Goal: Information Seeking & Learning: Learn about a topic

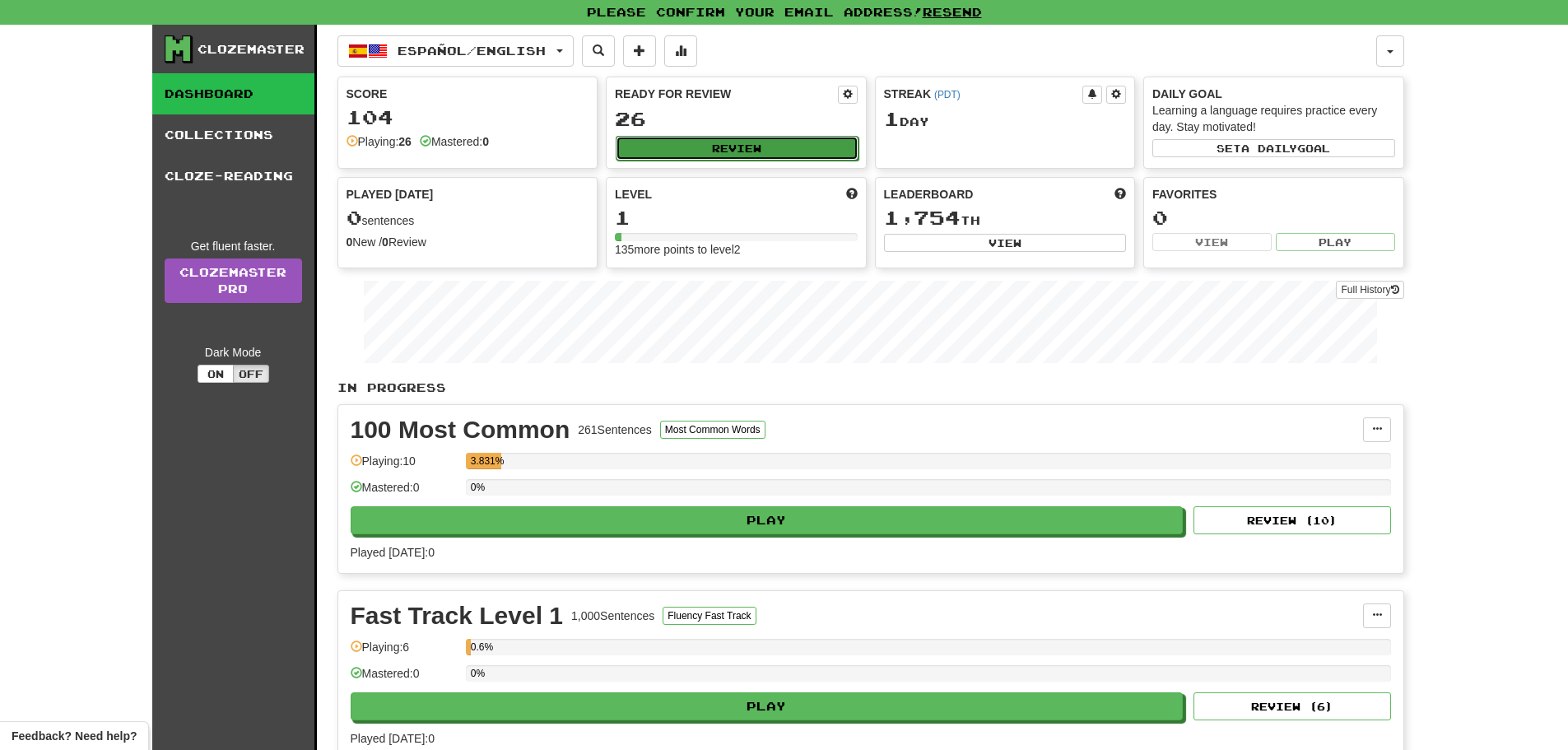
click at [695, 146] on button "Review" at bounding box center [737, 148] width 243 height 25
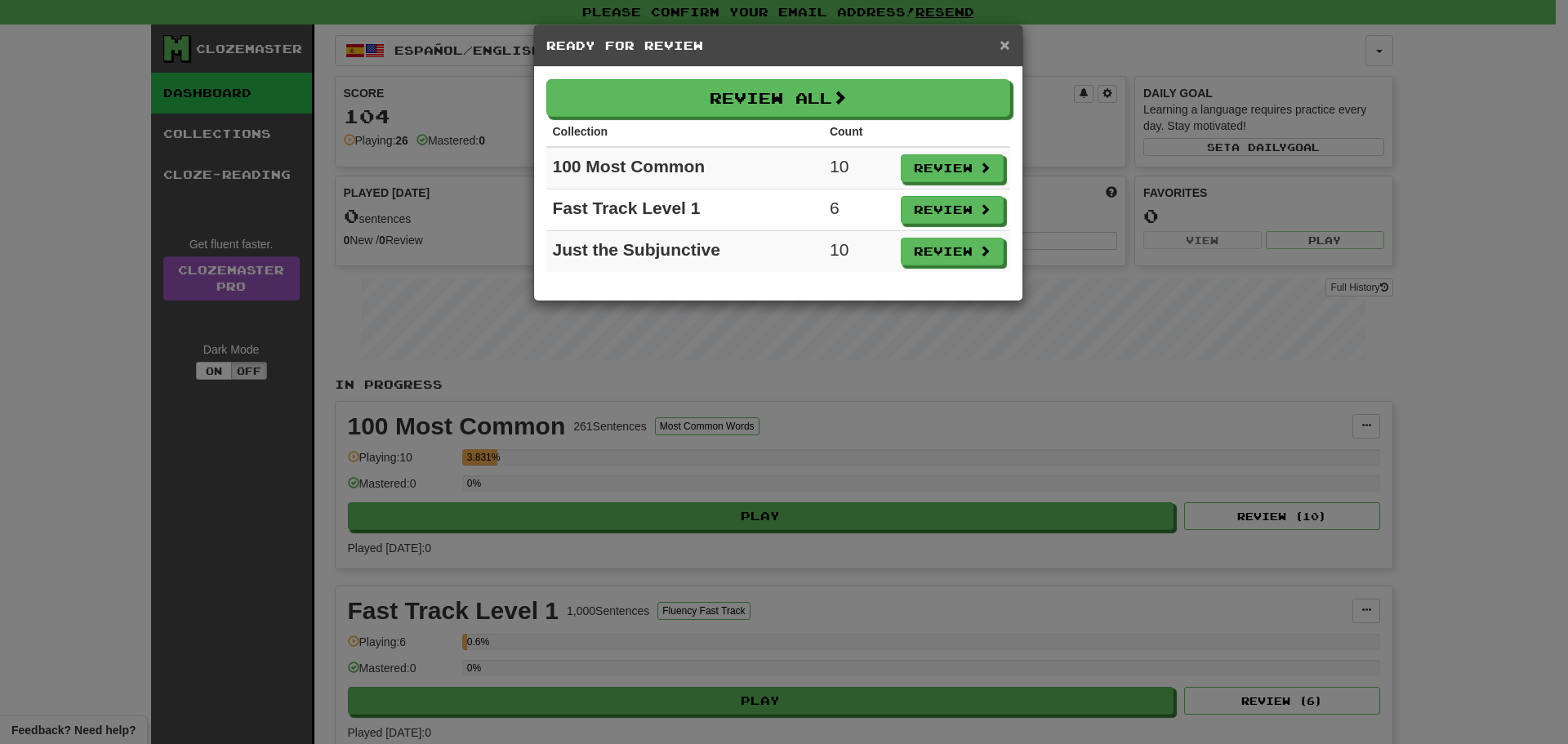
click at [1006, 53] on span "×" at bounding box center [1005, 44] width 10 height 19
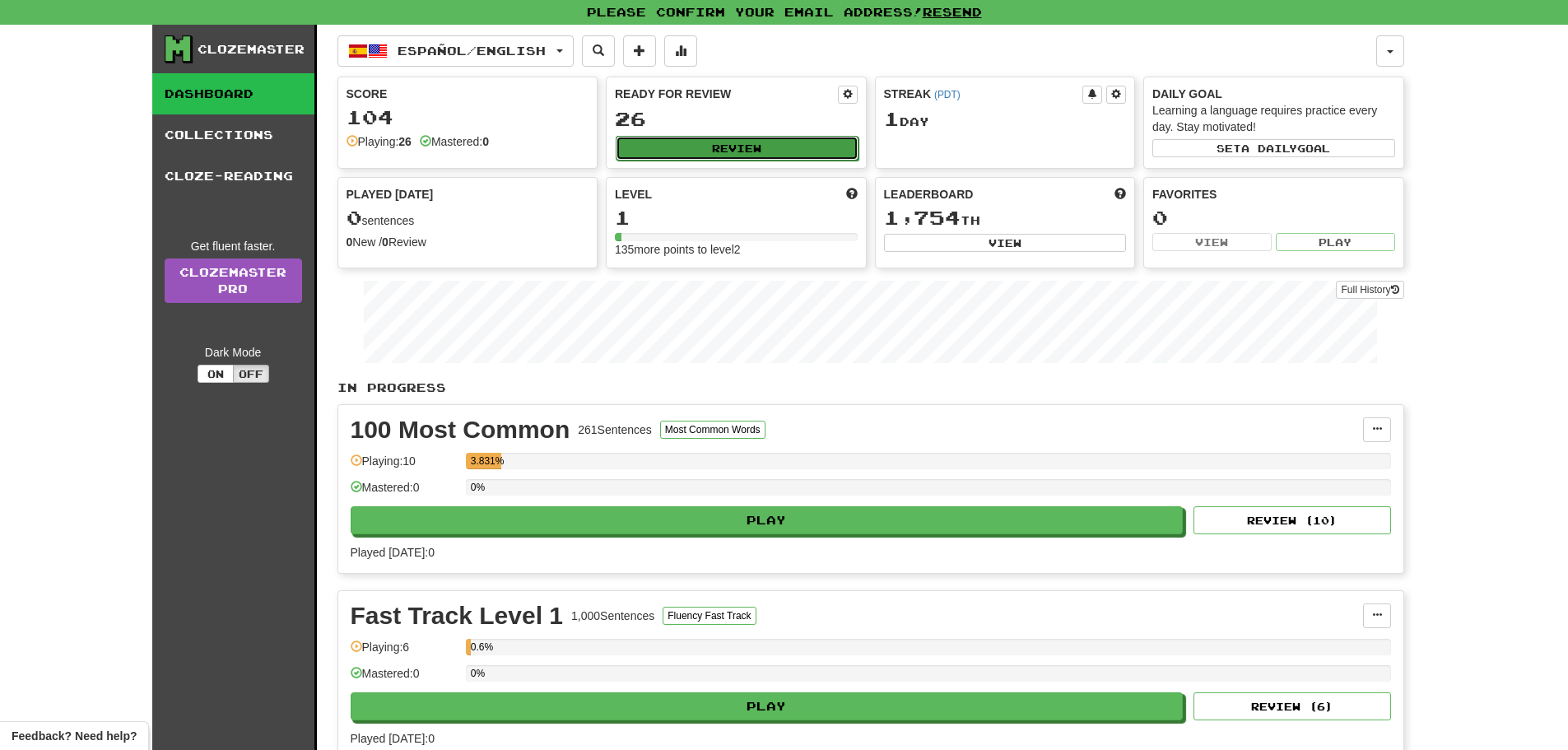
click at [743, 143] on button "Review" at bounding box center [737, 148] width 243 height 25
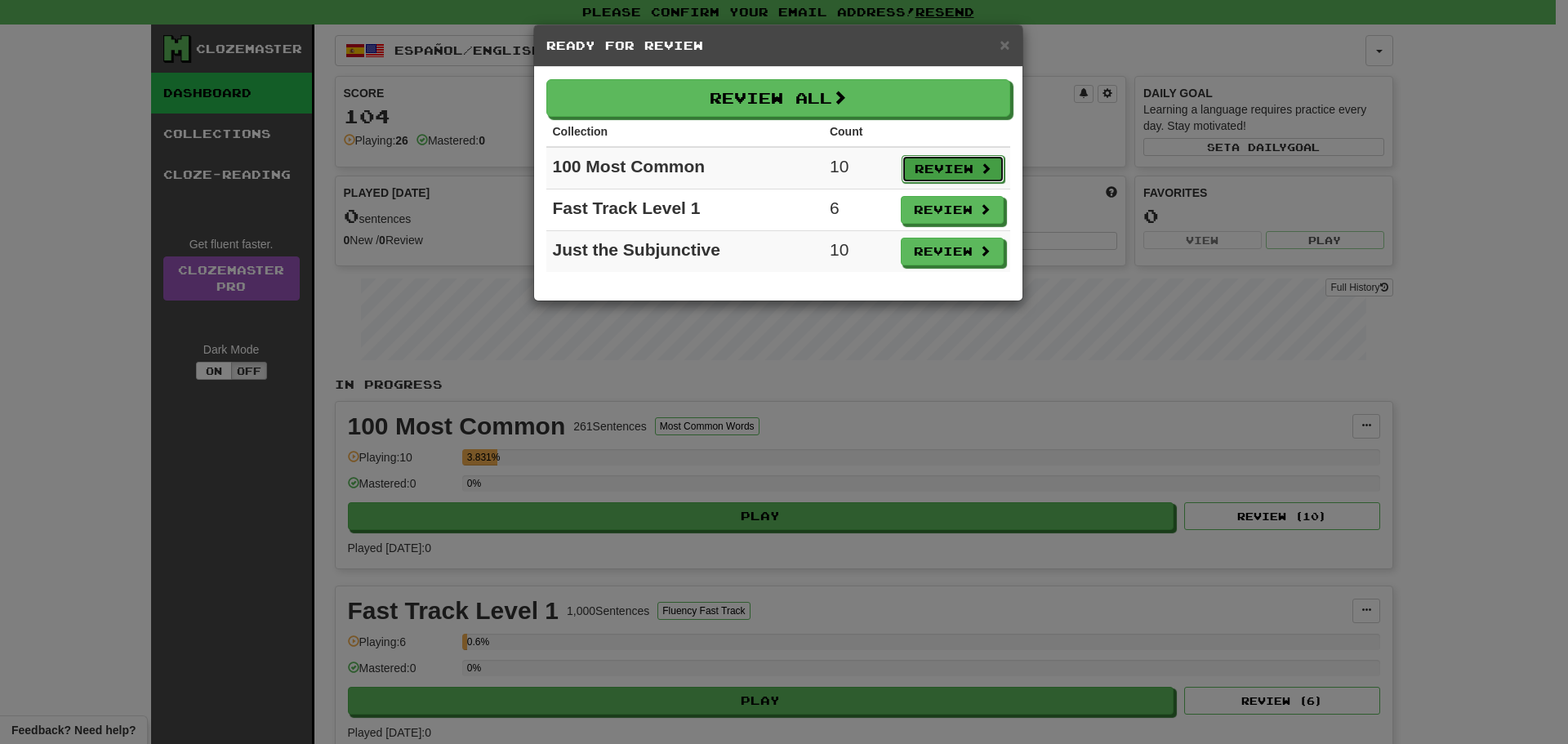
click at [963, 167] on button "Review" at bounding box center [953, 169] width 103 height 28
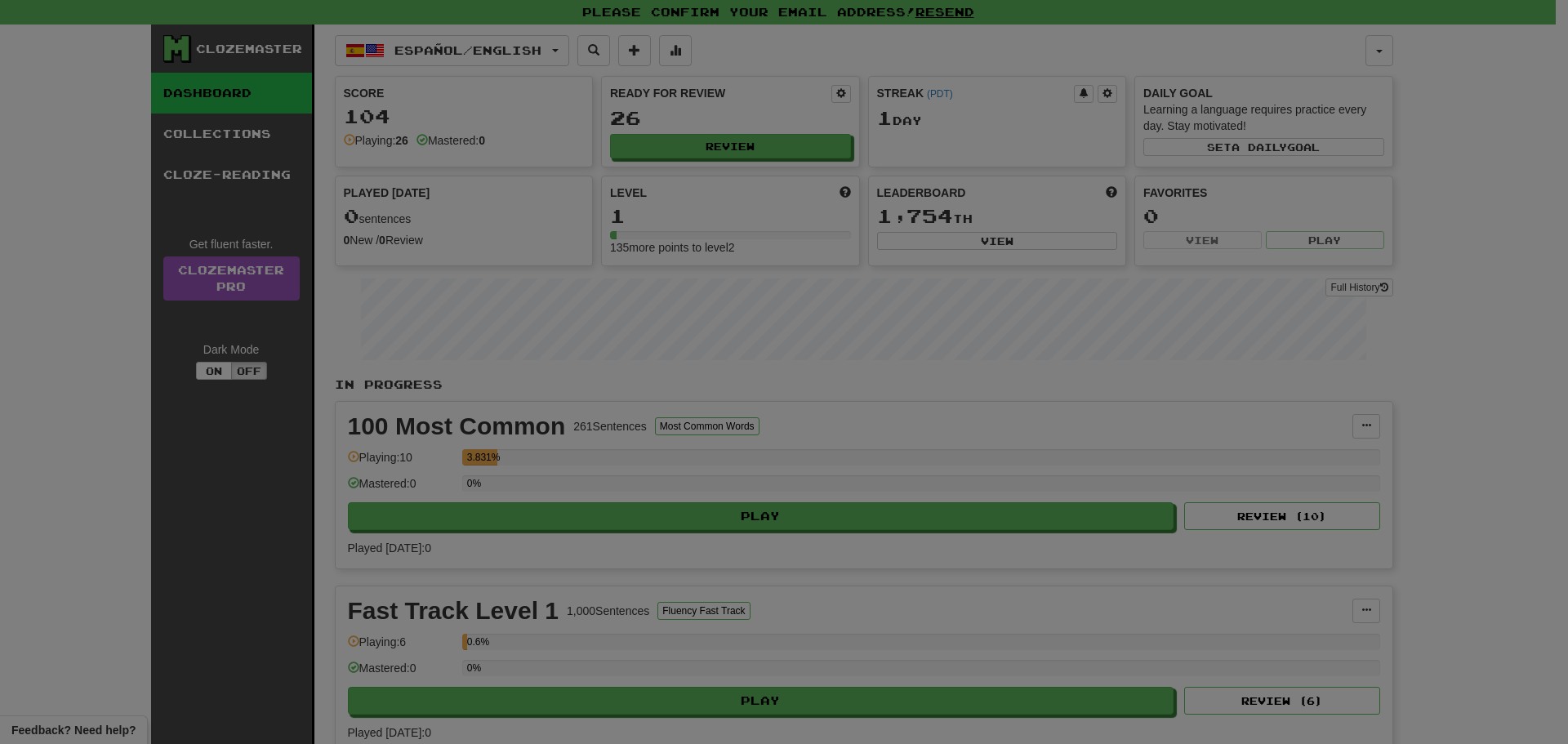
select select "**"
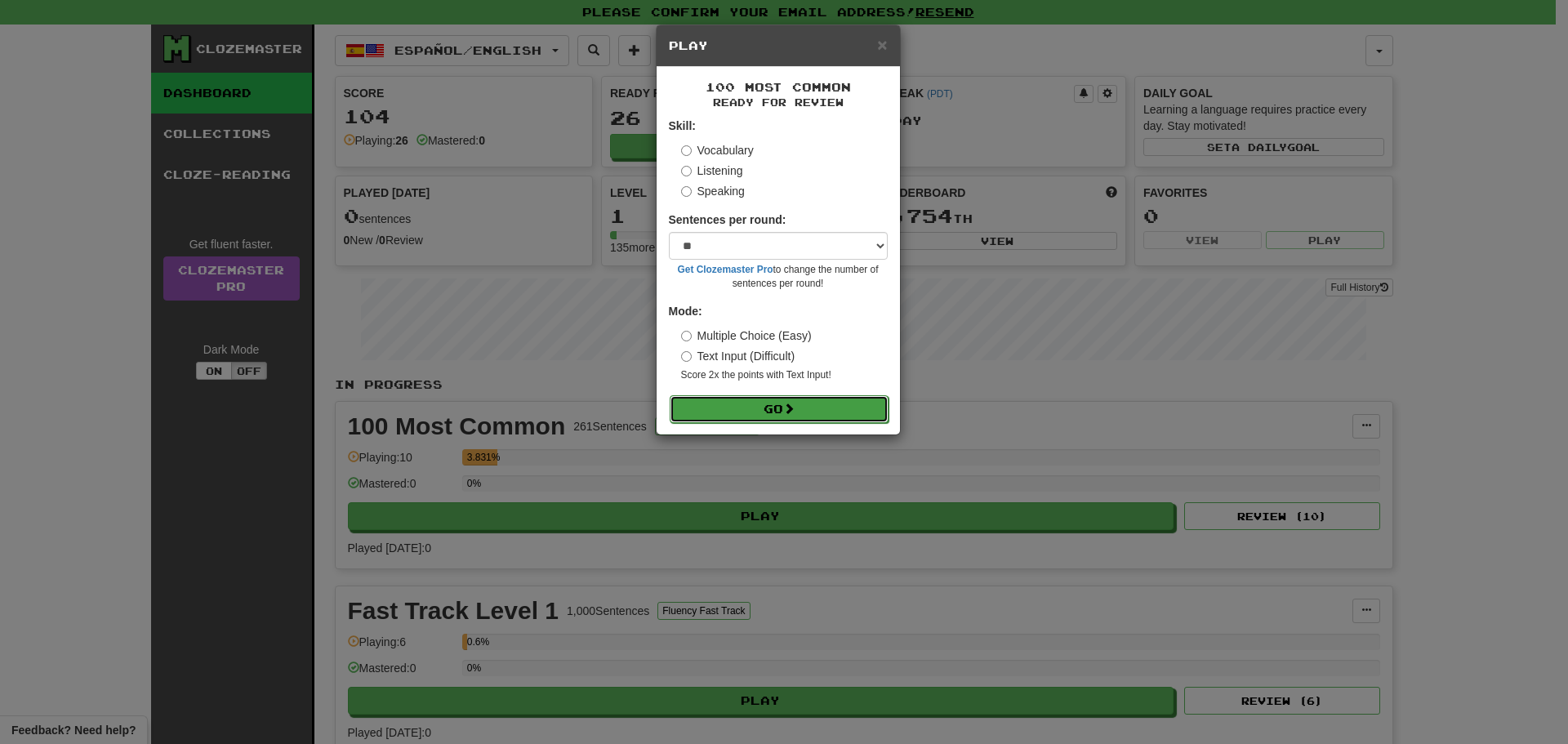
click at [766, 421] on button "Go" at bounding box center [779, 409] width 219 height 28
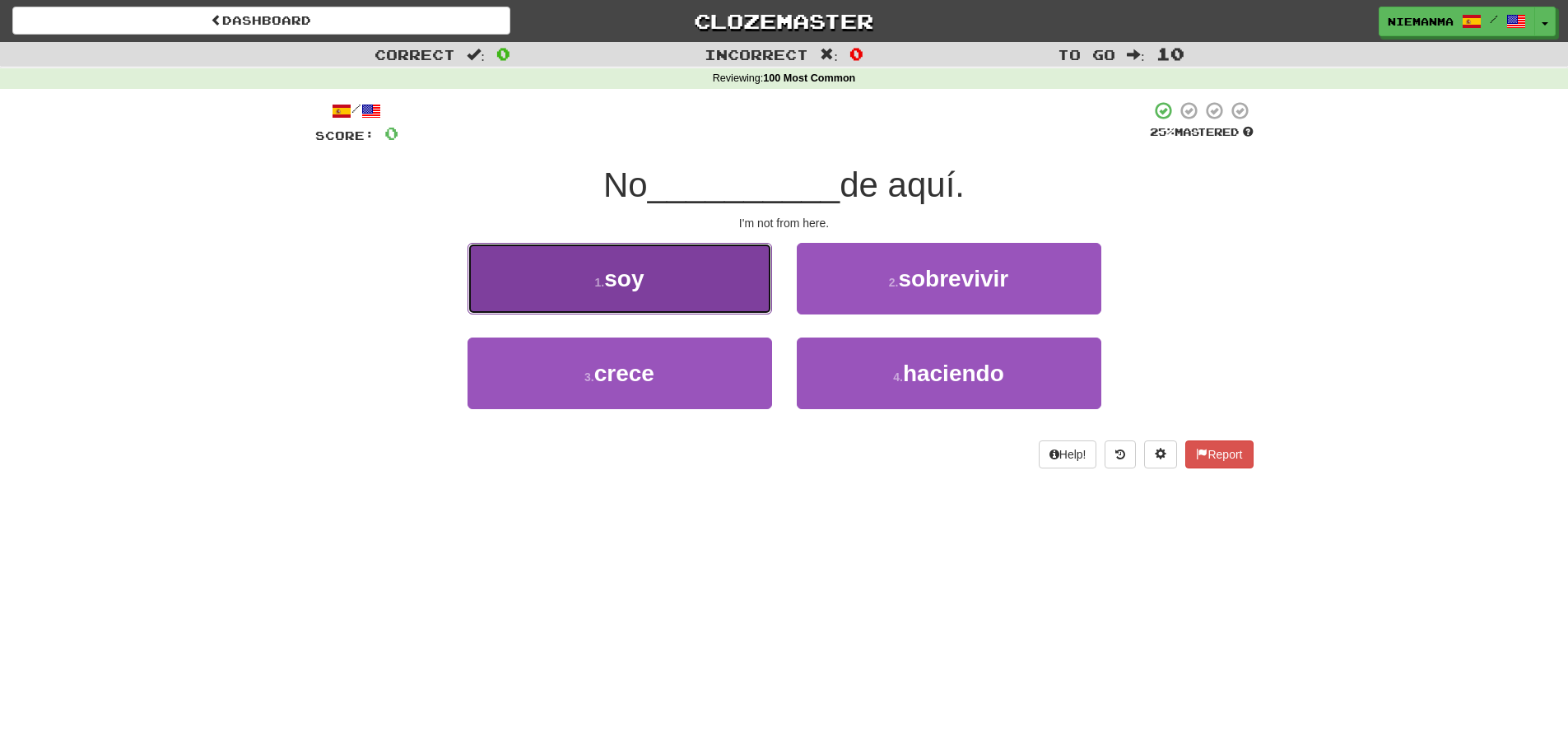
click at [631, 266] on span "soy" at bounding box center [624, 279] width 40 height 26
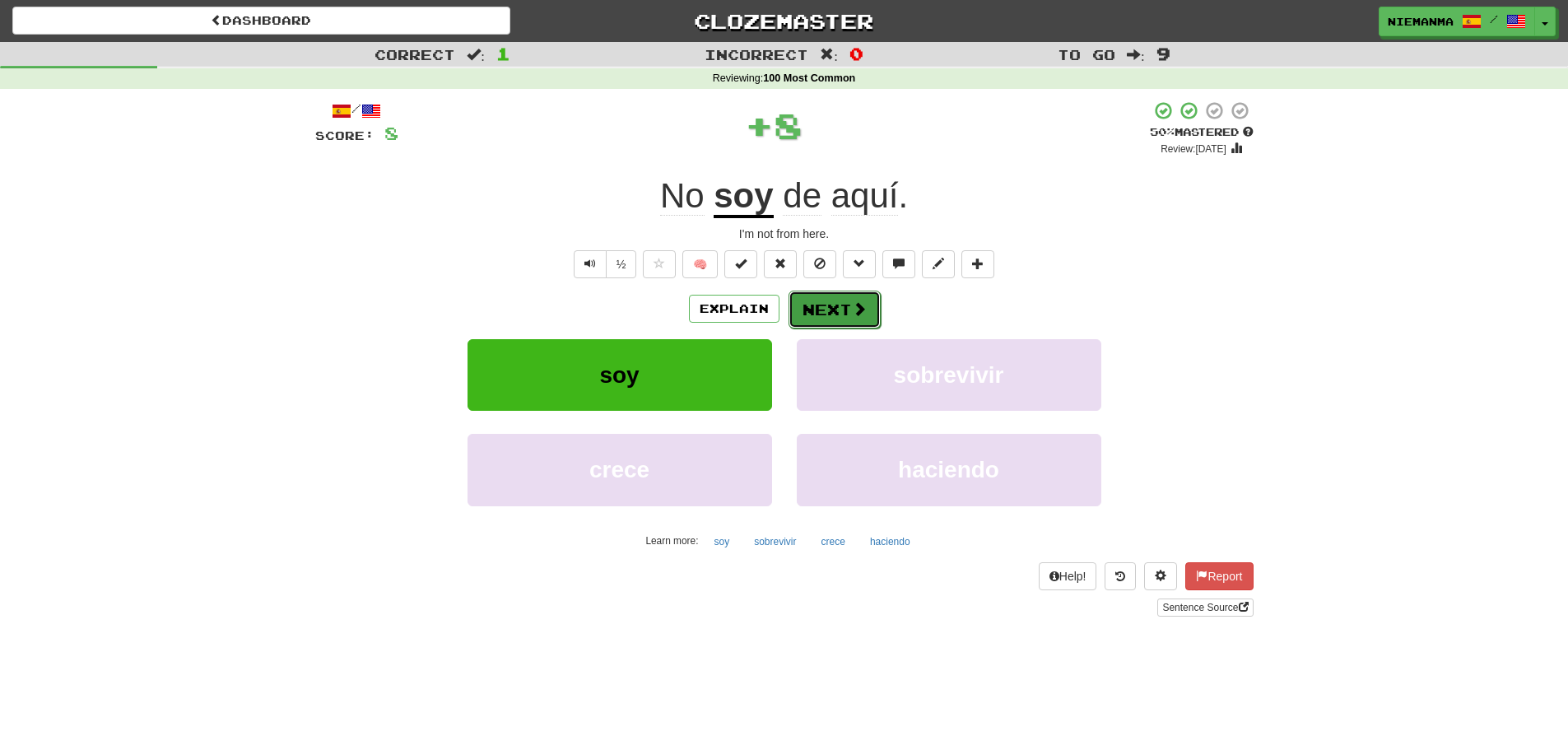
click at [853, 307] on span at bounding box center [859, 308] width 15 height 15
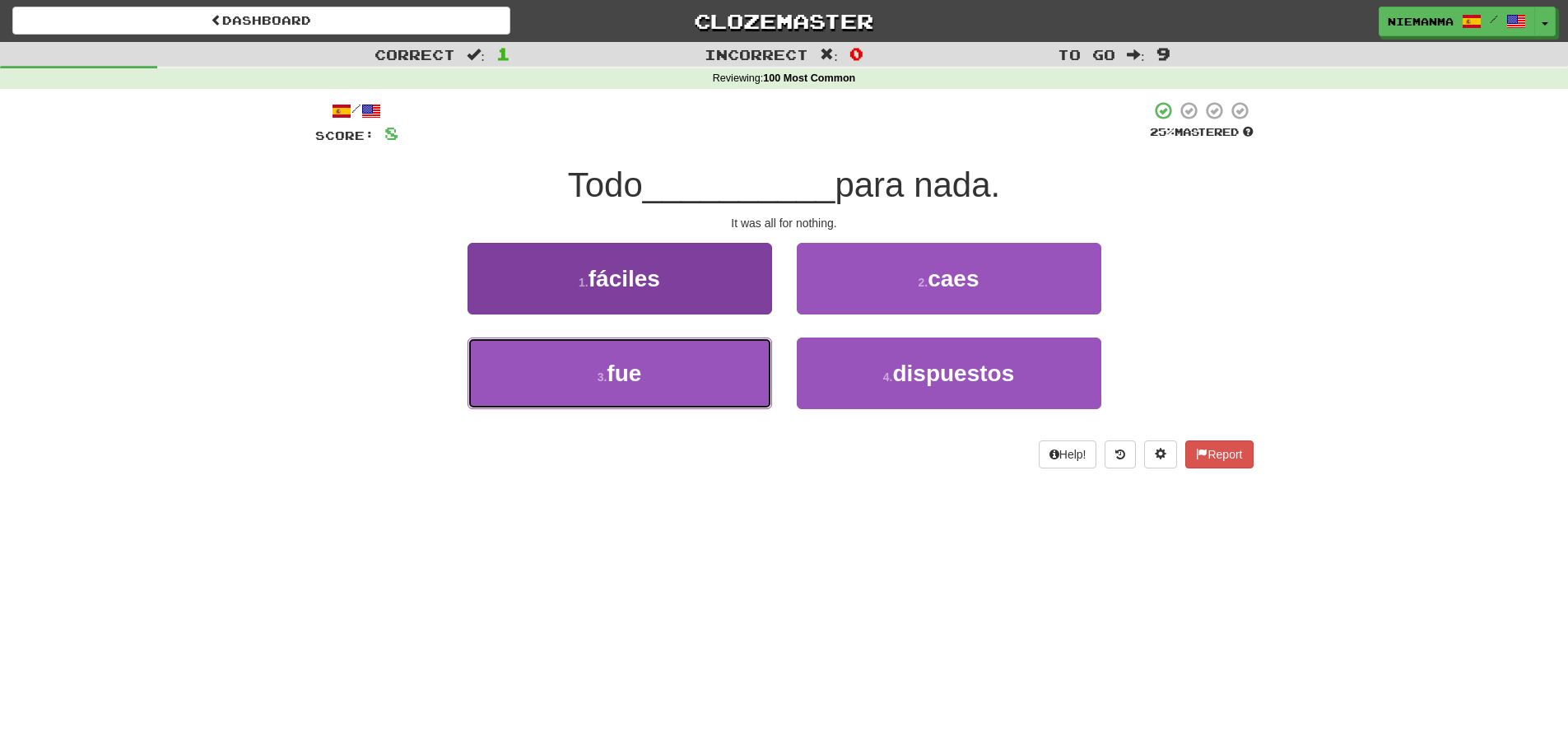
click at [700, 393] on button "3 . fue" at bounding box center [619, 373] width 305 height 71
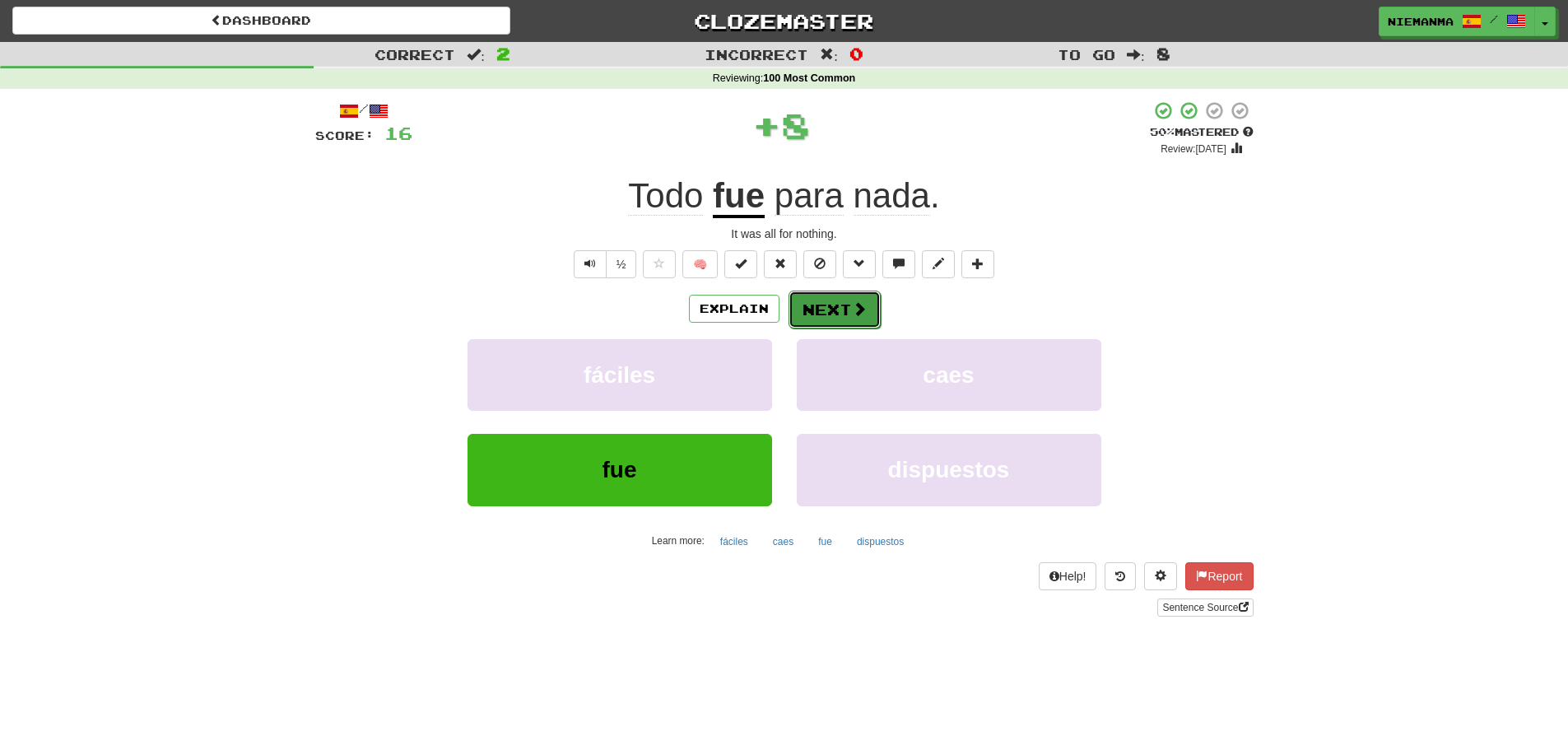
click at [823, 308] on button "Next" at bounding box center [834, 309] width 92 height 38
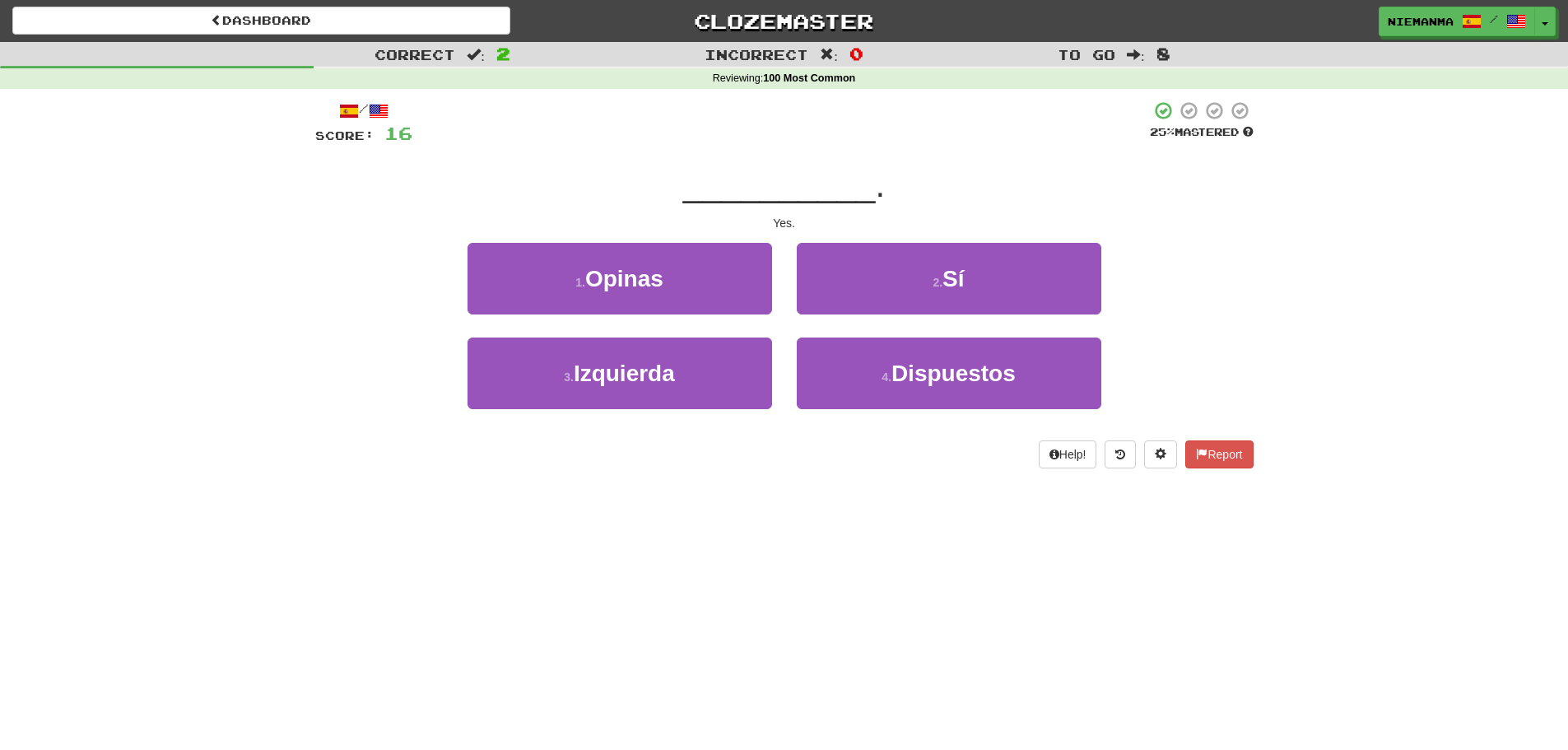
click at [878, 590] on div "Dashboard Clozemaster niemanma / Toggle Dropdown Dashboard Leaderboard Activity…" at bounding box center [784, 375] width 1568 height 750
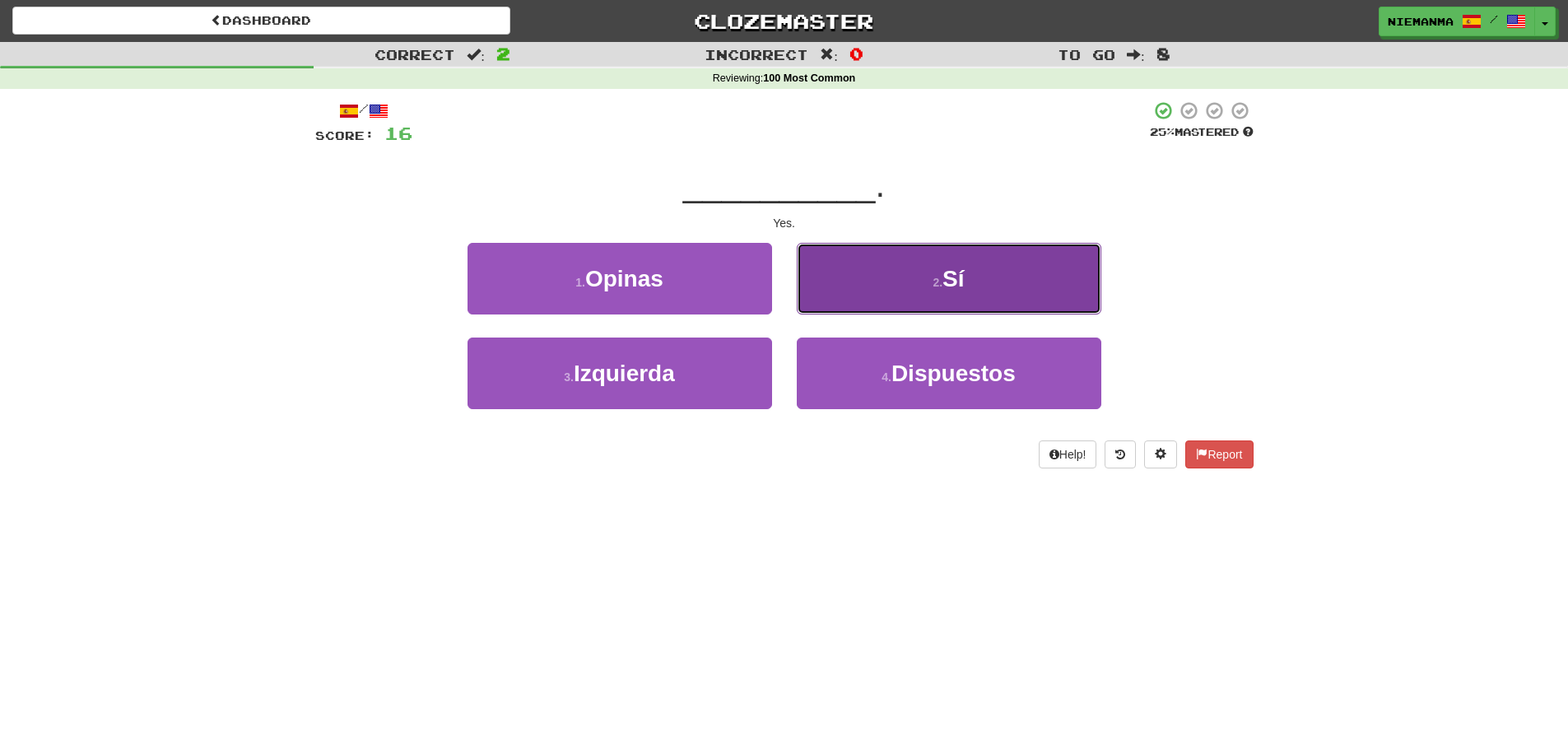
click at [878, 304] on button "2 . Sí" at bounding box center [949, 278] width 305 height 71
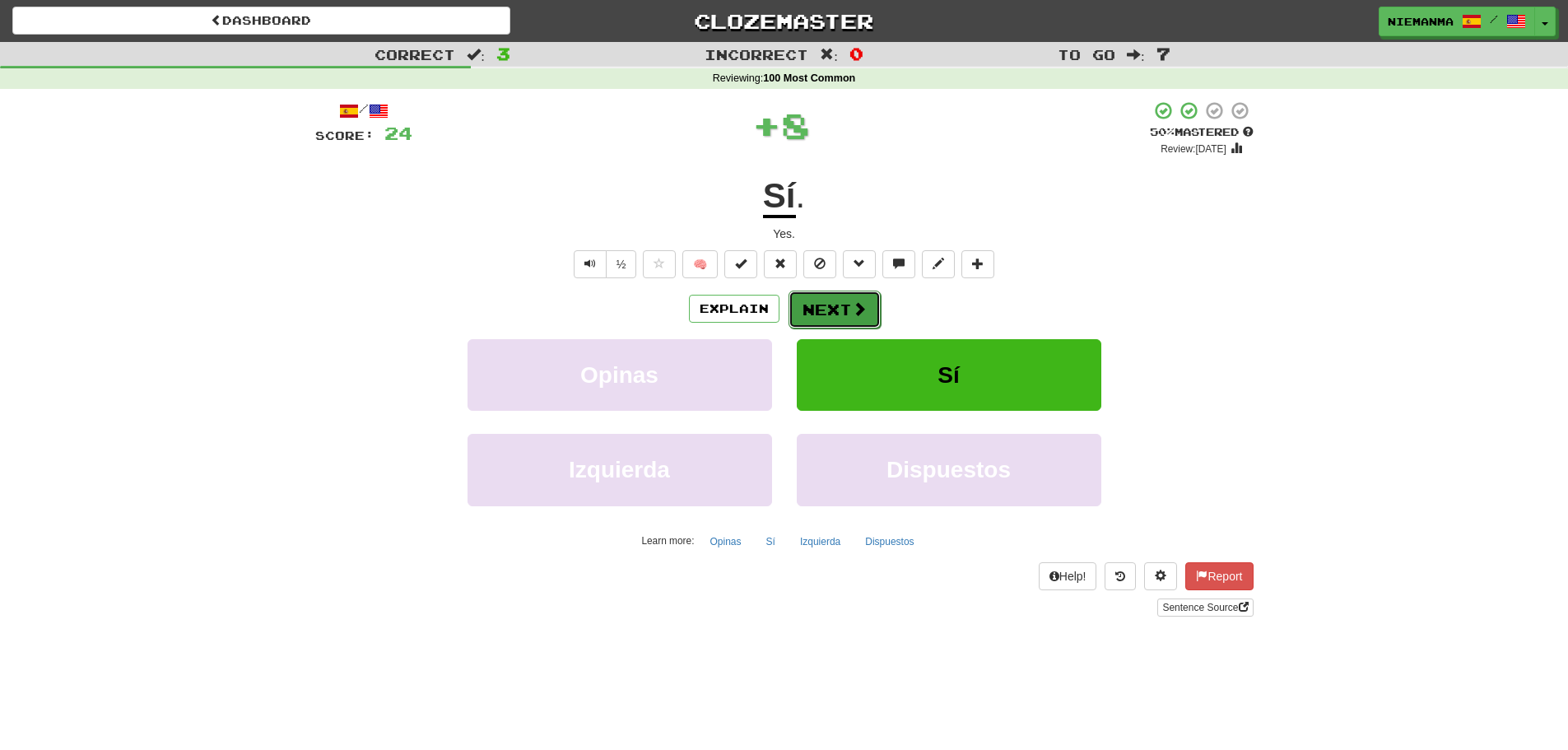
click at [855, 308] on span at bounding box center [859, 308] width 15 height 15
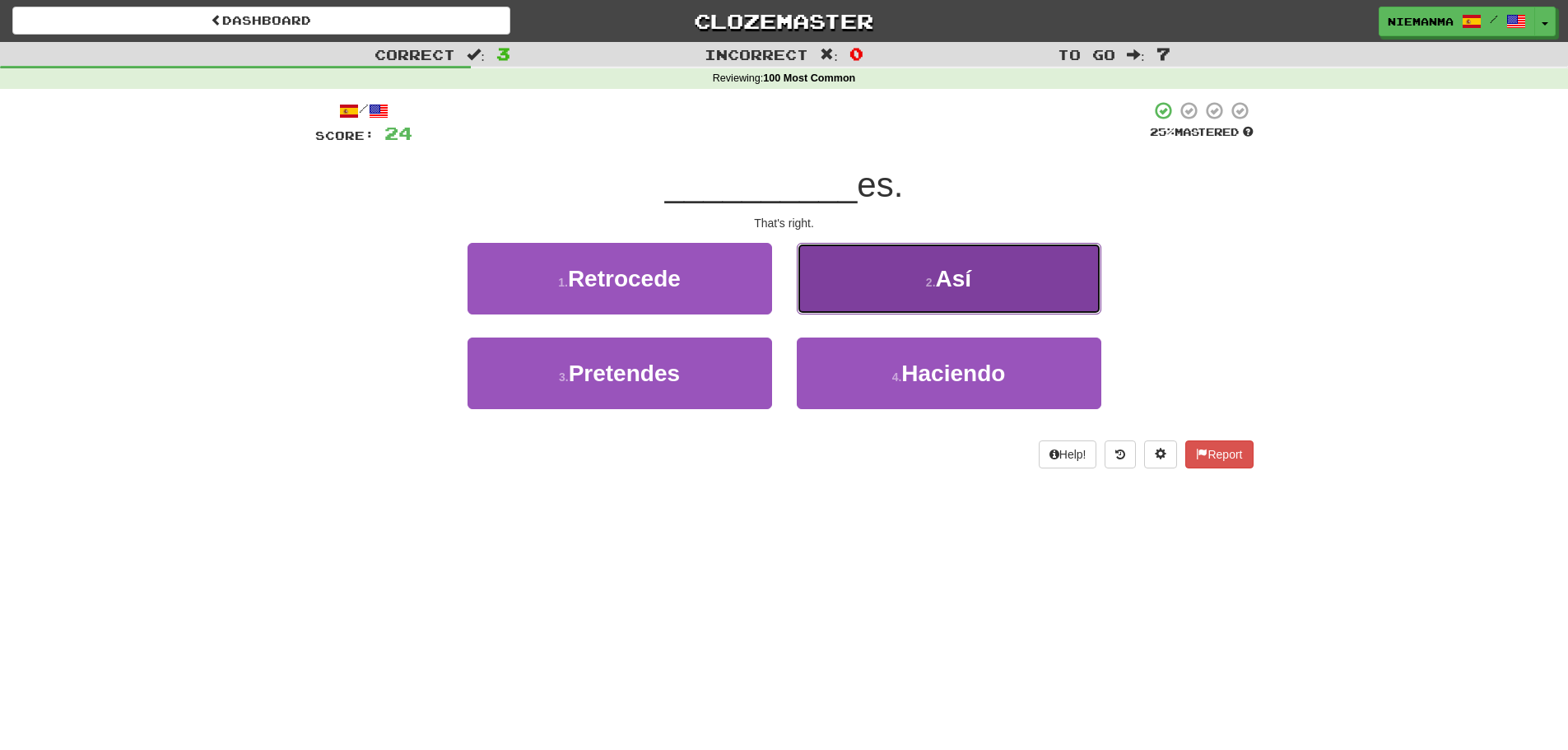
click at [882, 288] on button "2 . Así" at bounding box center [949, 278] width 305 height 71
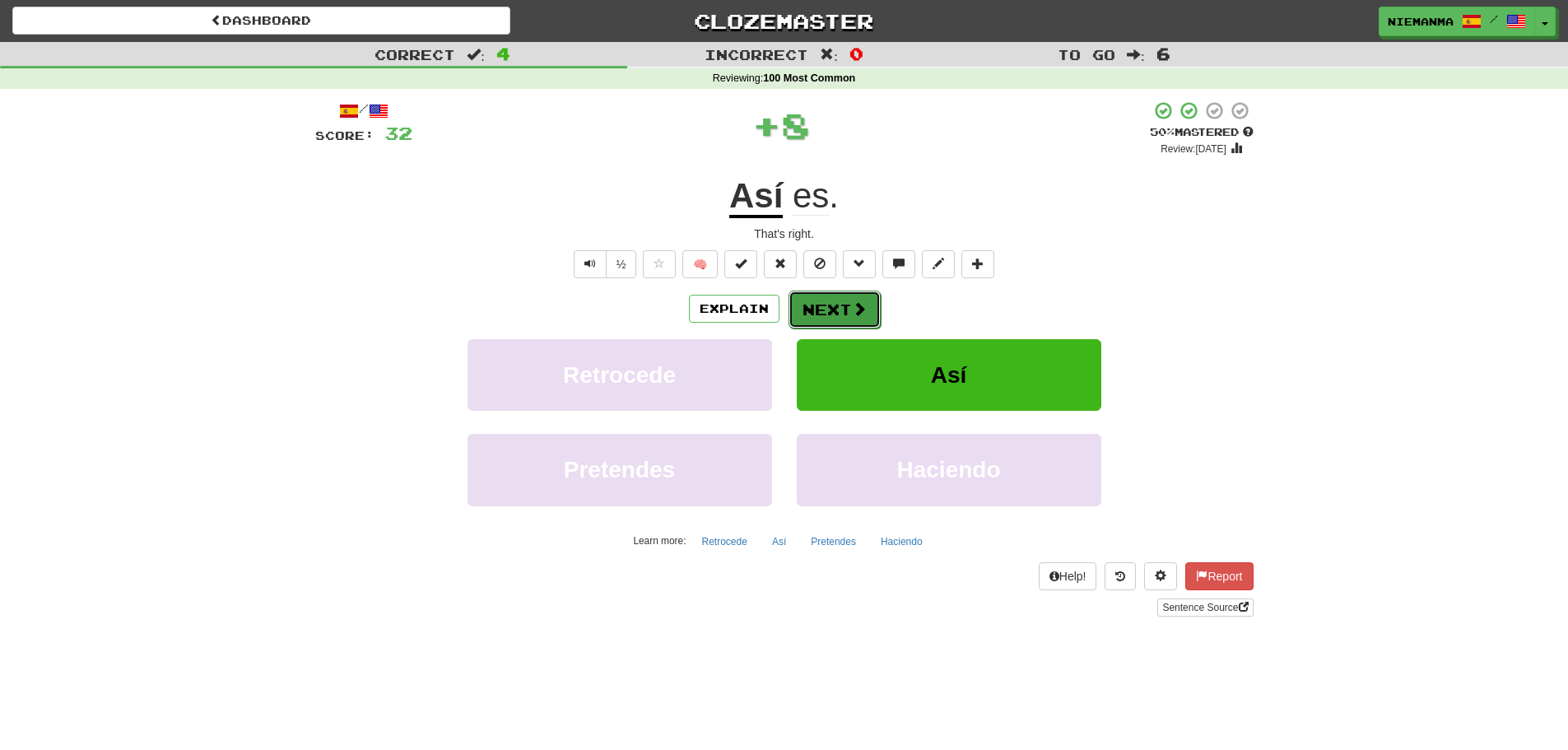
click at [807, 299] on button "Next" at bounding box center [834, 309] width 92 height 38
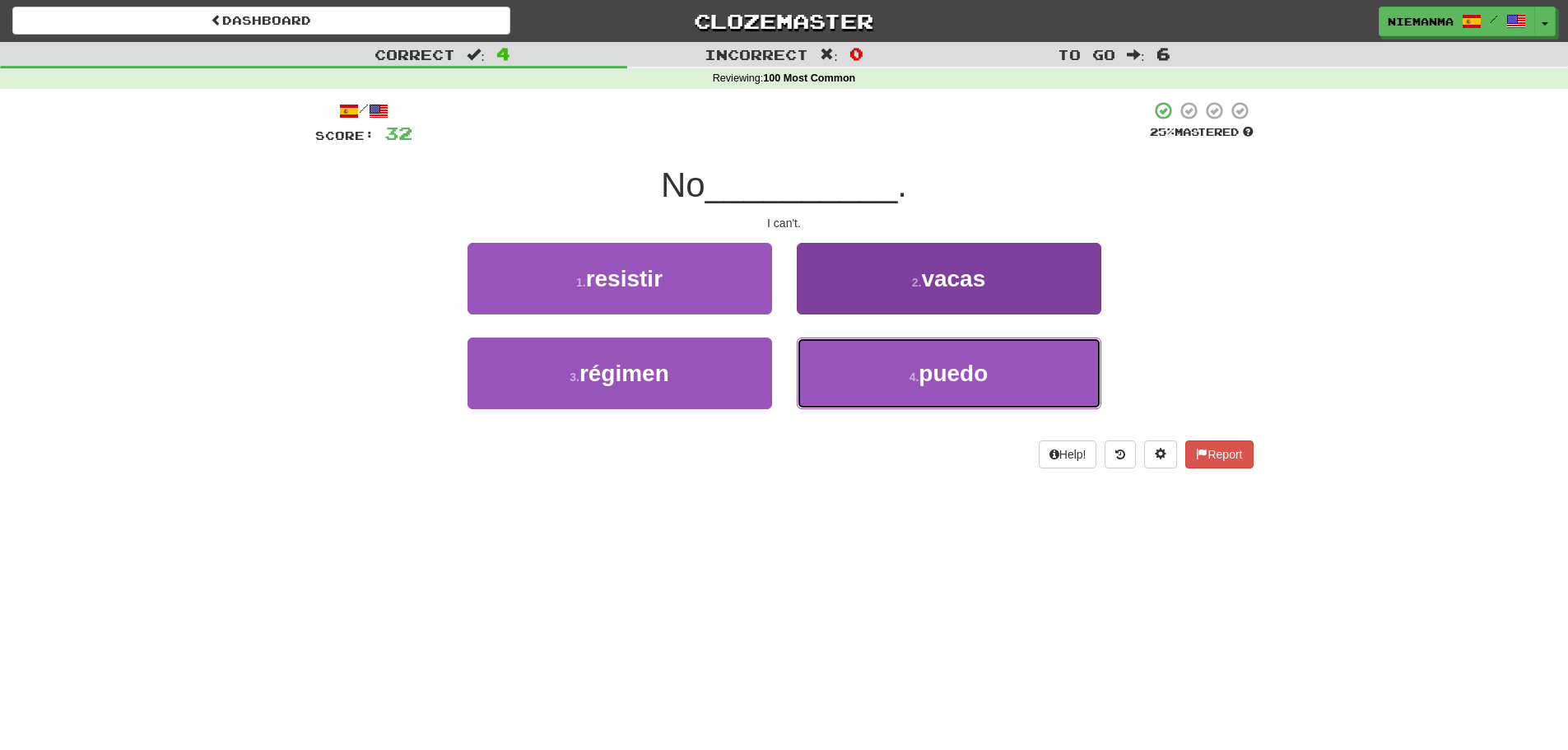
click at [895, 380] on button "4 . puedo" at bounding box center [949, 373] width 305 height 71
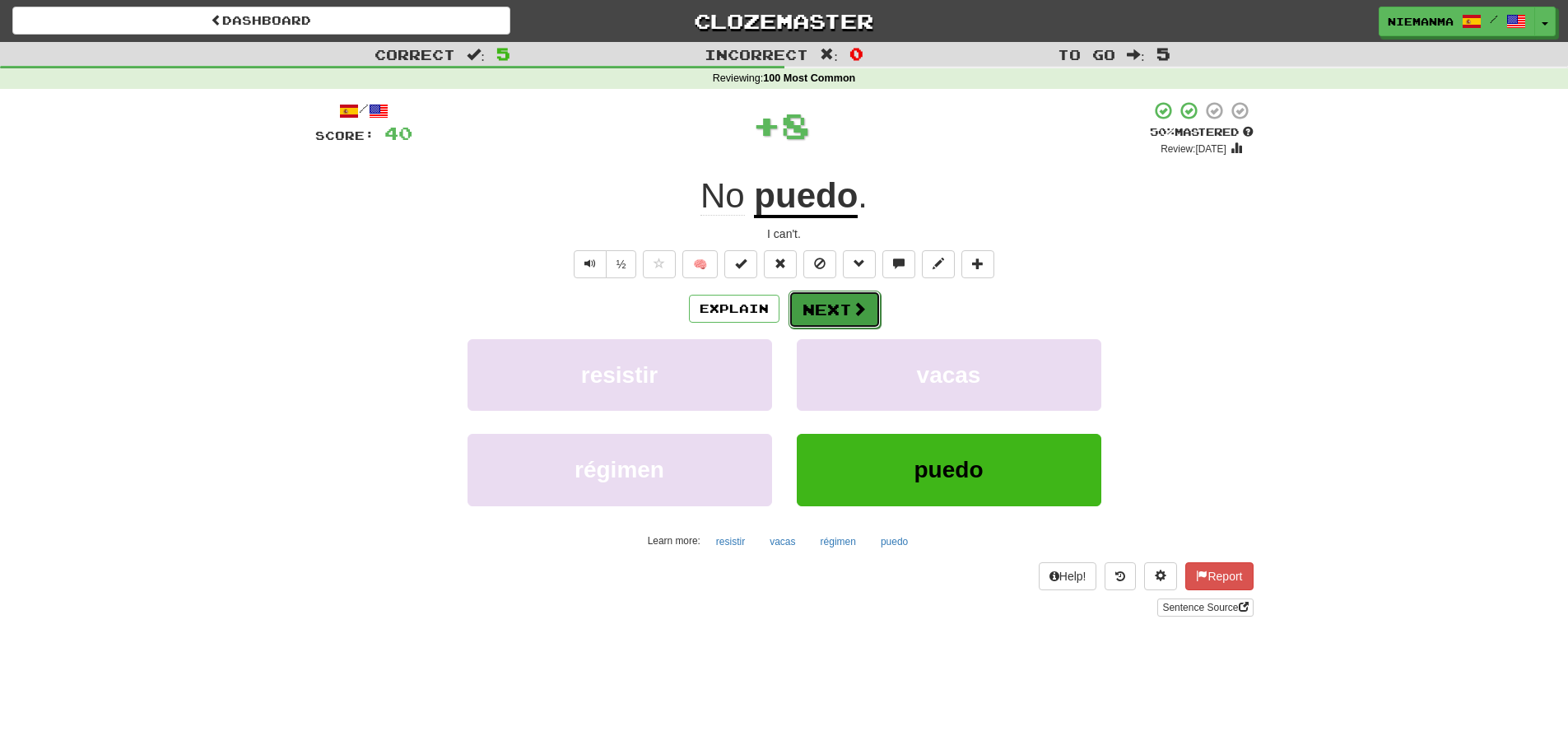
click at [823, 314] on button "Next" at bounding box center [834, 309] width 92 height 38
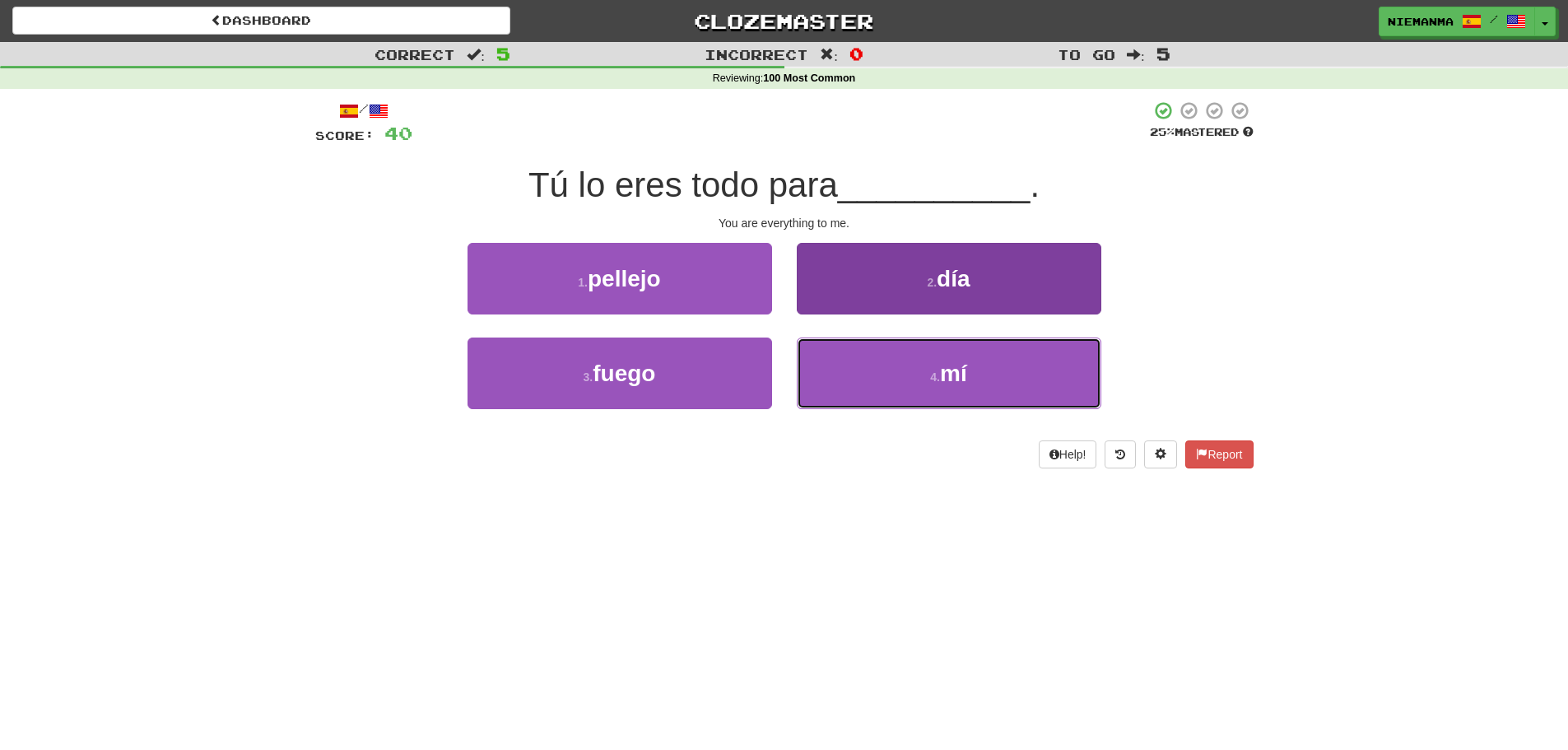
click at [831, 355] on button "4 . mí" at bounding box center [949, 373] width 305 height 71
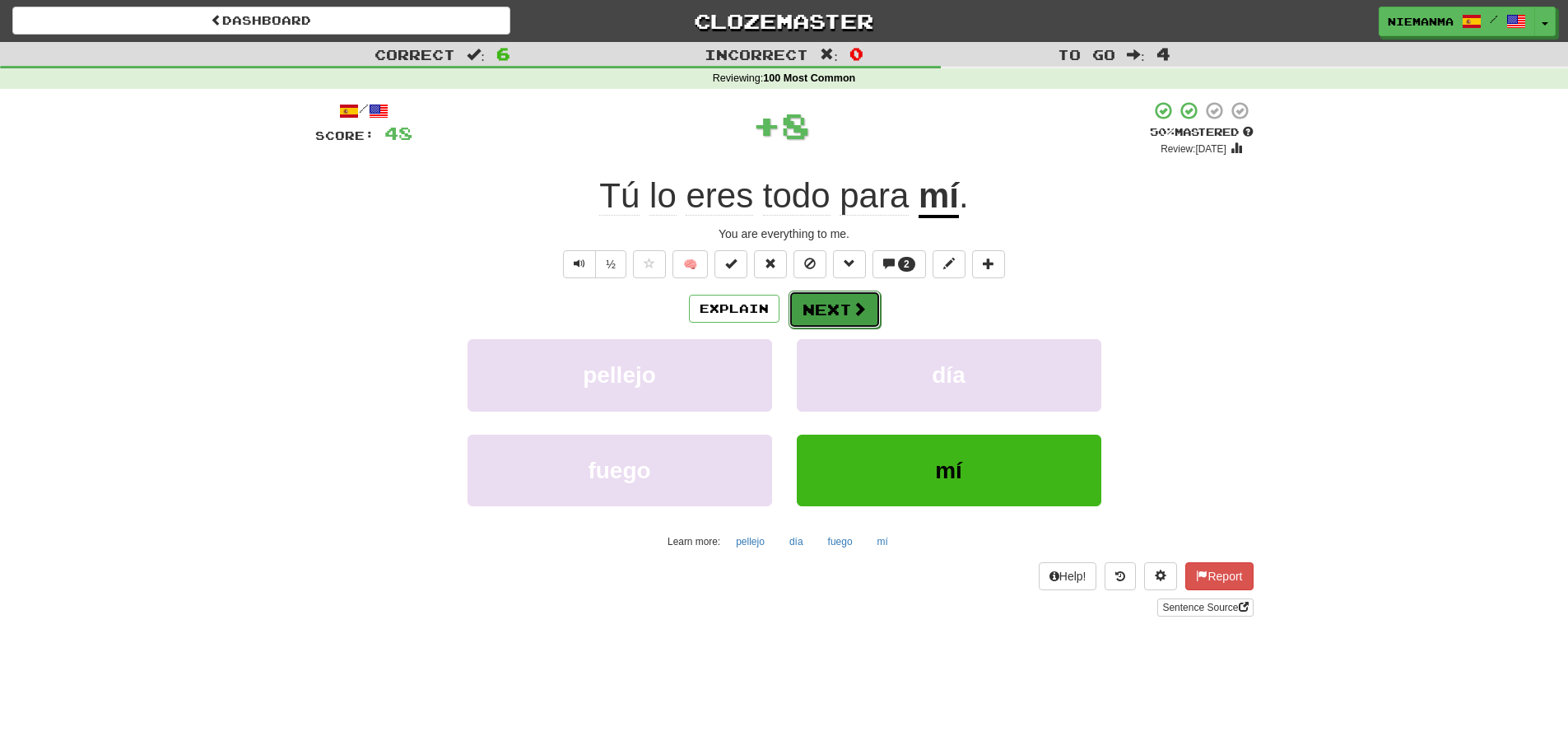
click at [824, 313] on button "Next" at bounding box center [834, 309] width 92 height 38
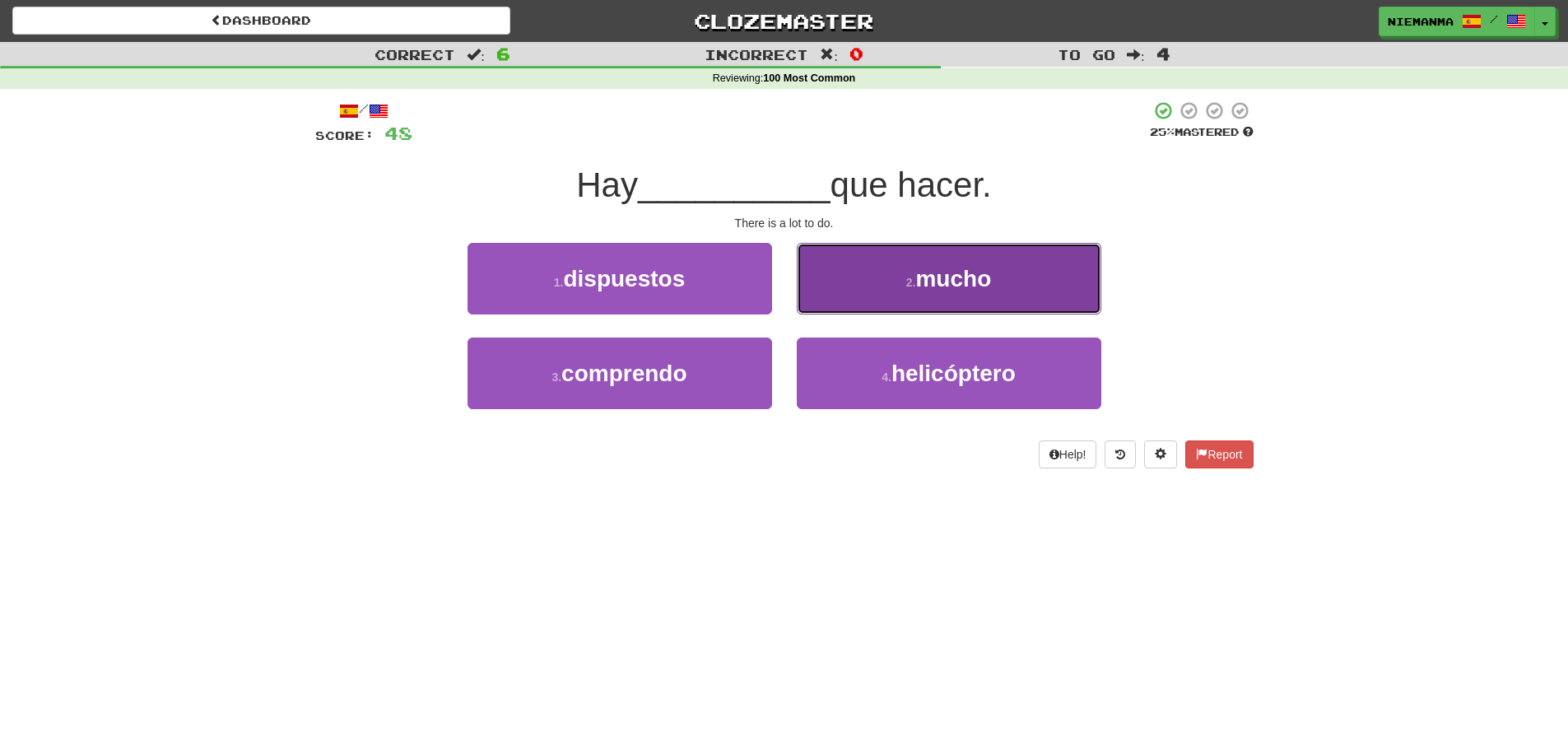
click at [844, 291] on button "2 . mucho" at bounding box center [949, 278] width 305 height 71
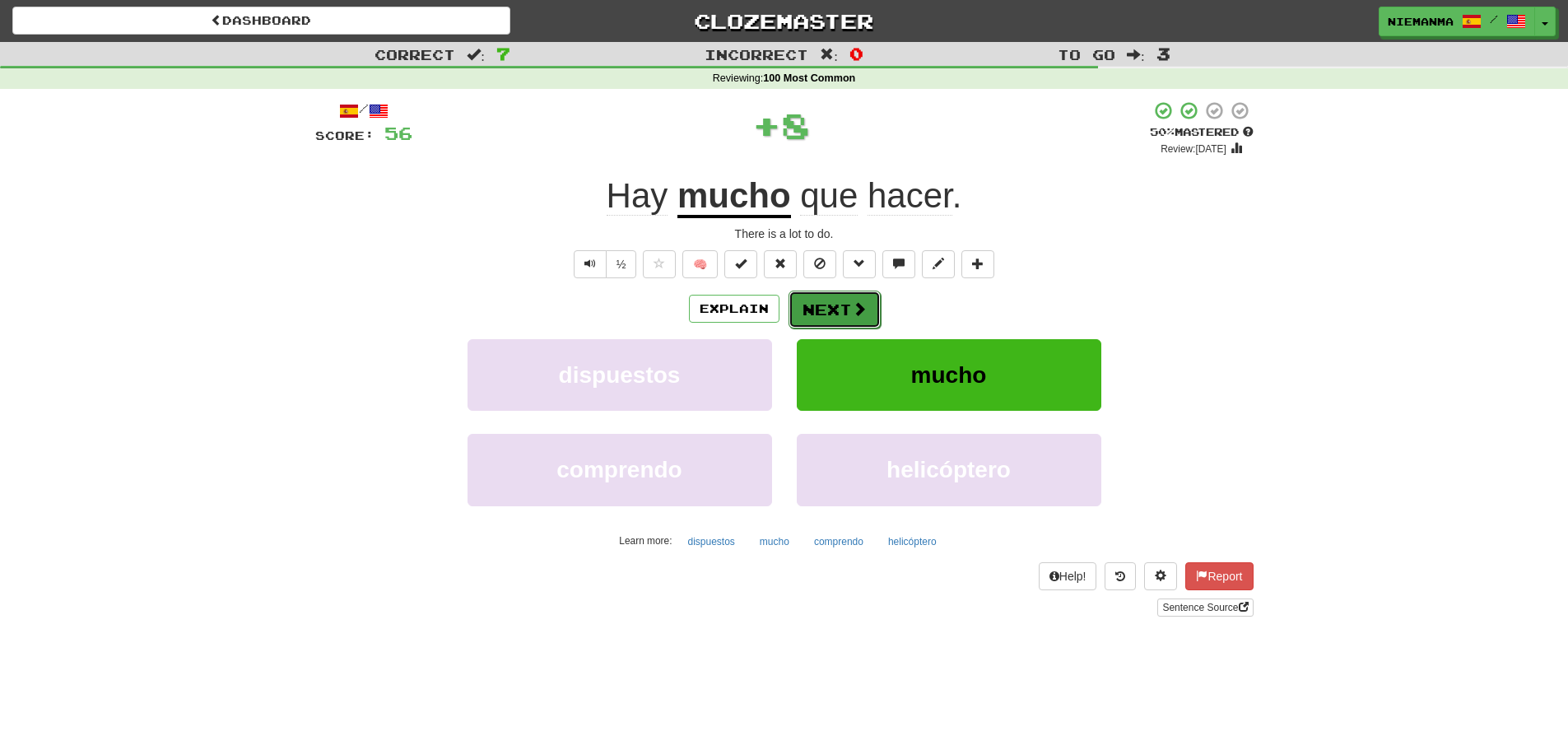
click at [824, 313] on button "Next" at bounding box center [834, 309] width 92 height 38
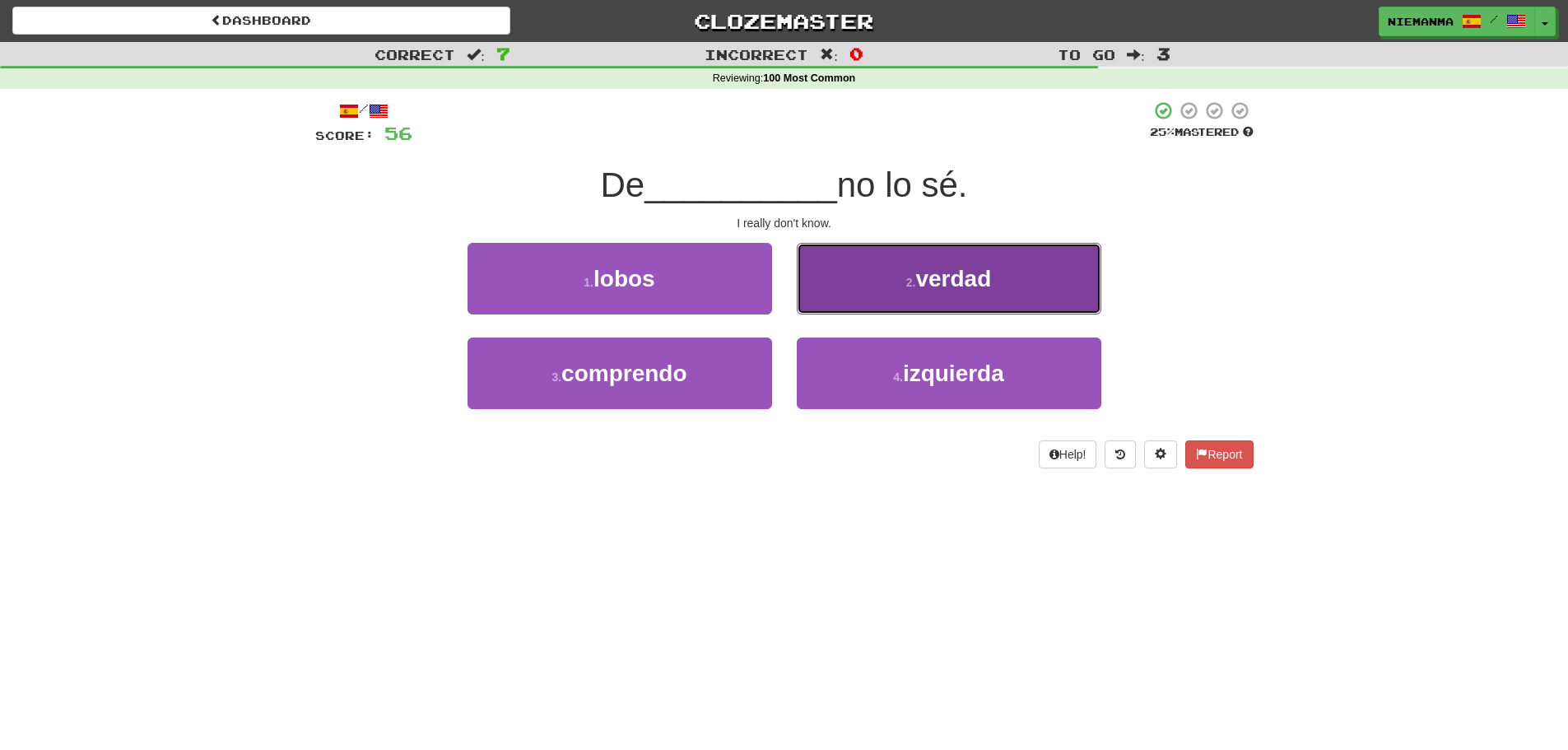
click at [854, 296] on button "2 . verdad" at bounding box center [949, 278] width 305 height 71
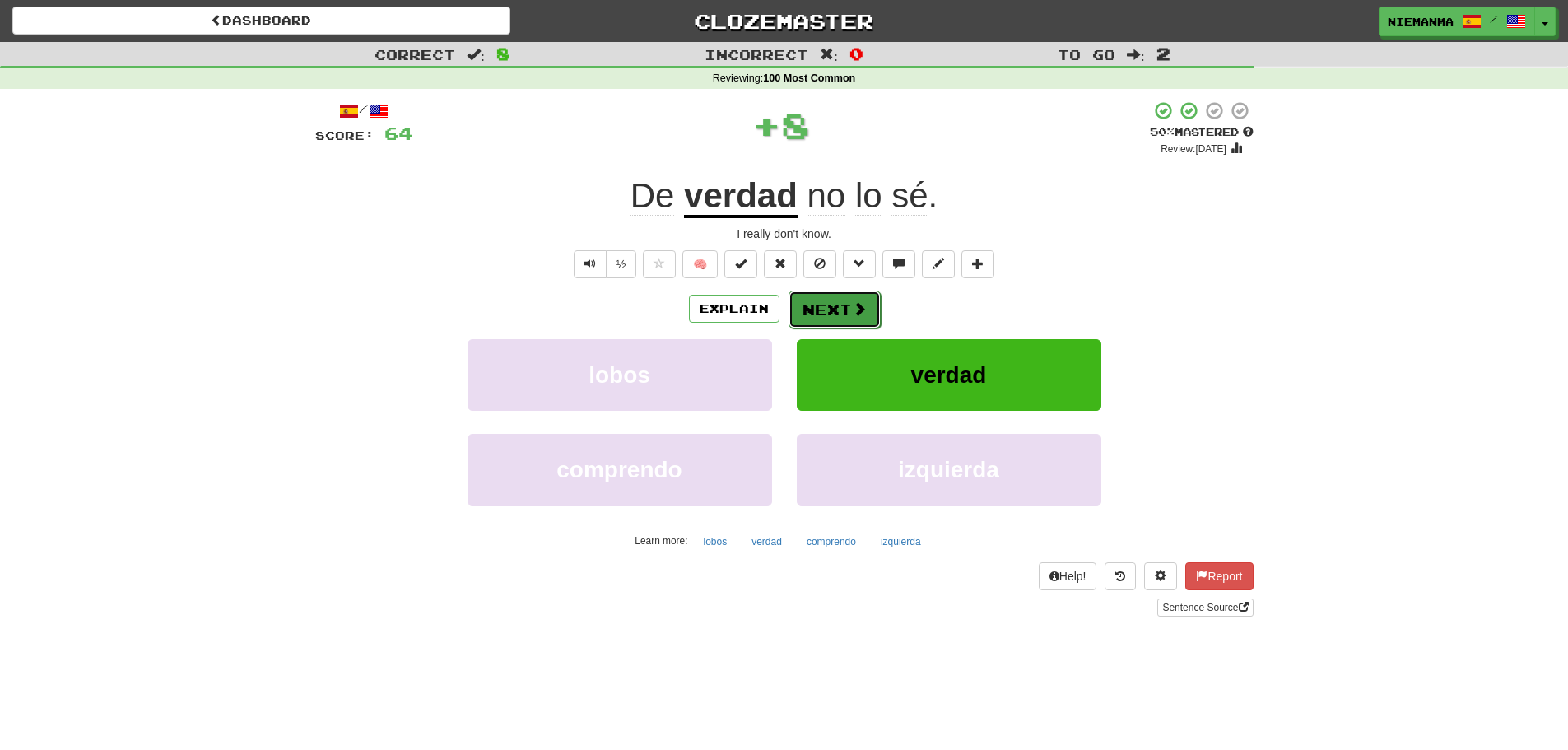
click at [832, 307] on button "Next" at bounding box center [834, 309] width 92 height 38
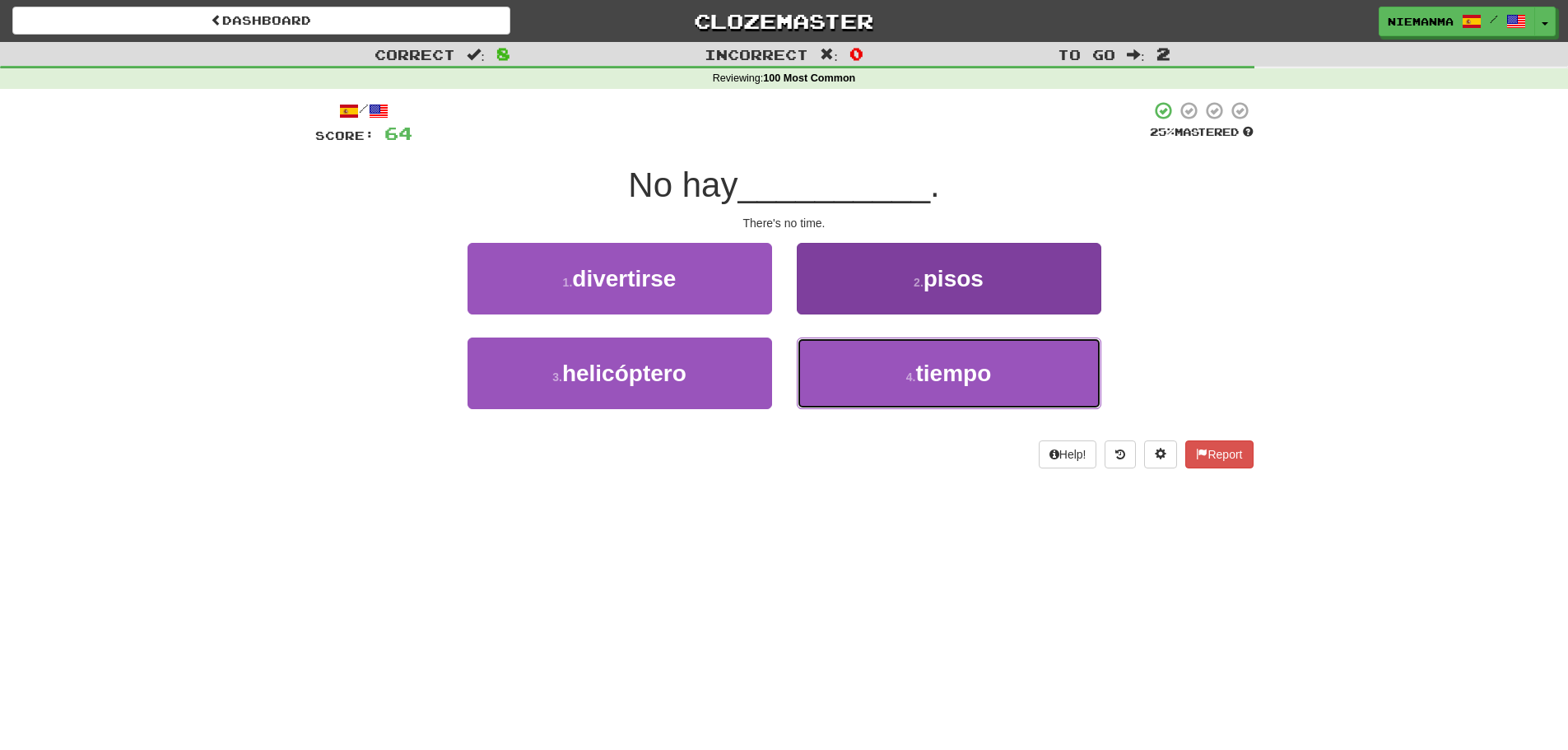
click at [927, 373] on span "tiempo" at bounding box center [953, 374] width 76 height 26
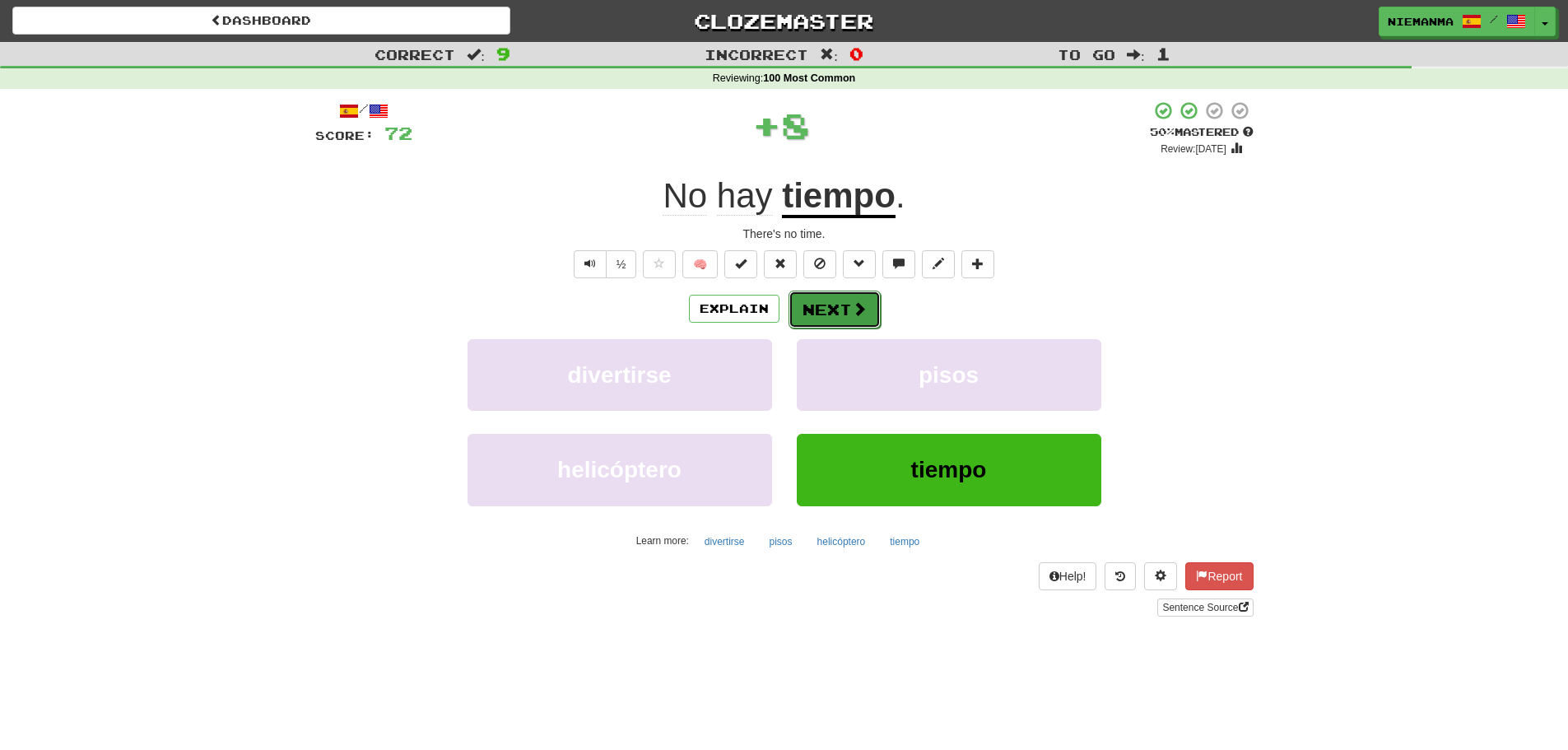
click at [843, 312] on button "Next" at bounding box center [834, 309] width 92 height 38
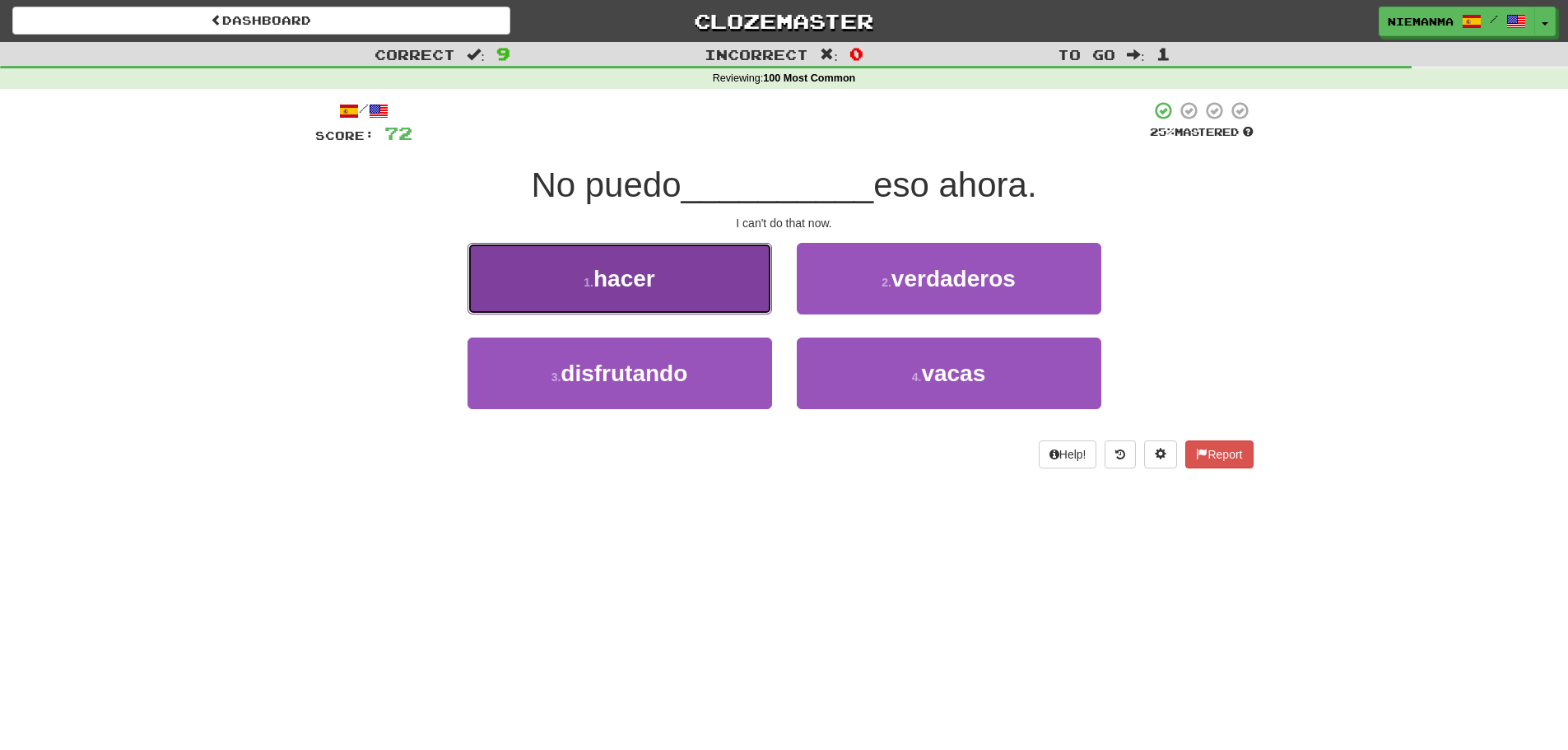
click at [734, 301] on button "1 . hacer" at bounding box center [619, 278] width 305 height 71
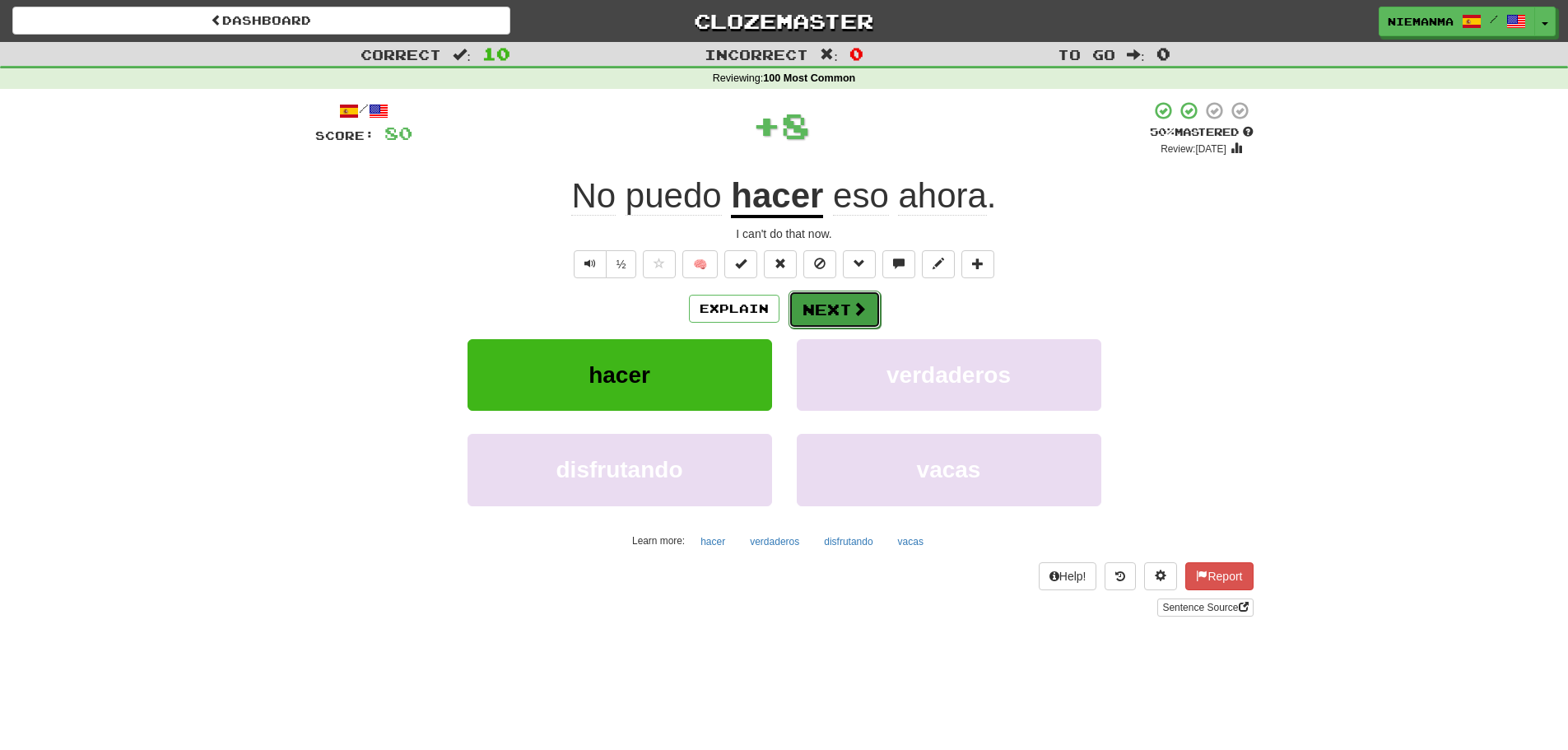
click at [824, 308] on button "Next" at bounding box center [834, 309] width 92 height 38
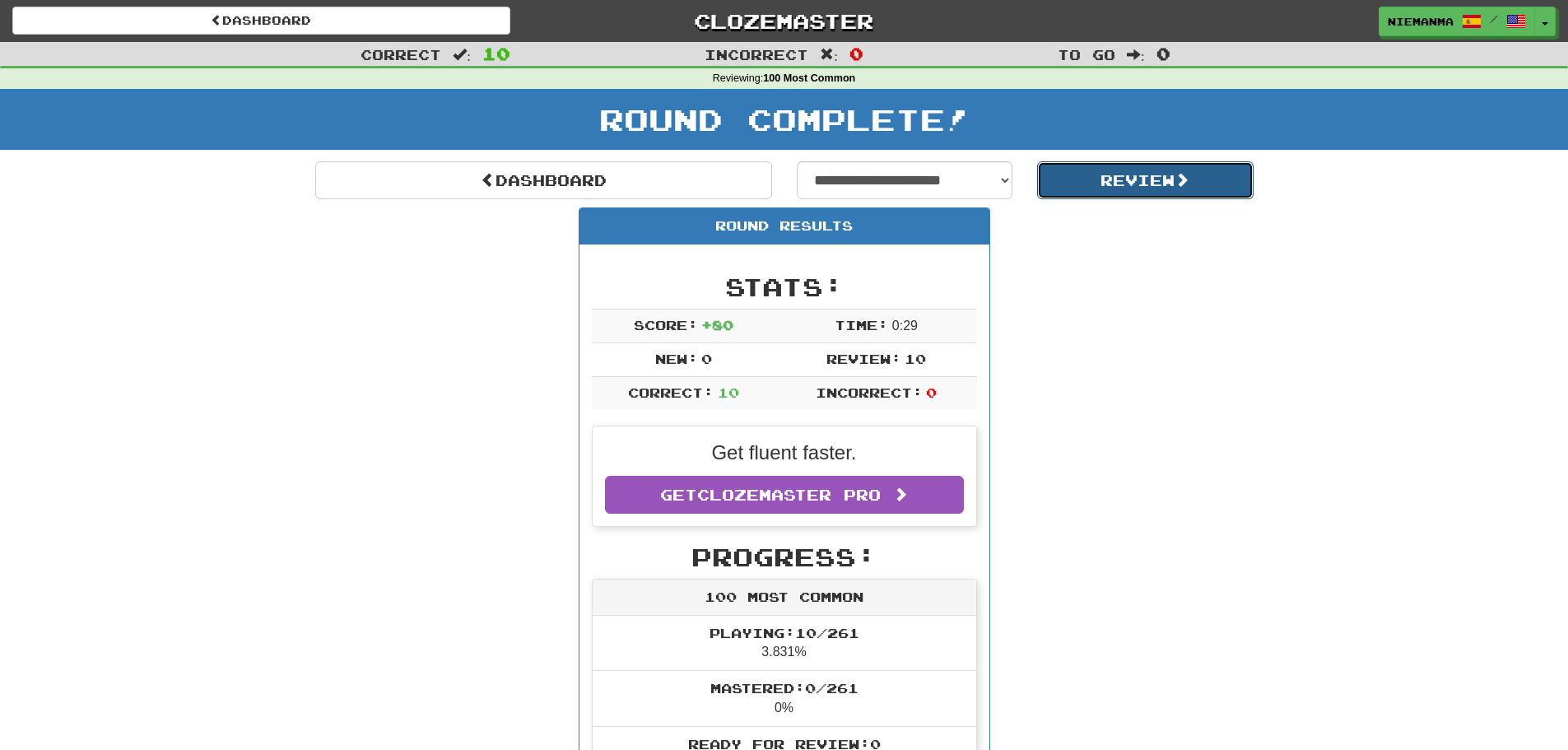
click at [1152, 179] on button "Review" at bounding box center [1146, 180] width 216 height 38
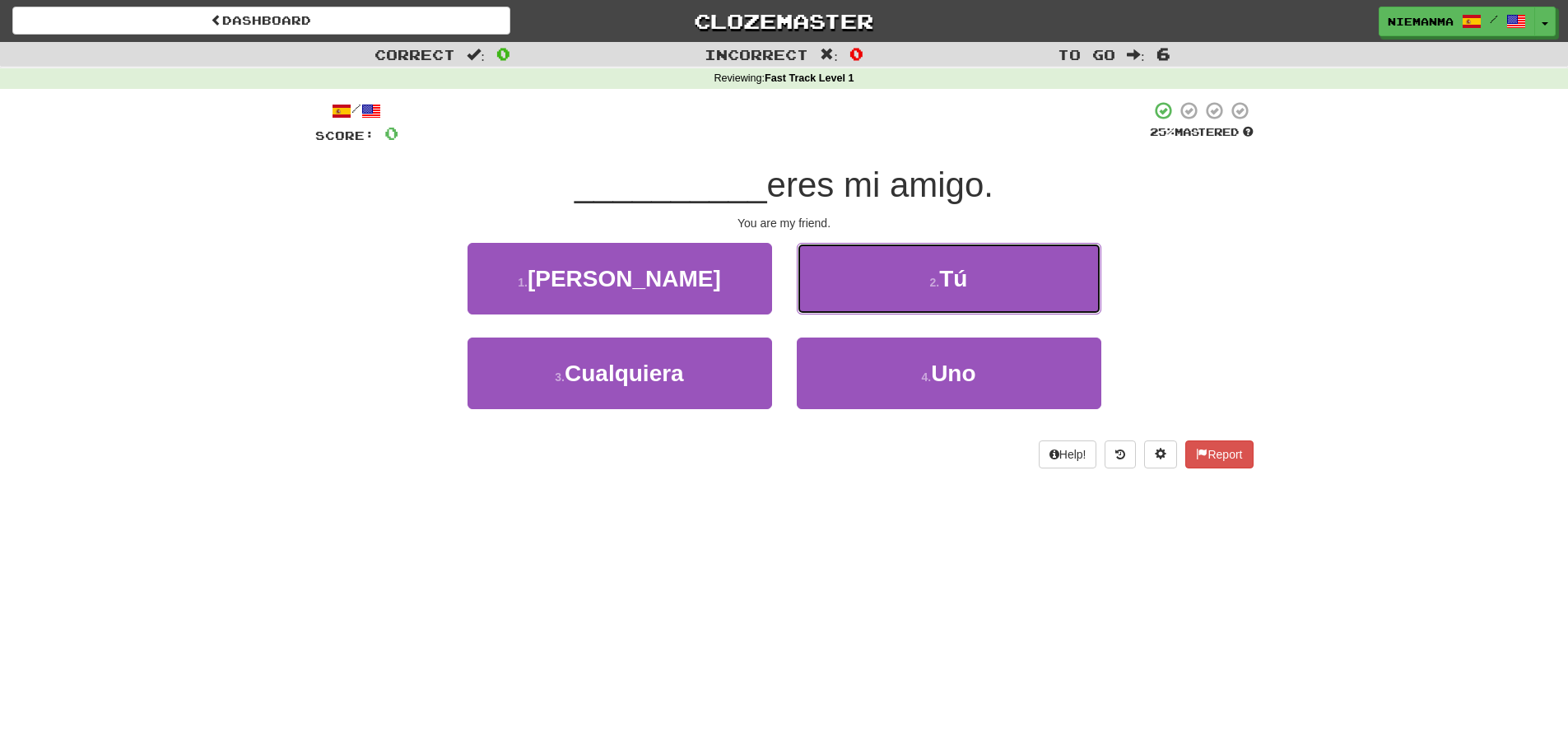
click at [957, 283] on span "Tú" at bounding box center [953, 279] width 28 height 26
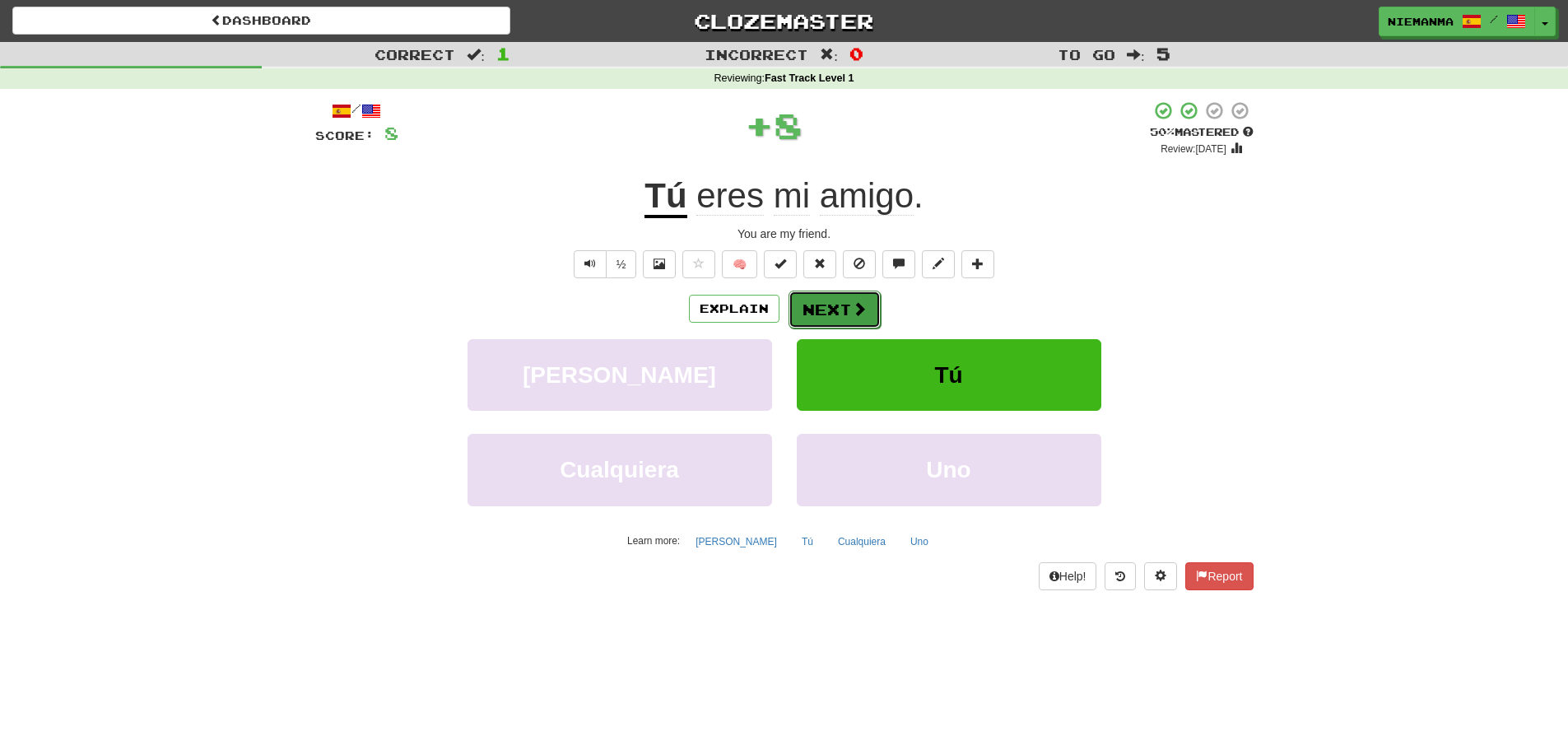
click at [857, 314] on span at bounding box center [859, 308] width 15 height 15
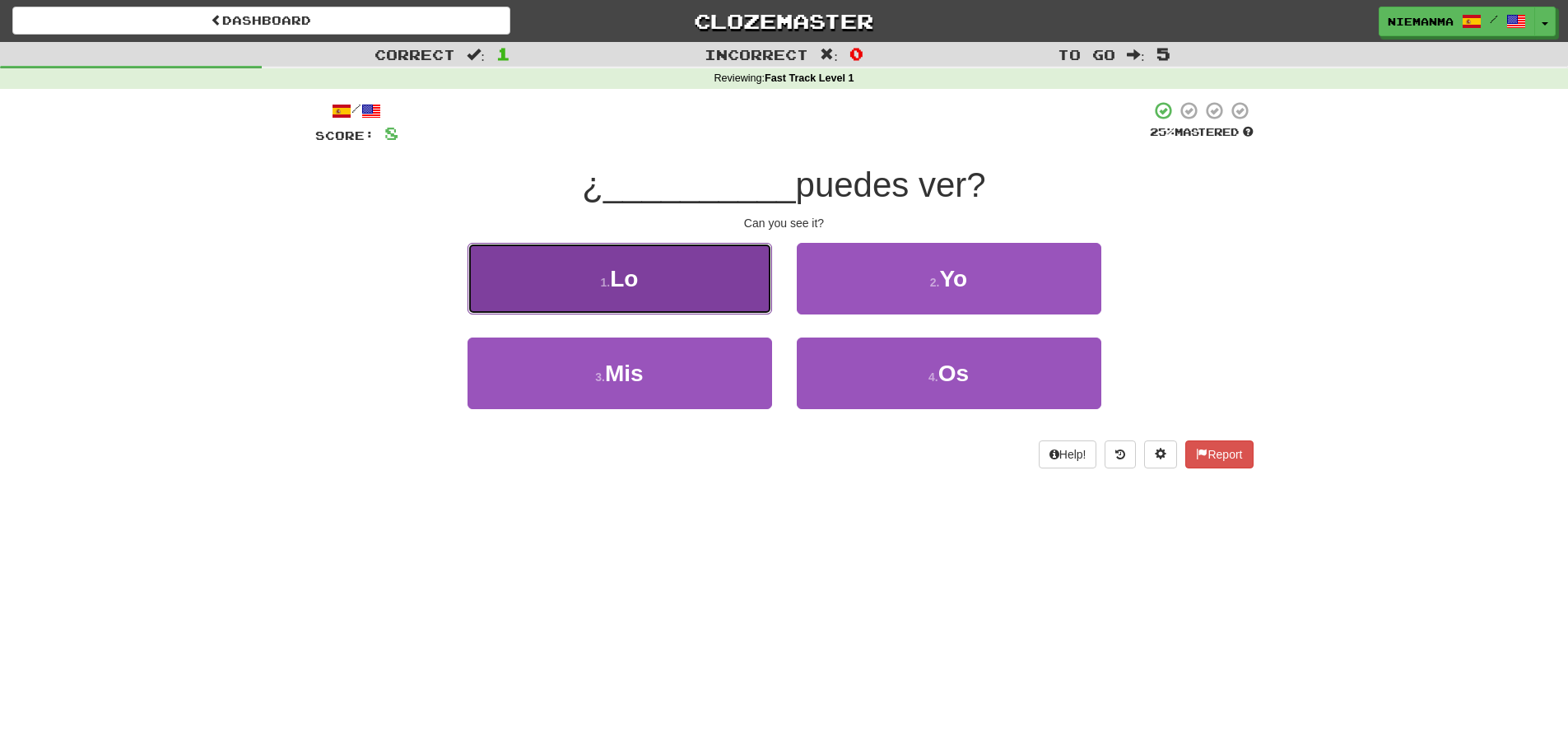
click at [713, 296] on button "1 . Lo" at bounding box center [619, 278] width 305 height 71
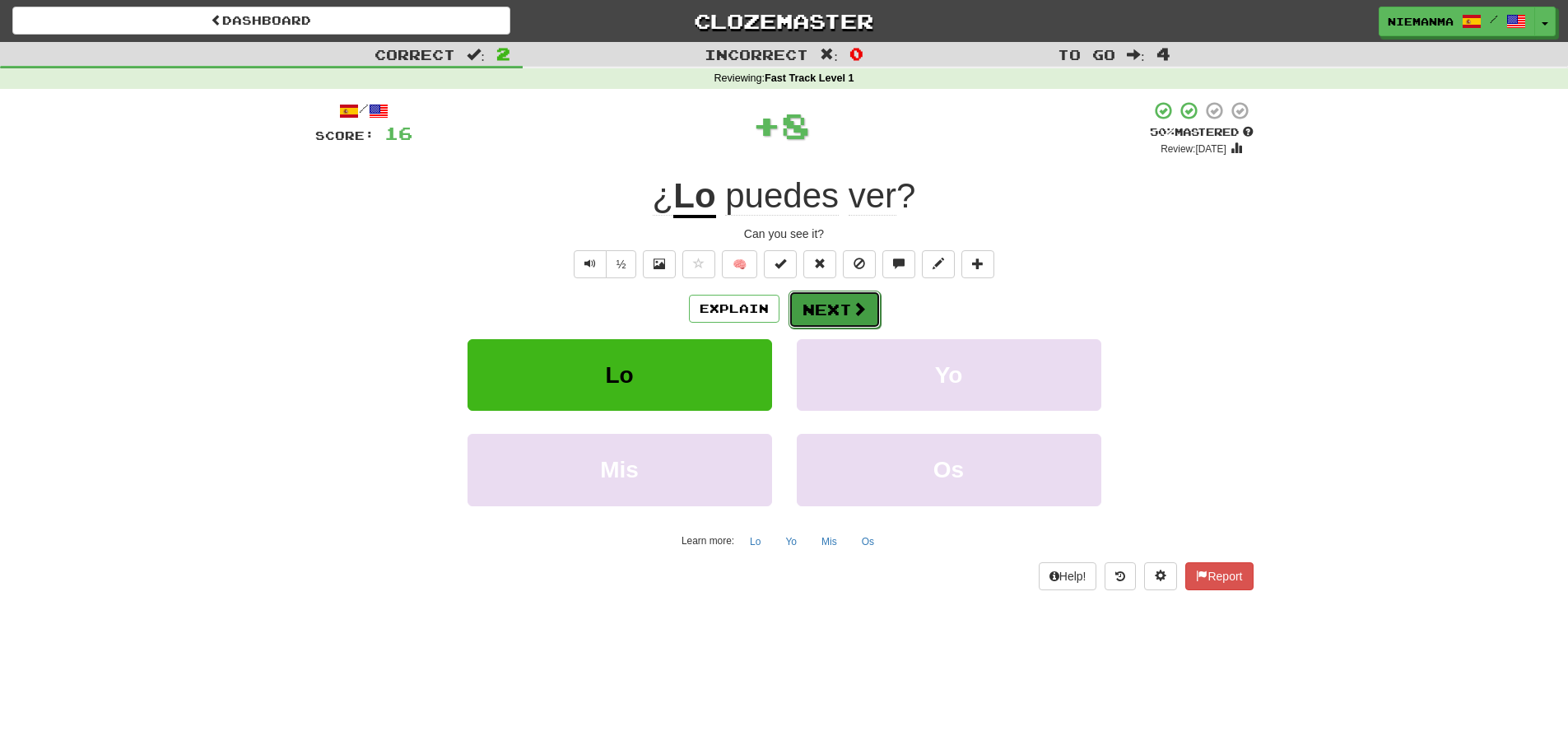
click at [854, 308] on span at bounding box center [859, 308] width 15 height 15
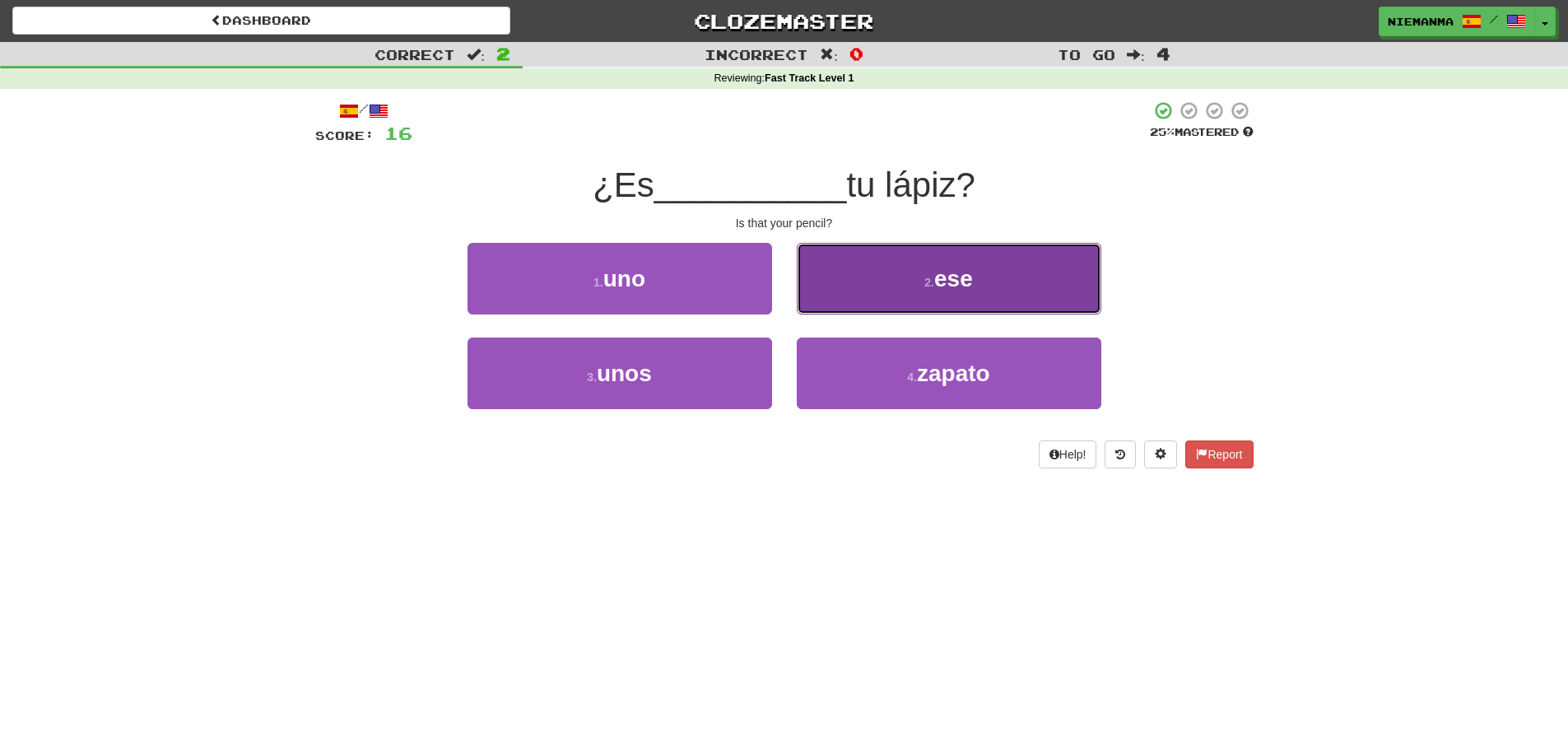
click at [927, 293] on button "2 . ese" at bounding box center [949, 278] width 305 height 71
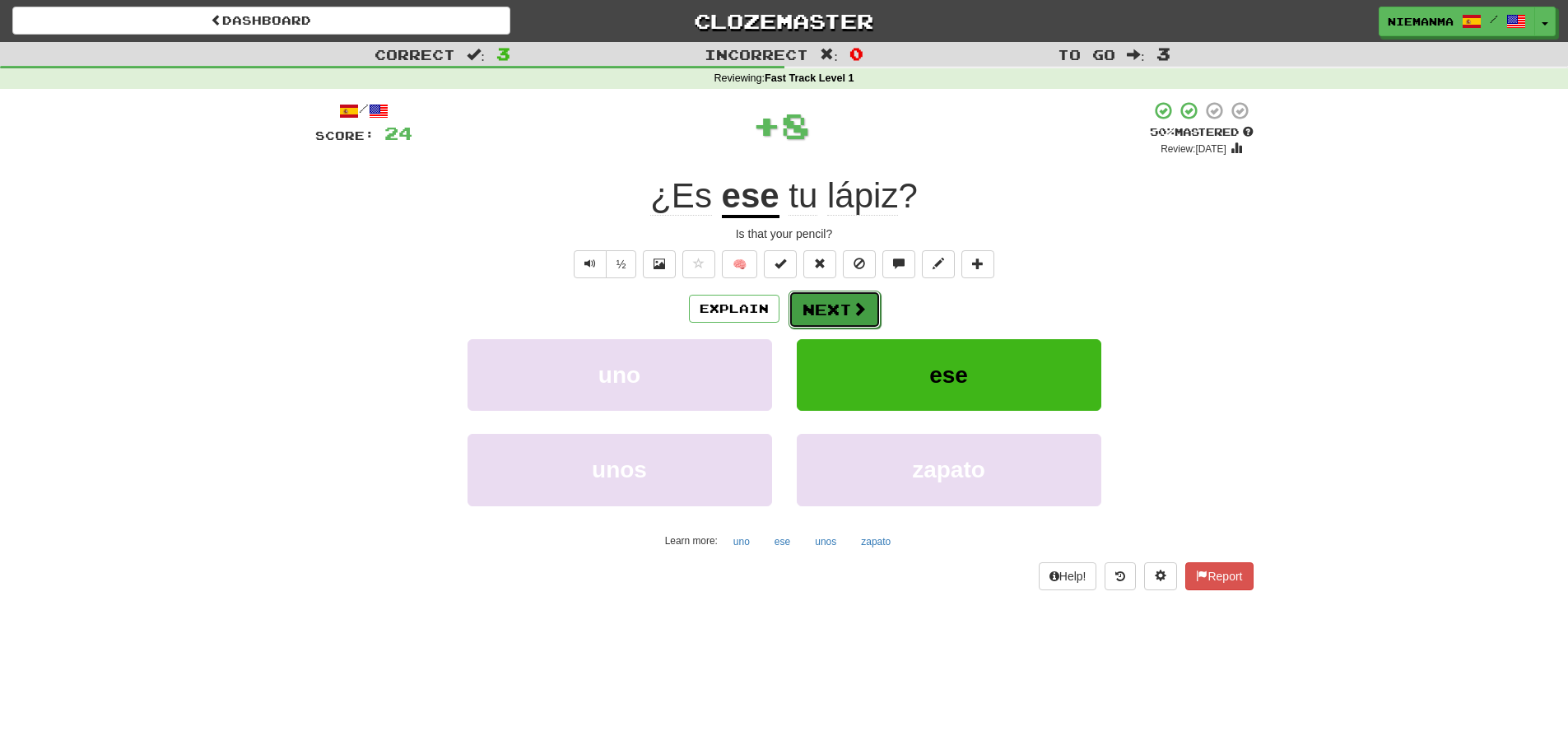
click at [838, 315] on button "Next" at bounding box center [834, 309] width 92 height 38
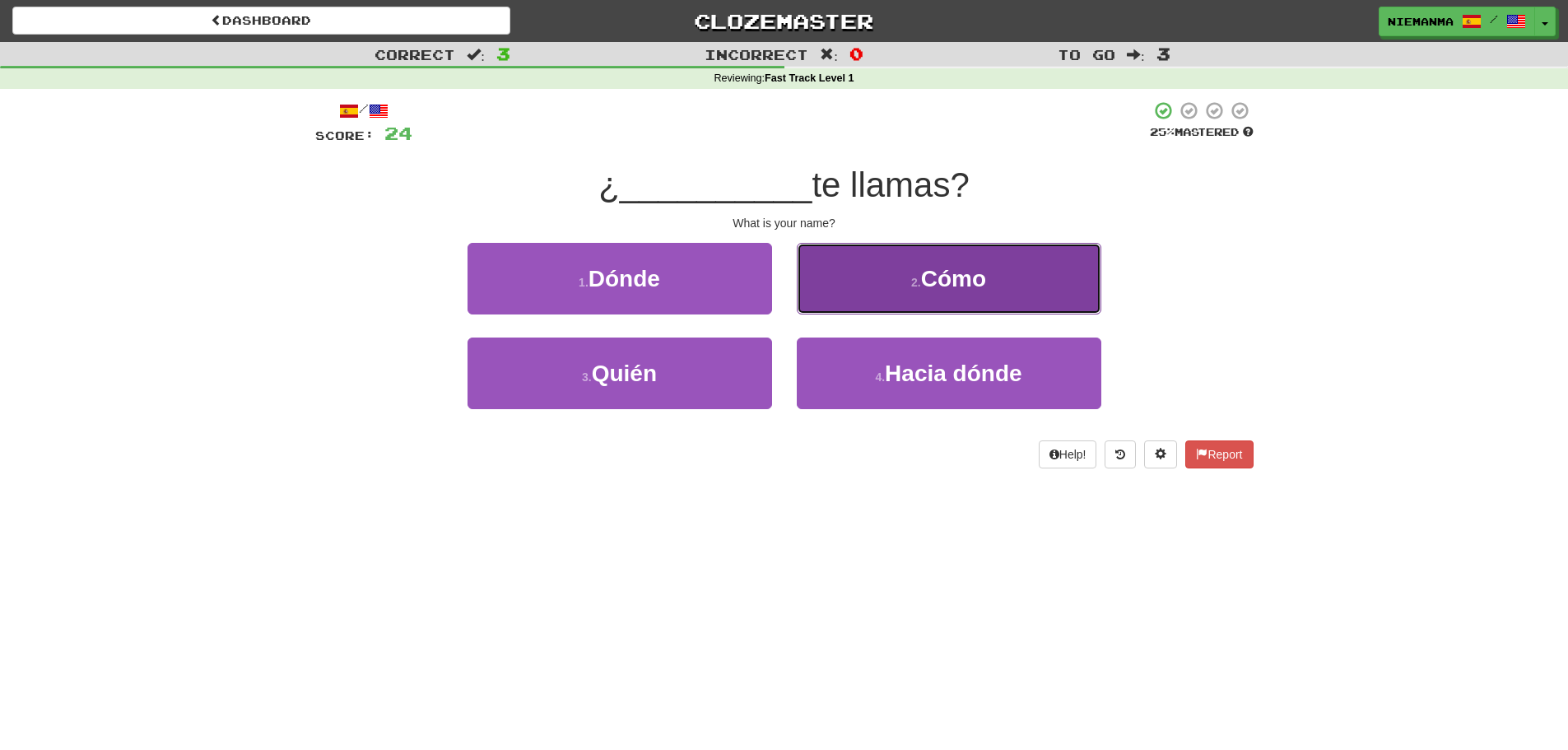
click at [903, 290] on button "2 . Cómo" at bounding box center [949, 278] width 305 height 71
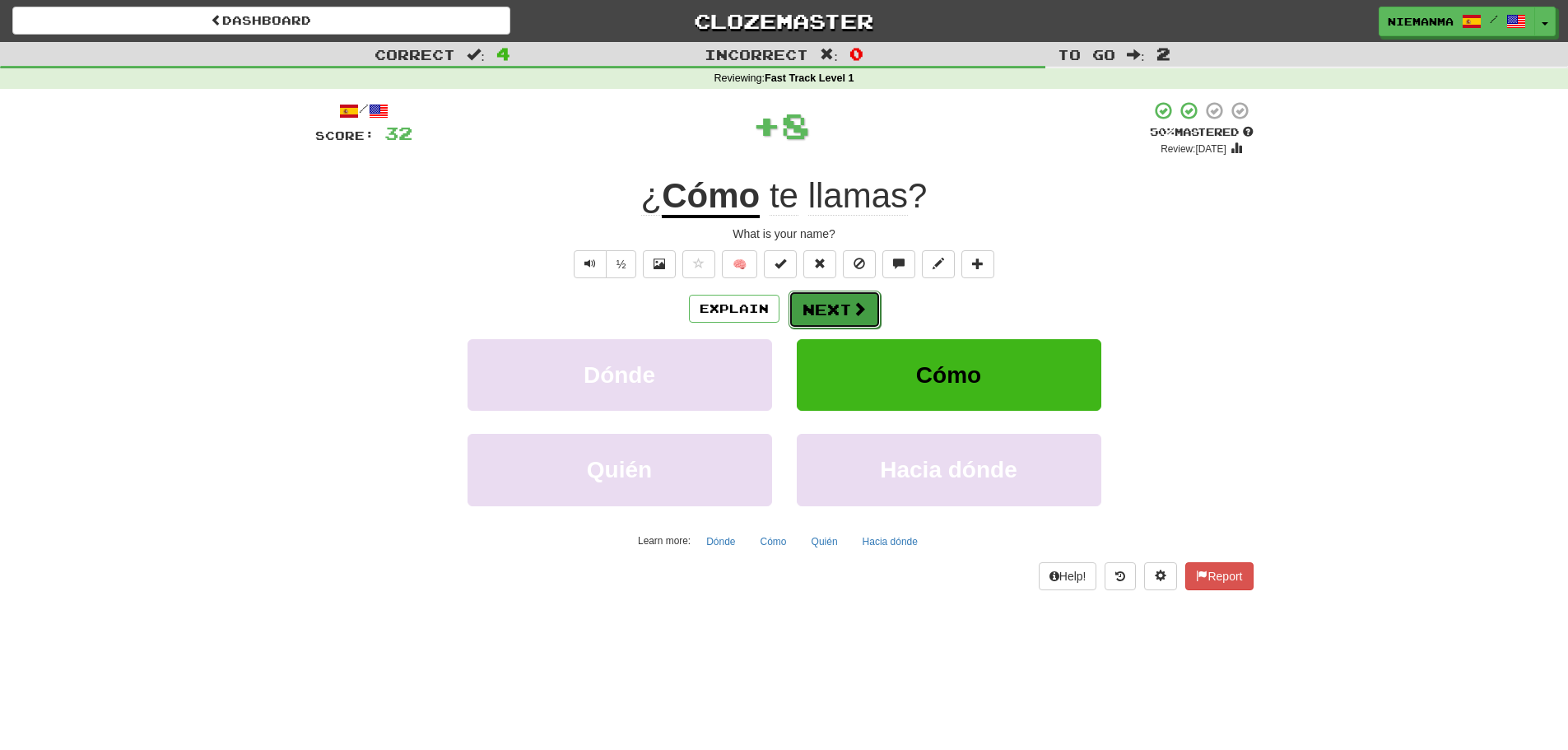
click at [853, 303] on span at bounding box center [859, 308] width 15 height 15
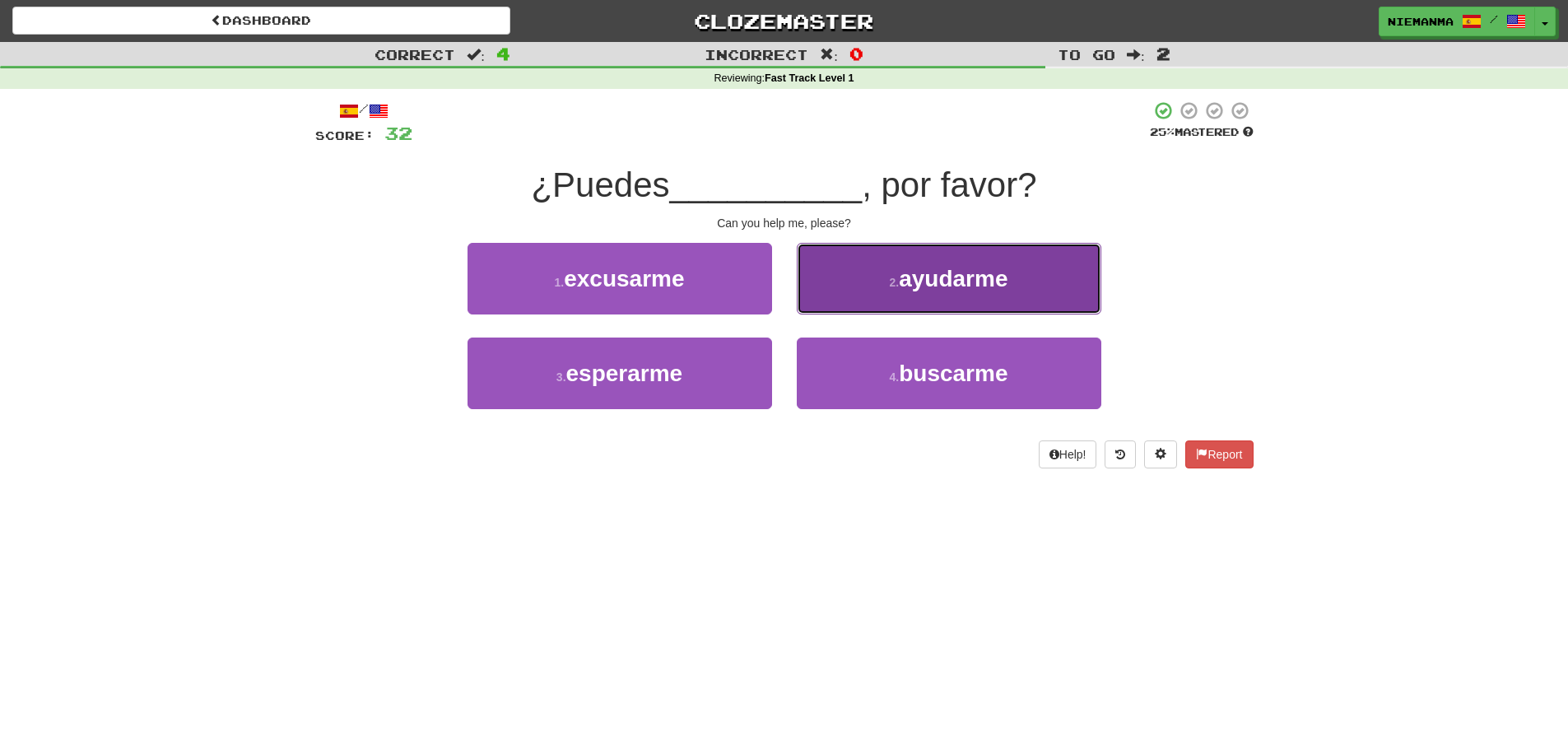
click at [909, 290] on span "ayudarme" at bounding box center [953, 279] width 109 height 26
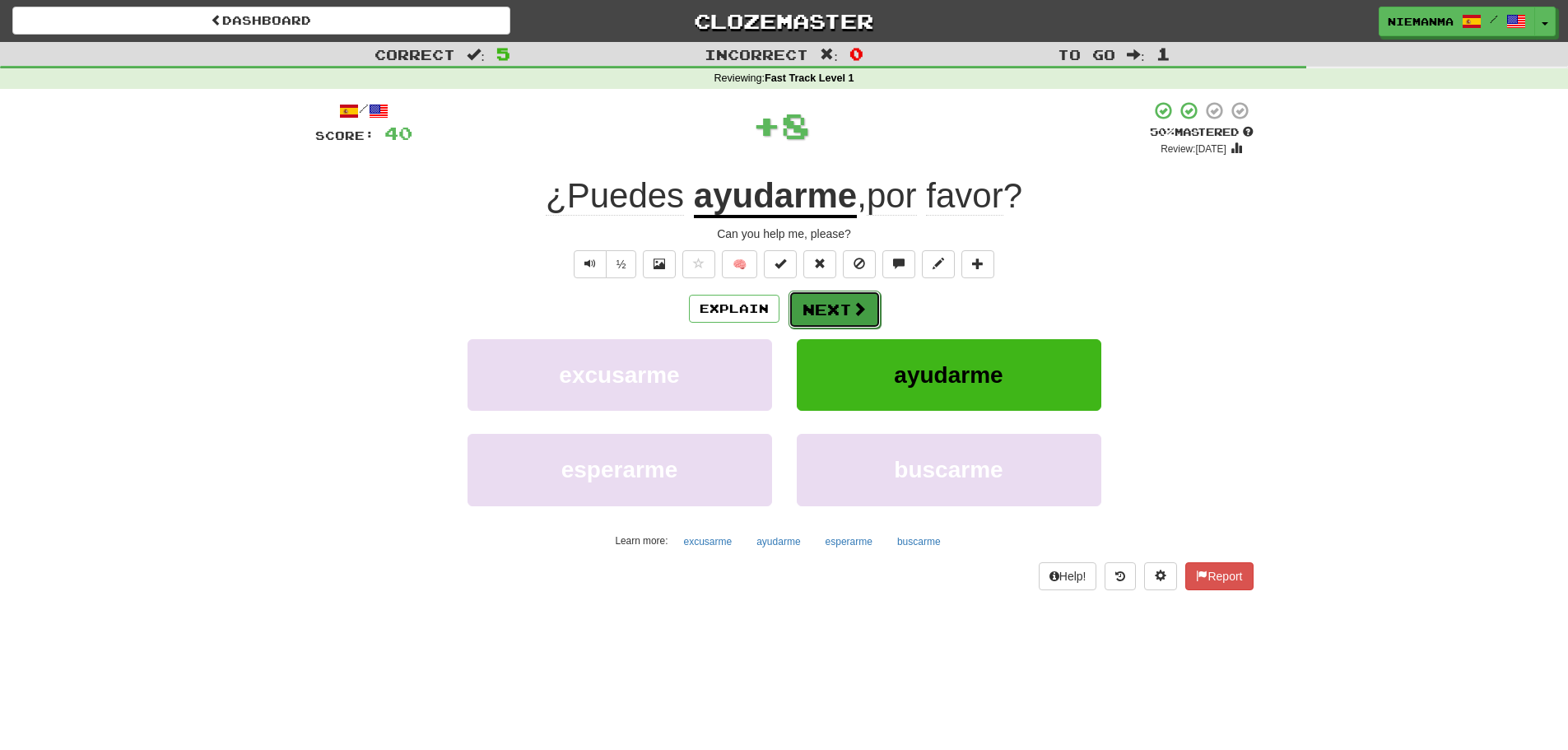
click at [843, 315] on button "Next" at bounding box center [834, 309] width 92 height 38
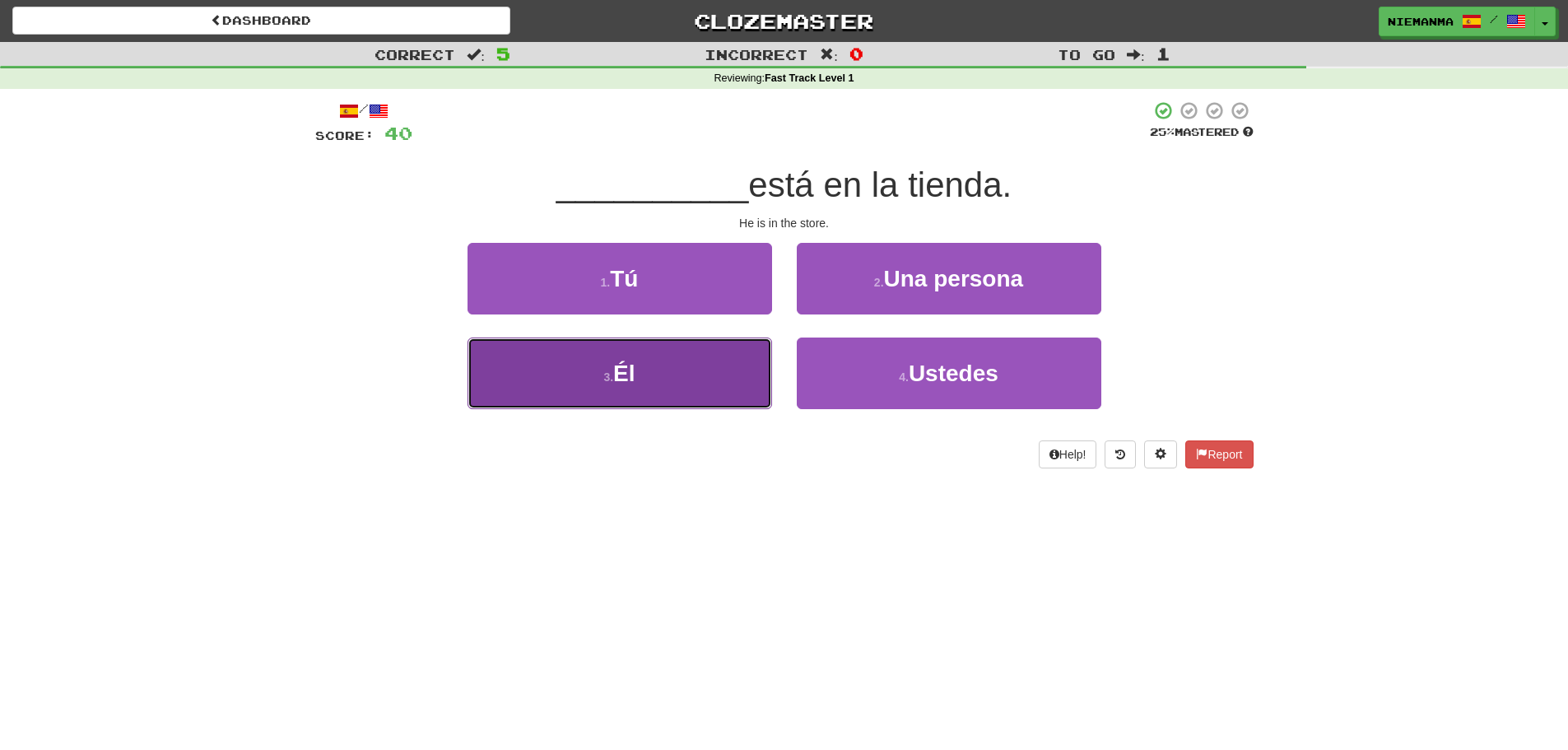
click at [691, 377] on button "3 . Él" at bounding box center [619, 373] width 305 height 71
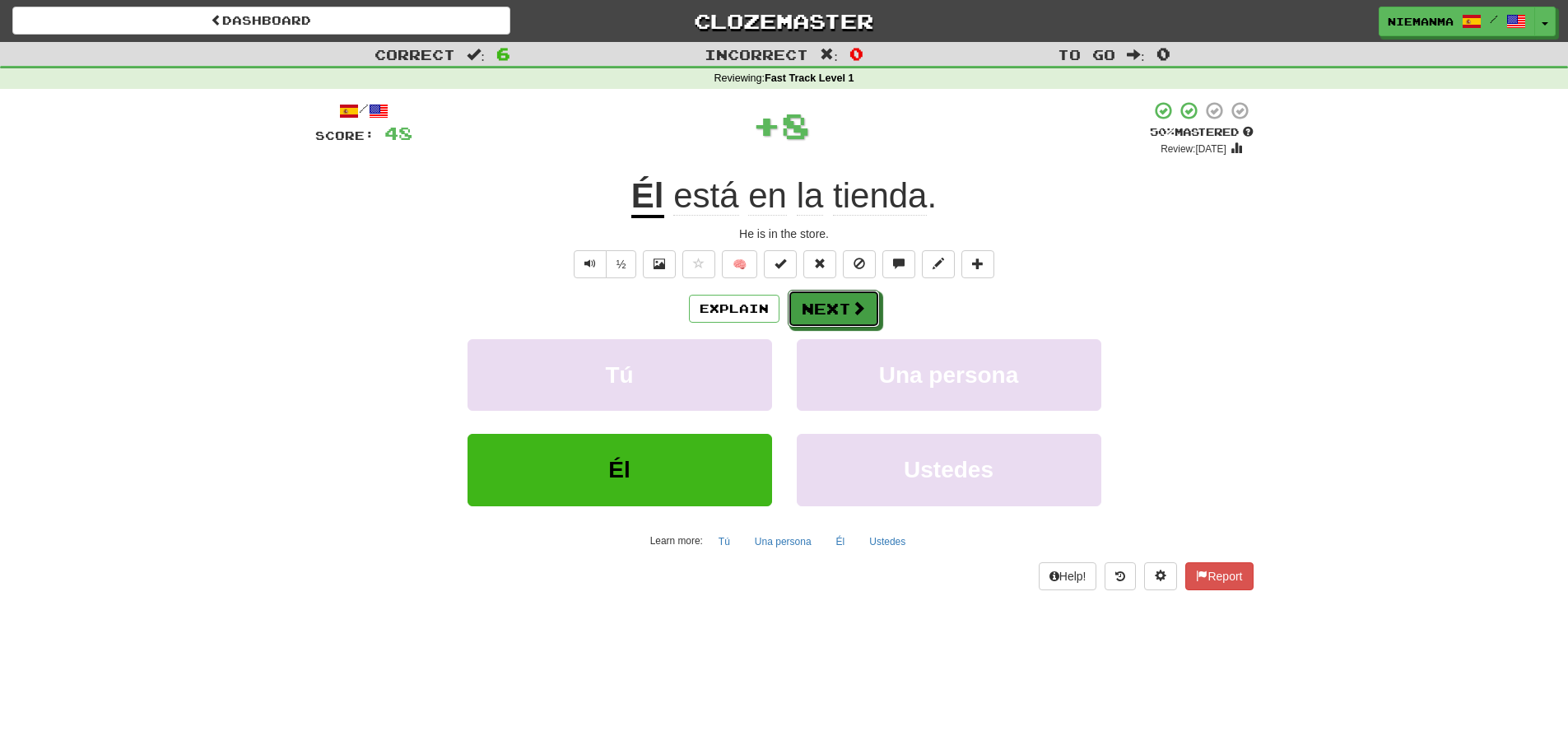
click at [838, 308] on button "Next" at bounding box center [833, 308] width 92 height 38
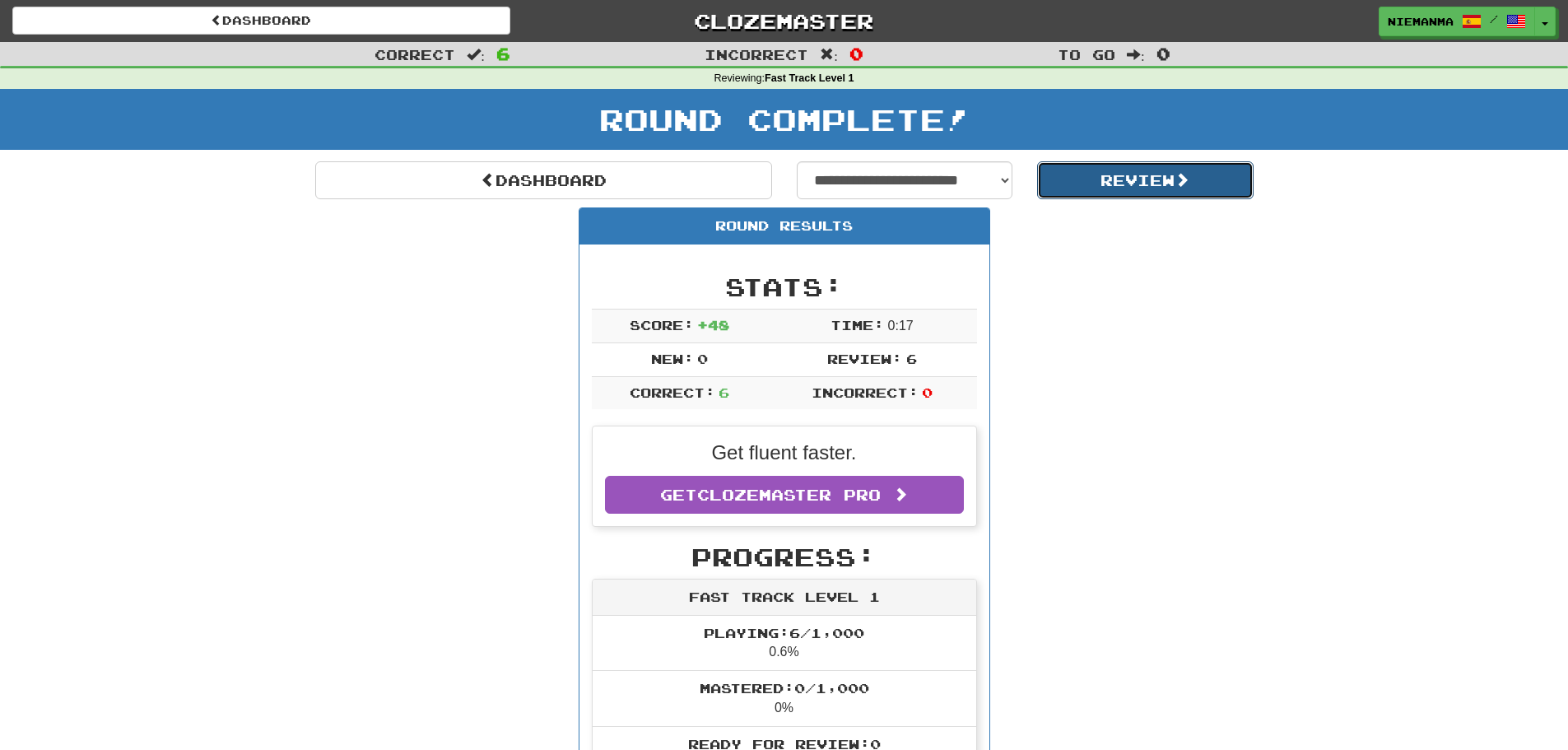
click at [1167, 192] on button "Review" at bounding box center [1146, 180] width 216 height 38
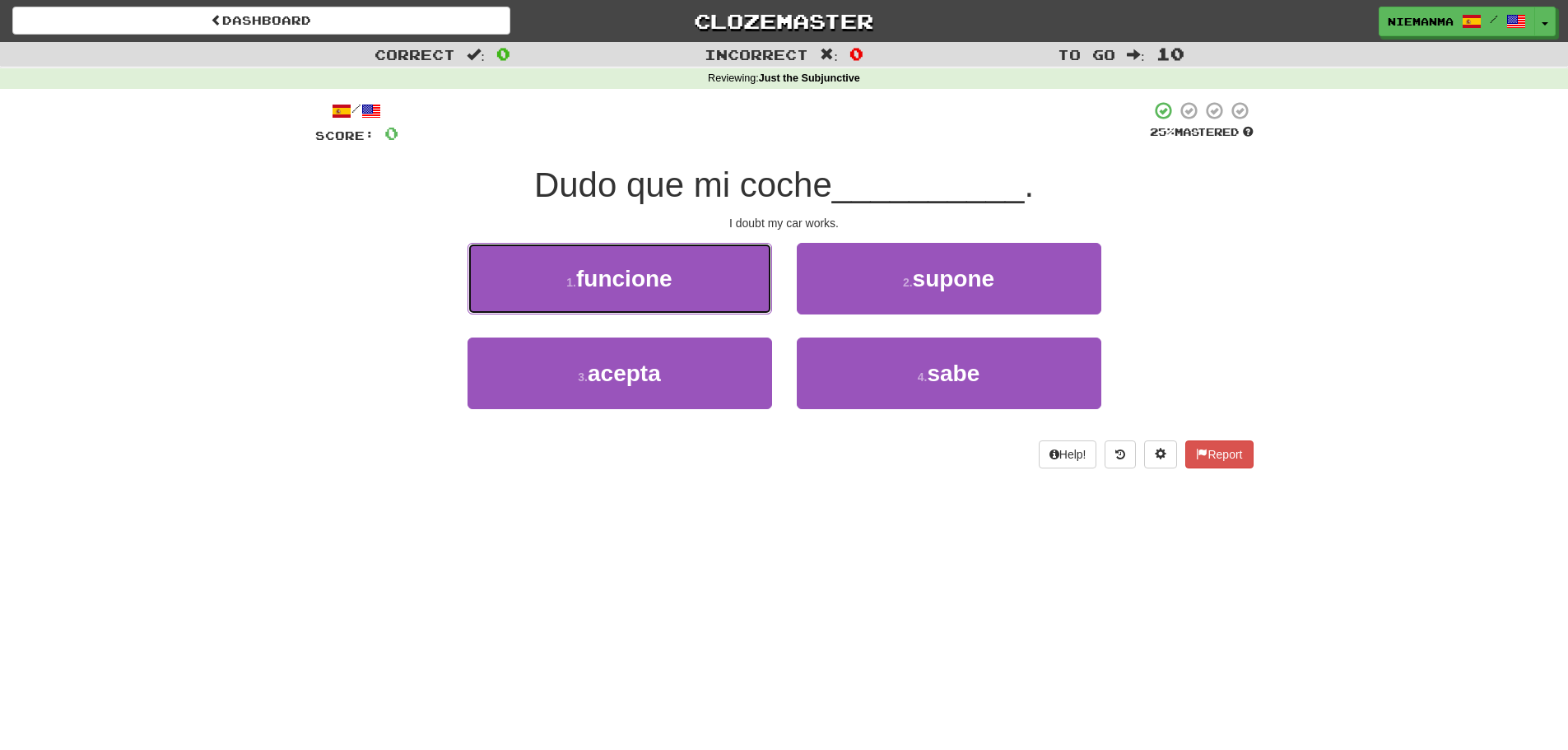
click at [697, 286] on button "1 . funcione" at bounding box center [619, 278] width 305 height 71
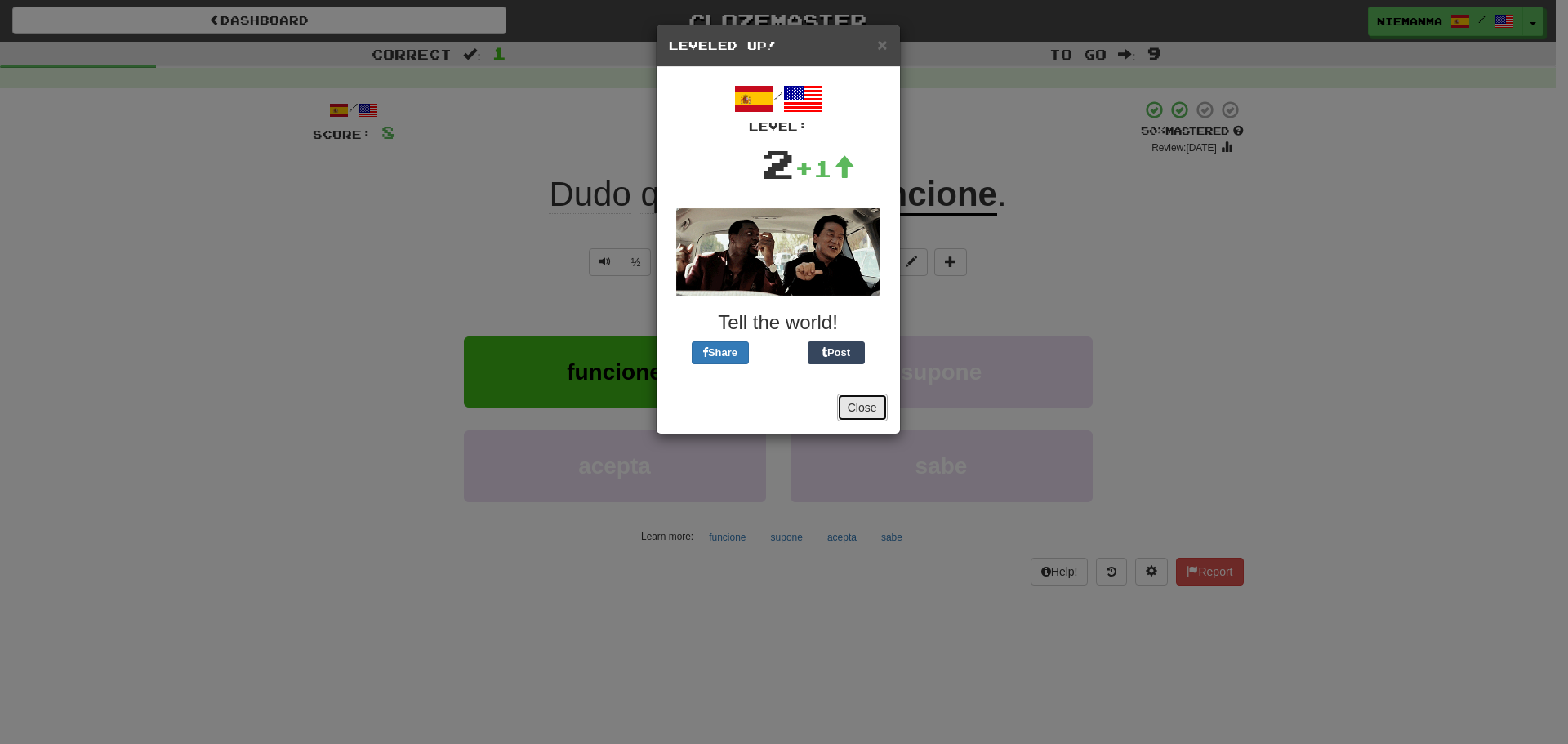
click at [858, 403] on button "Close" at bounding box center [862, 407] width 50 height 28
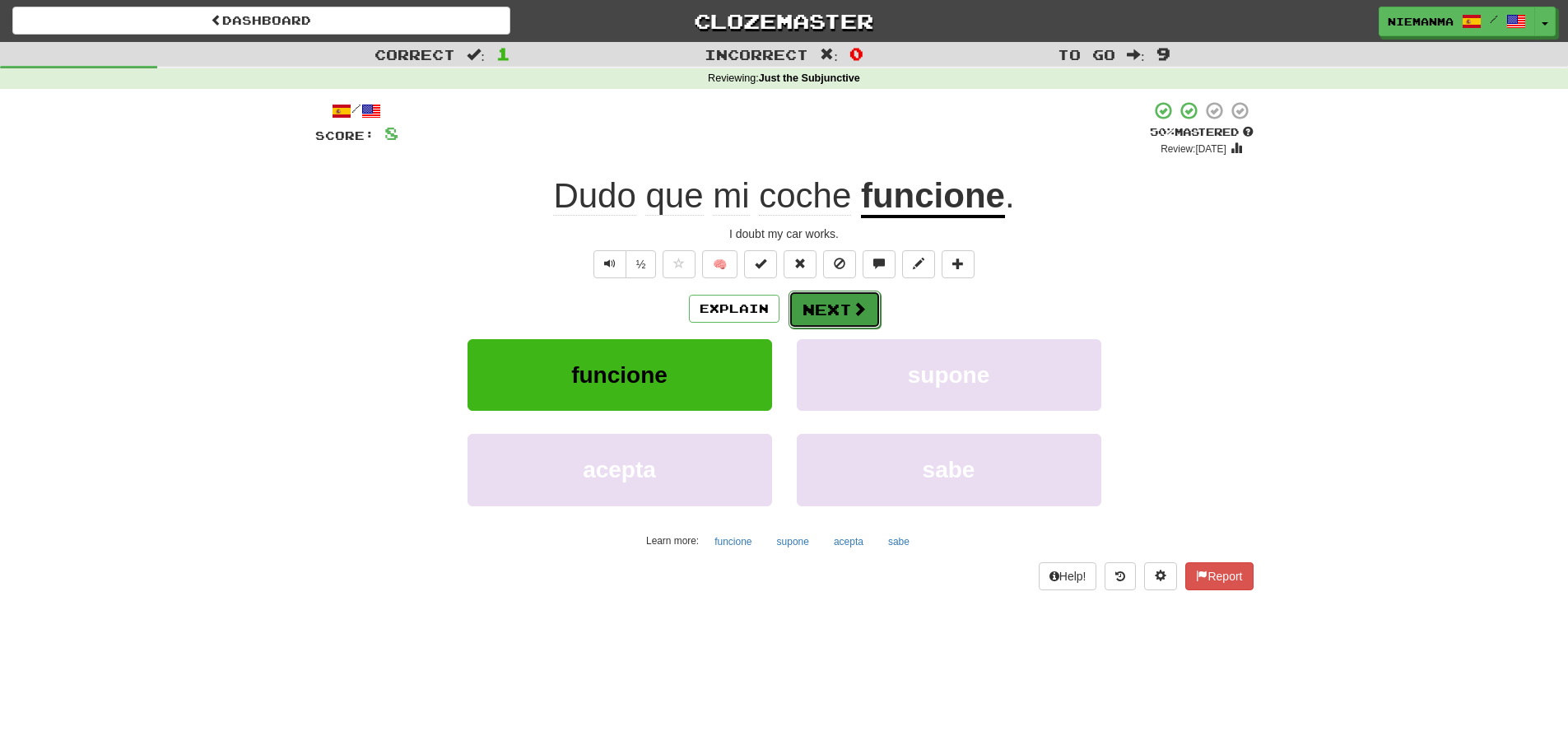
click at [817, 323] on button "Next" at bounding box center [834, 309] width 92 height 38
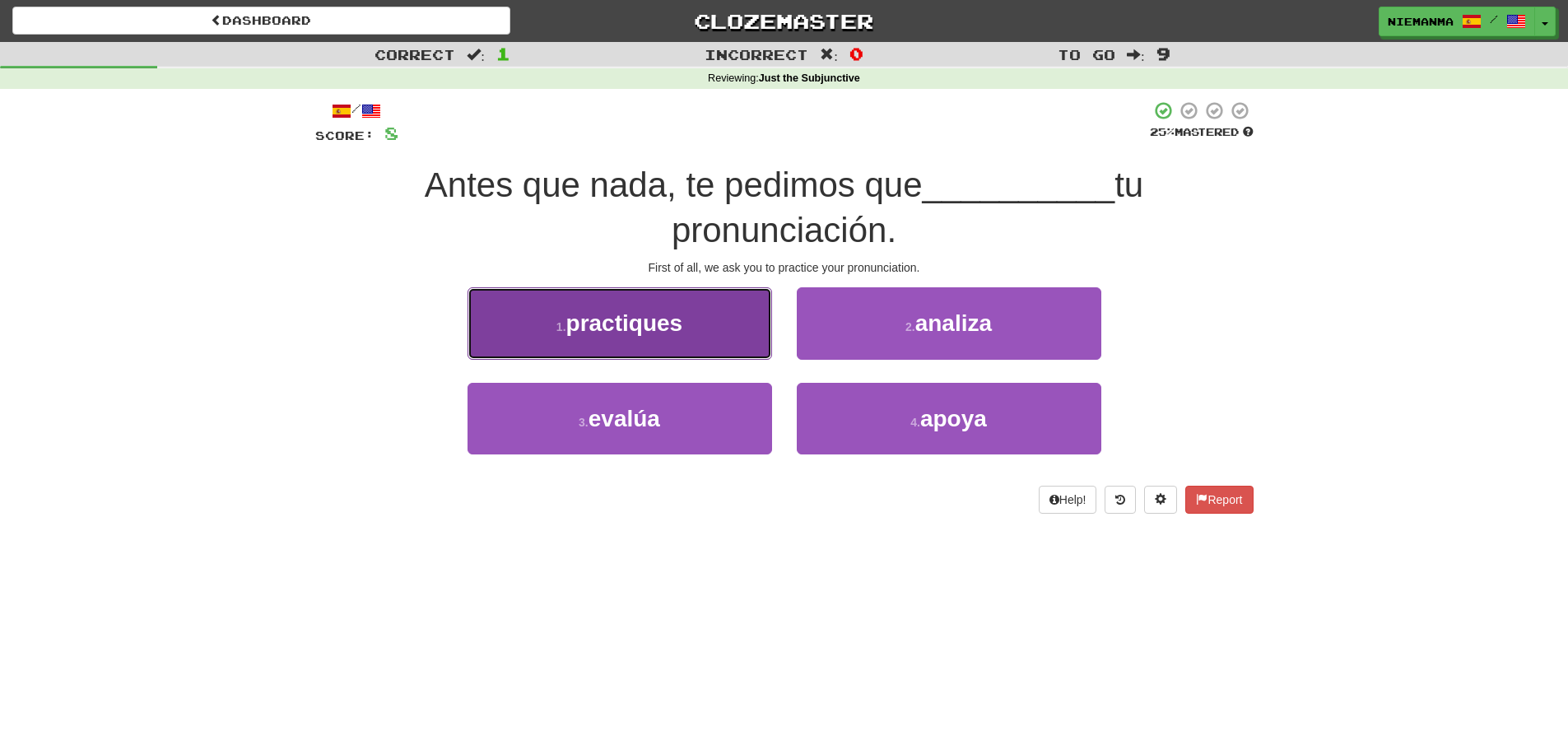
click at [710, 345] on button "1 . practiques" at bounding box center [619, 323] width 305 height 71
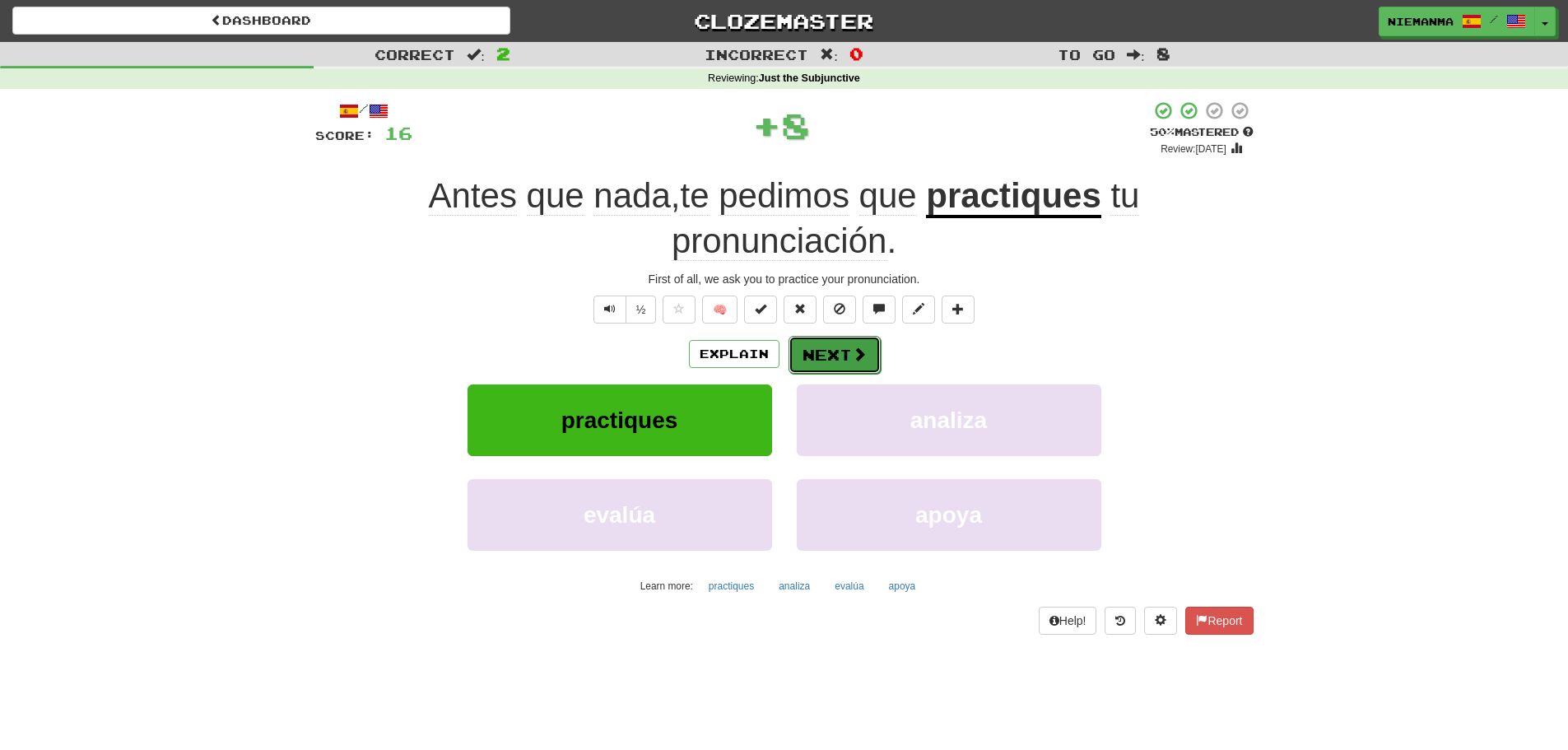
click at [848, 359] on button "Next" at bounding box center [834, 355] width 92 height 38
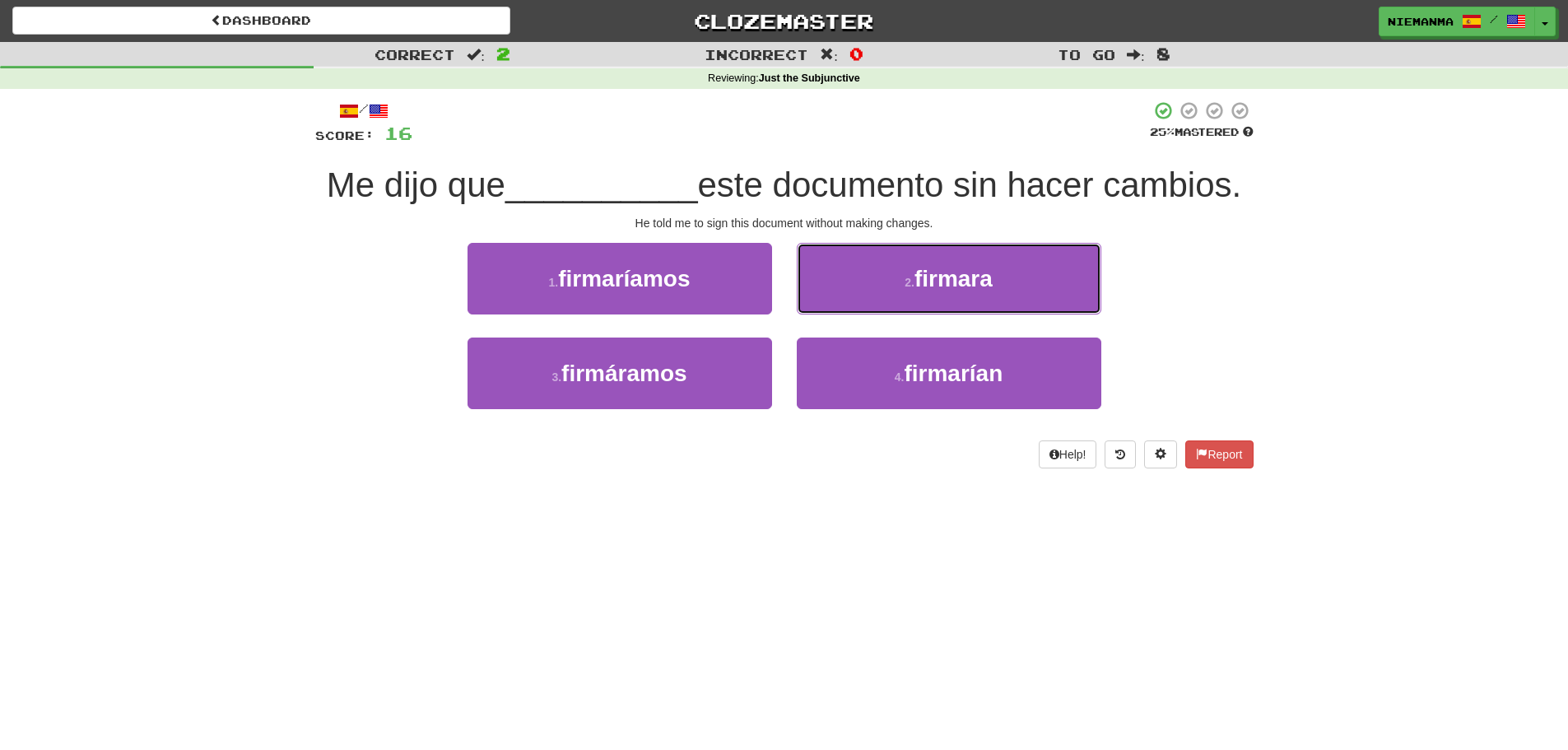
click at [907, 281] on small "2 ." at bounding box center [909, 282] width 10 height 13
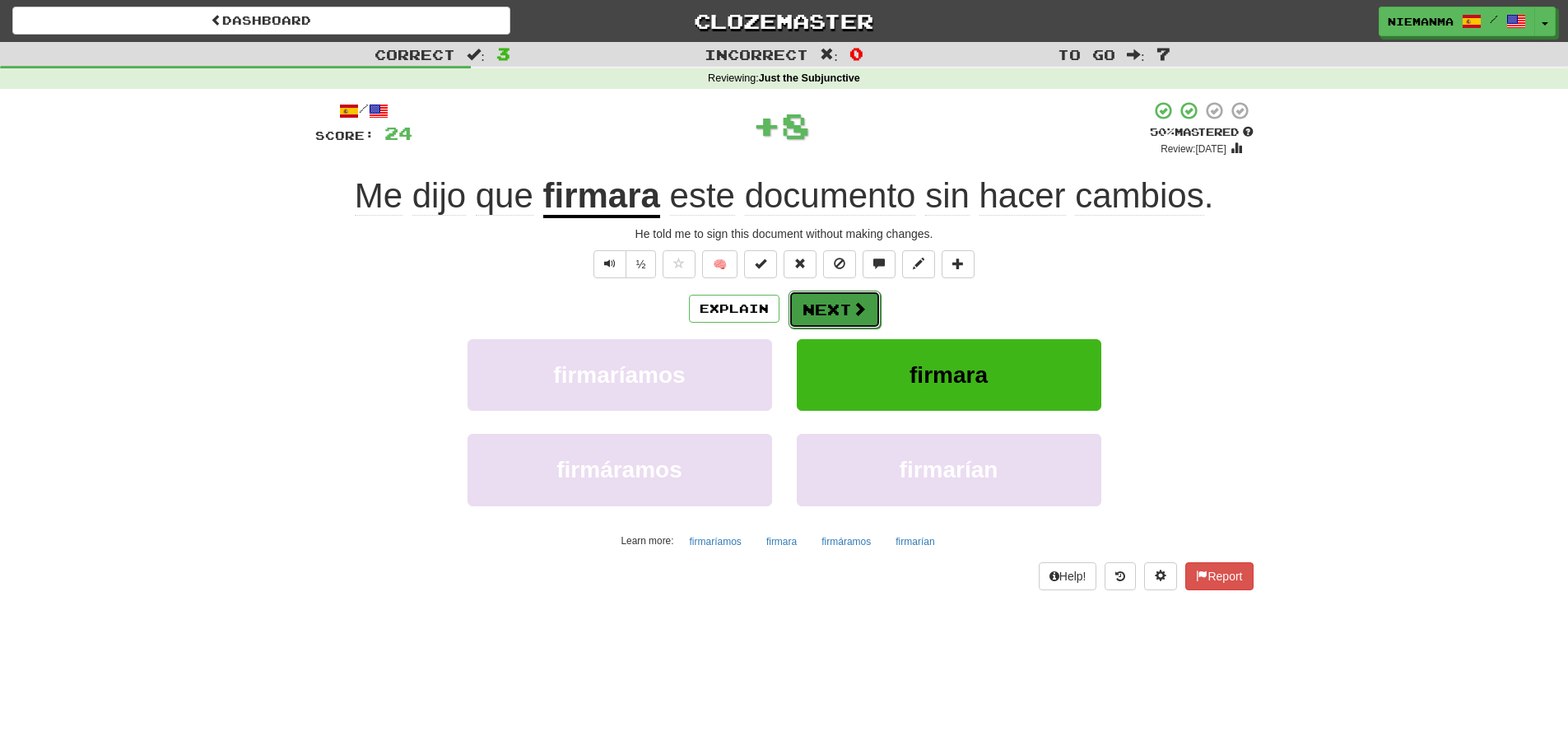
click at [848, 318] on button "Next" at bounding box center [834, 309] width 92 height 38
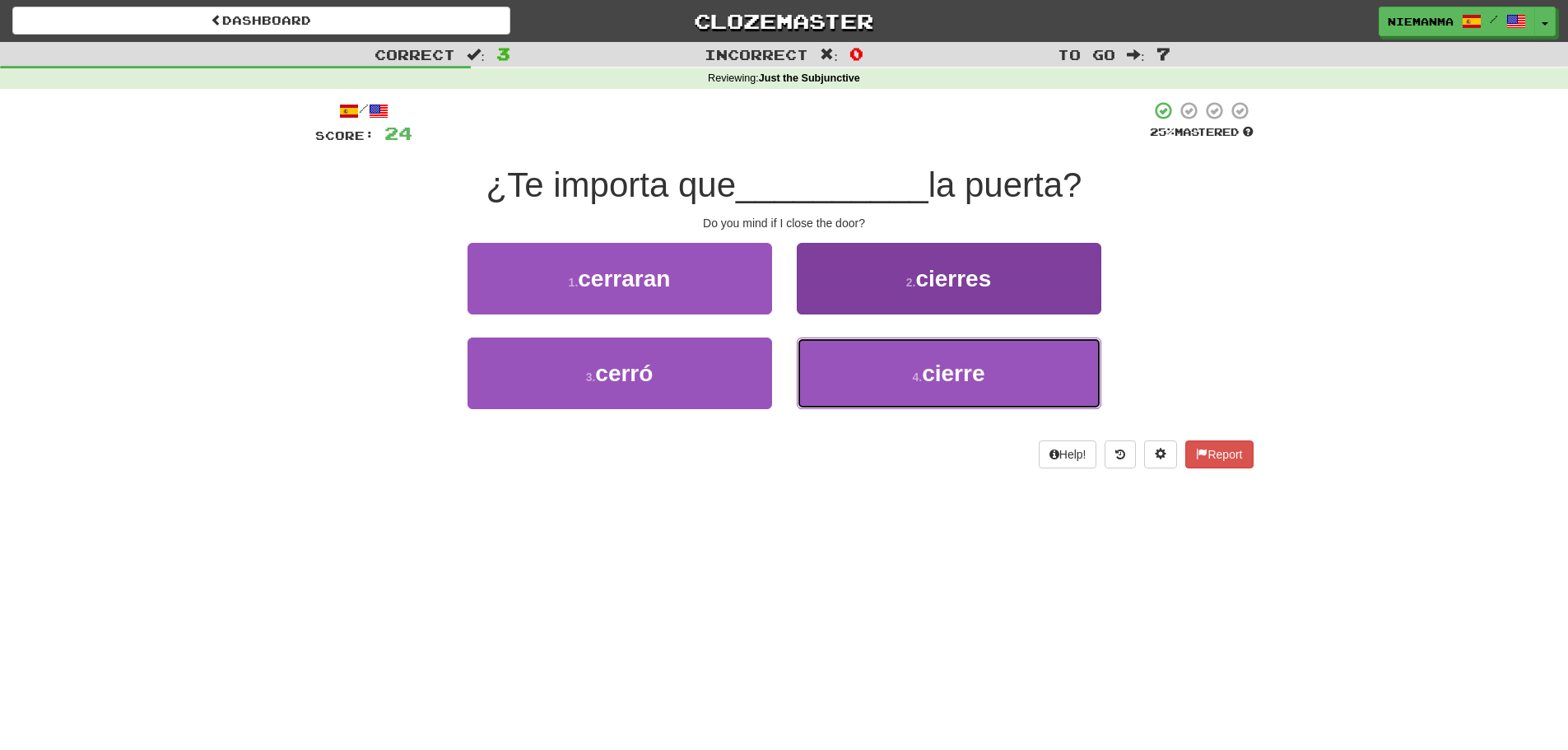
click at [901, 368] on button "4 . cierre" at bounding box center [949, 373] width 305 height 71
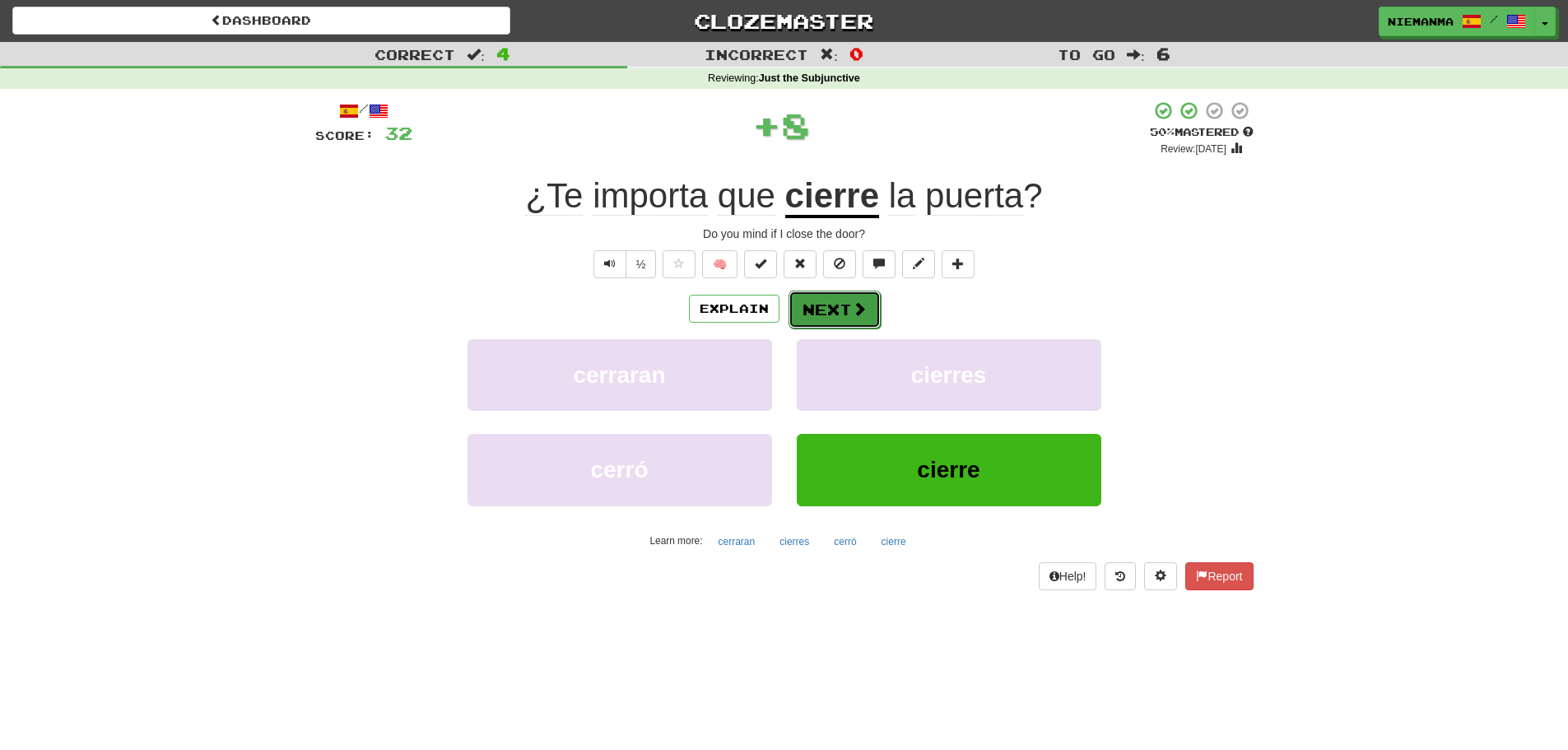
click at [807, 323] on button "Next" at bounding box center [834, 309] width 92 height 38
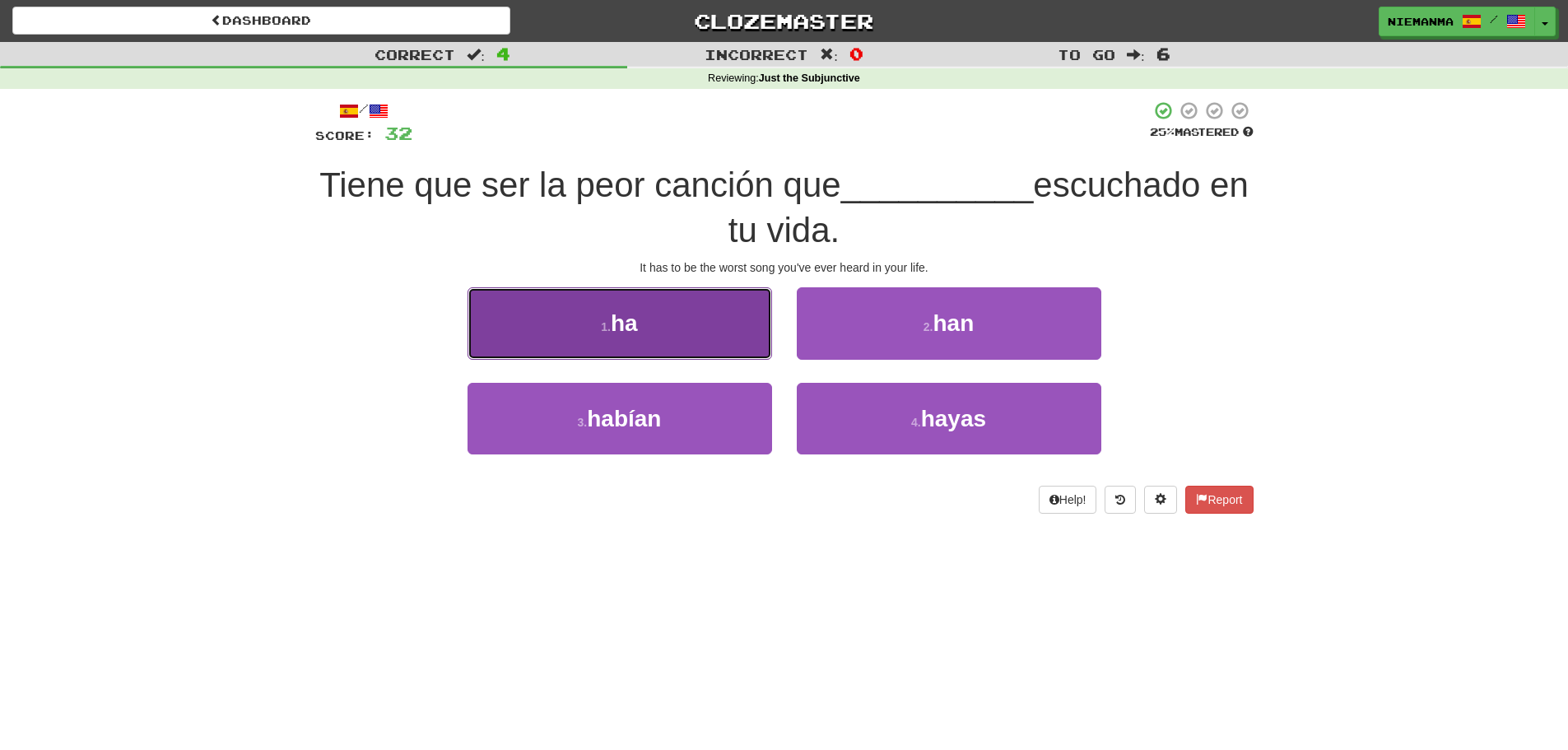
click at [696, 340] on button "1 . ha" at bounding box center [619, 323] width 305 height 71
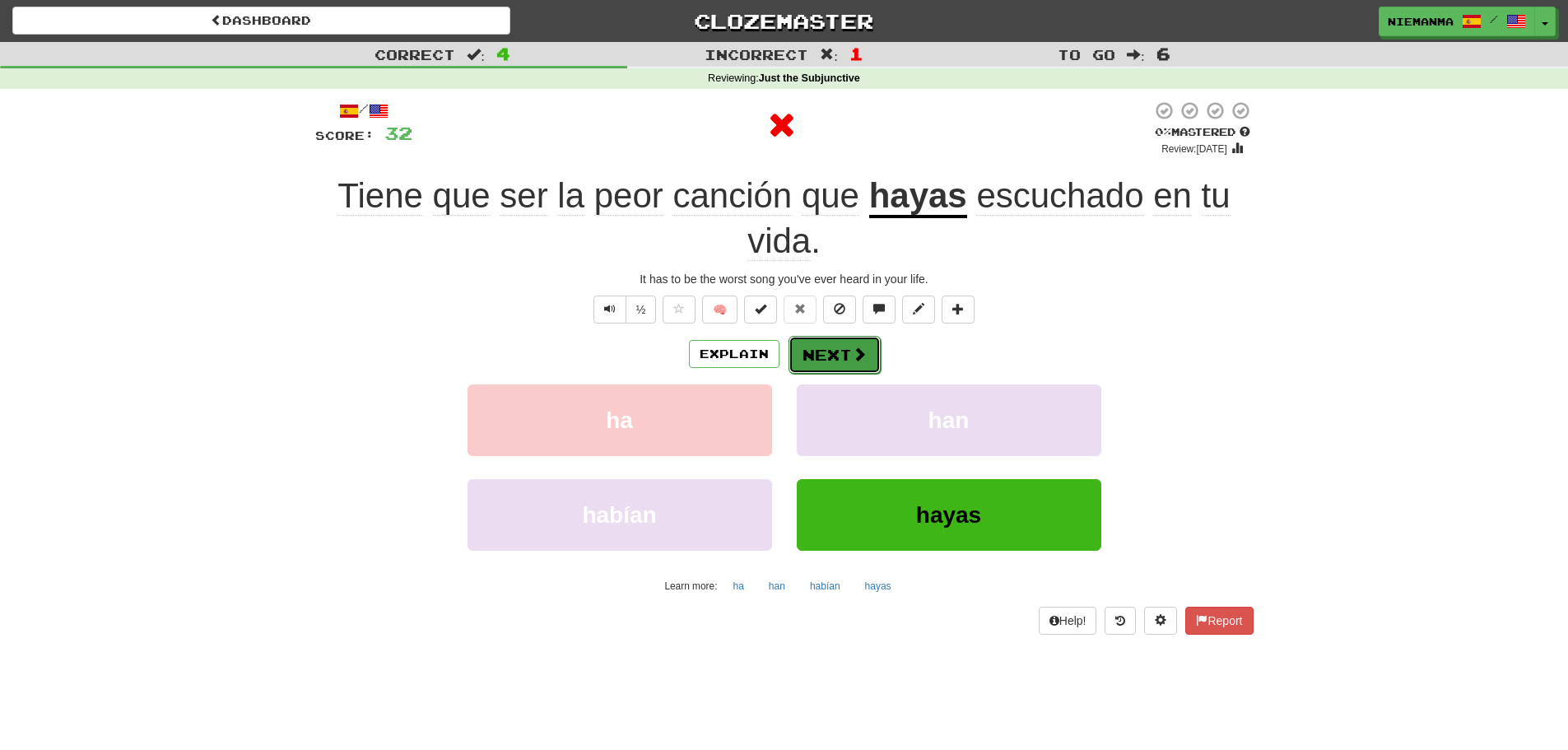
click at [847, 360] on button "Next" at bounding box center [834, 355] width 92 height 38
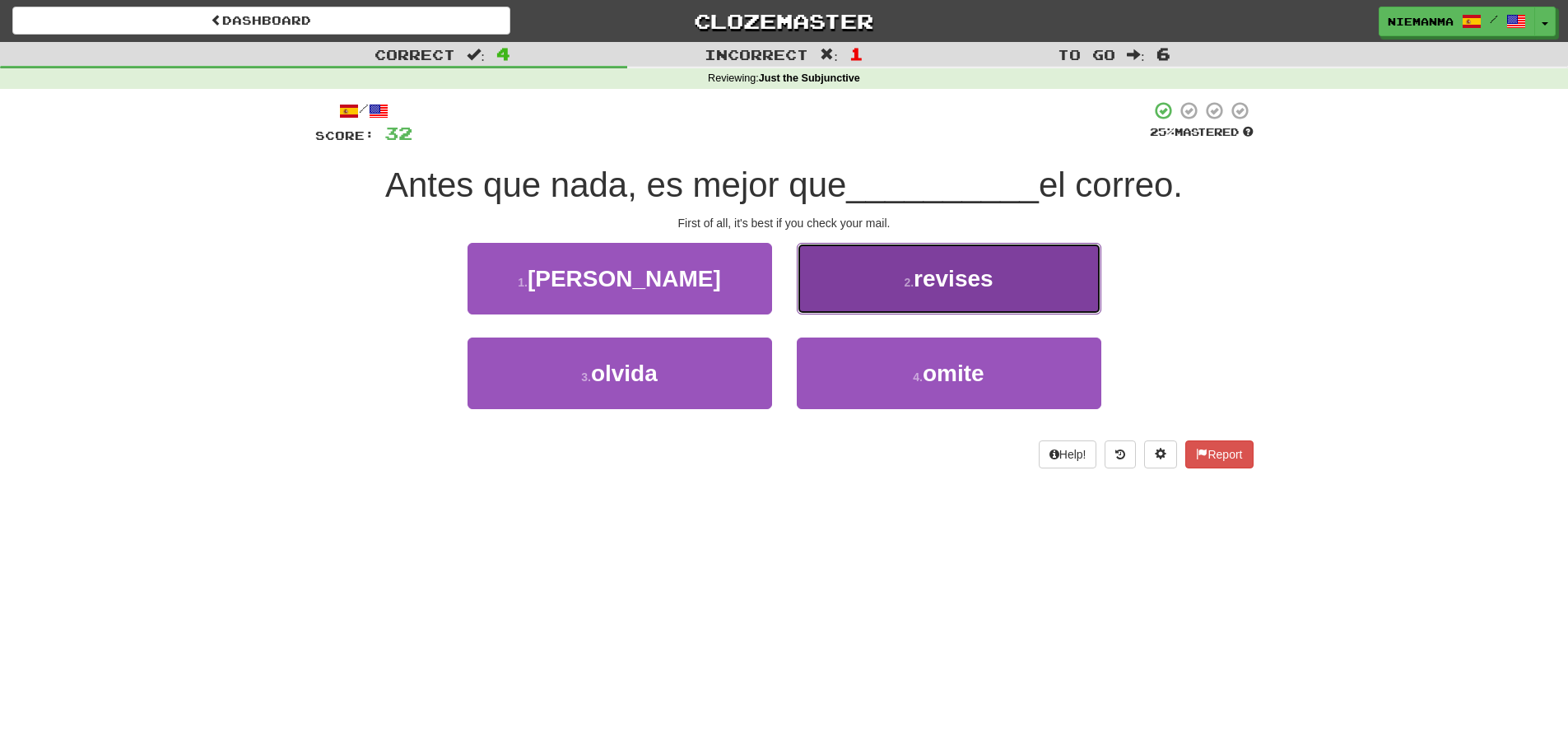
click at [927, 291] on button "2 . revises" at bounding box center [949, 278] width 305 height 71
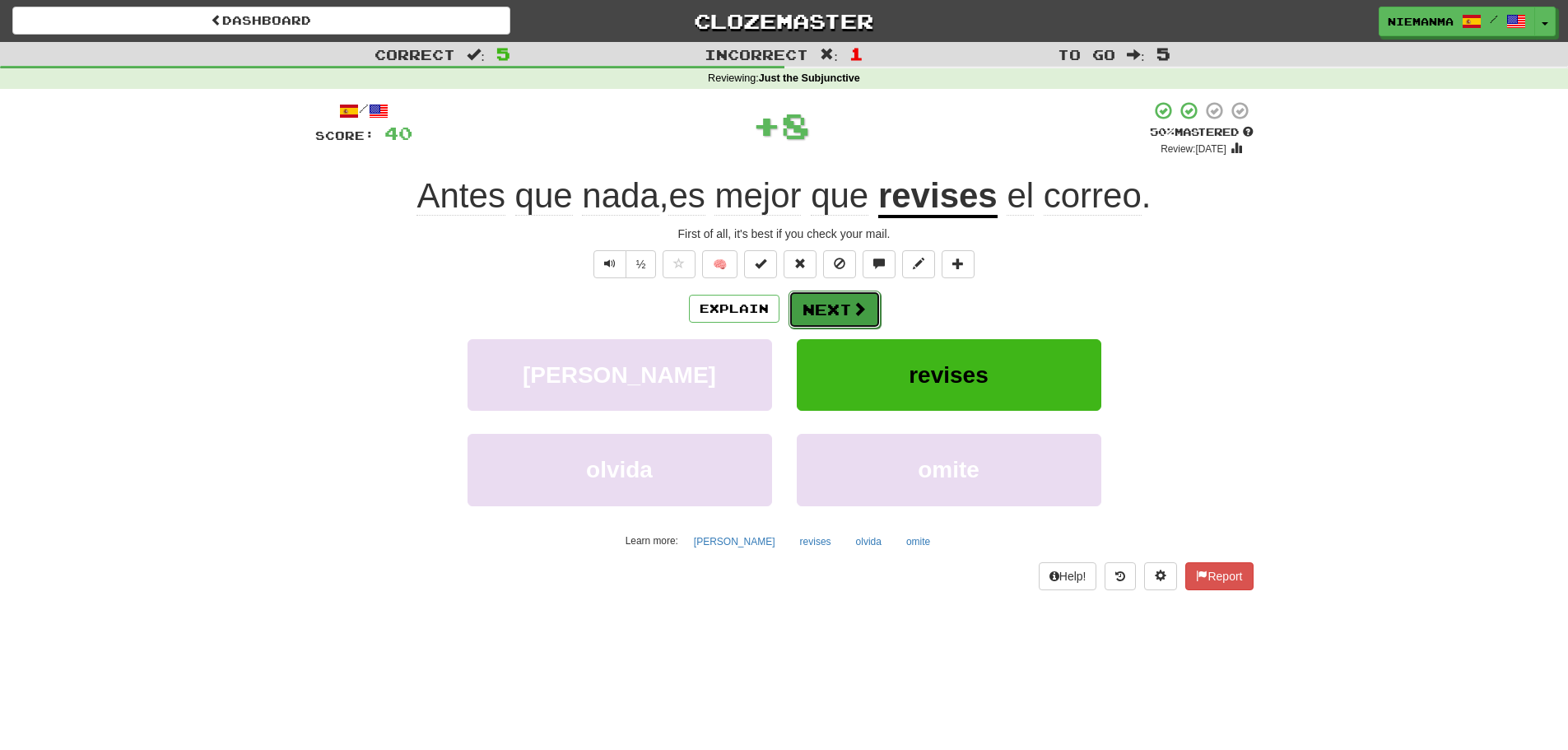
click at [825, 308] on button "Next" at bounding box center [834, 309] width 92 height 38
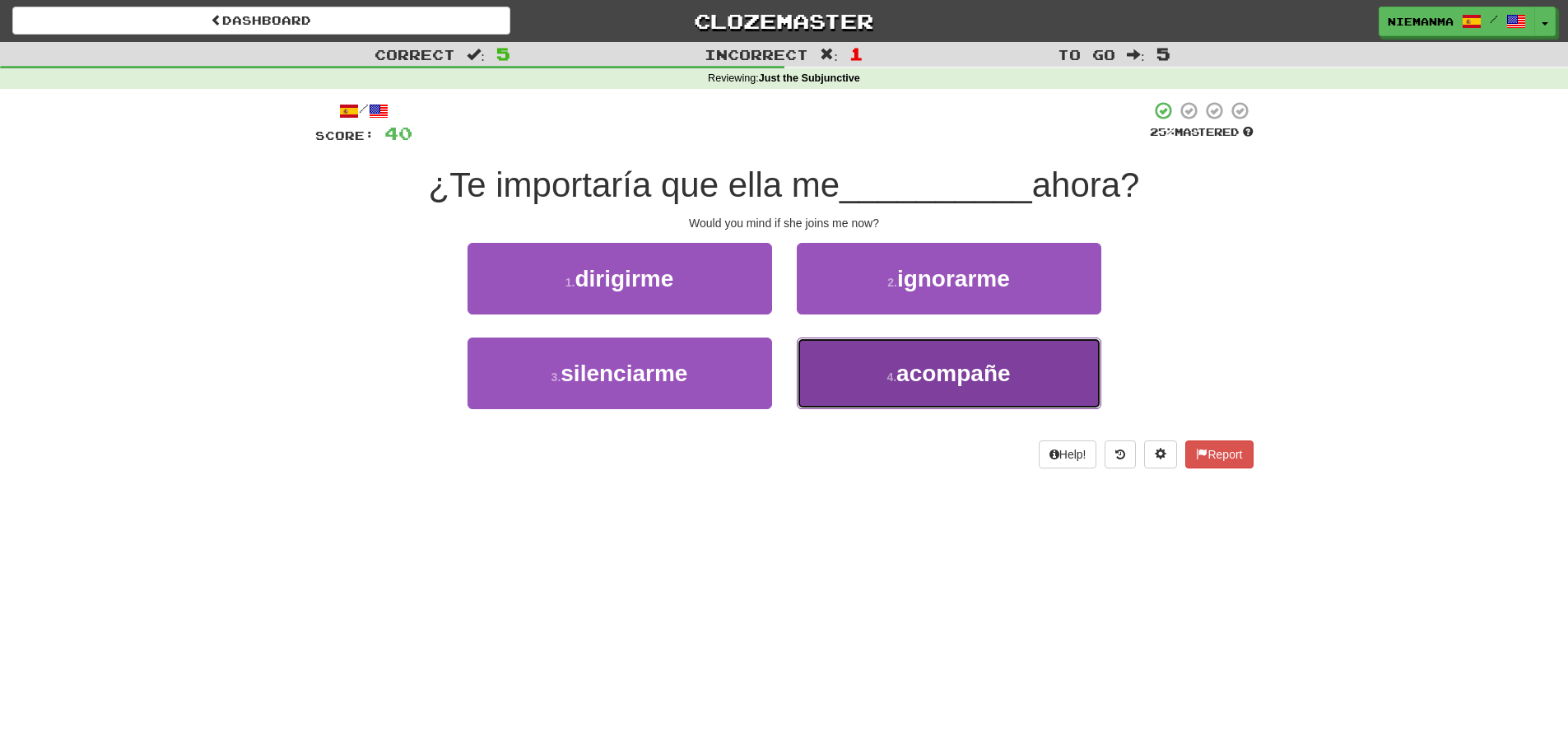
click at [977, 381] on span "acompañe" at bounding box center [953, 374] width 114 height 26
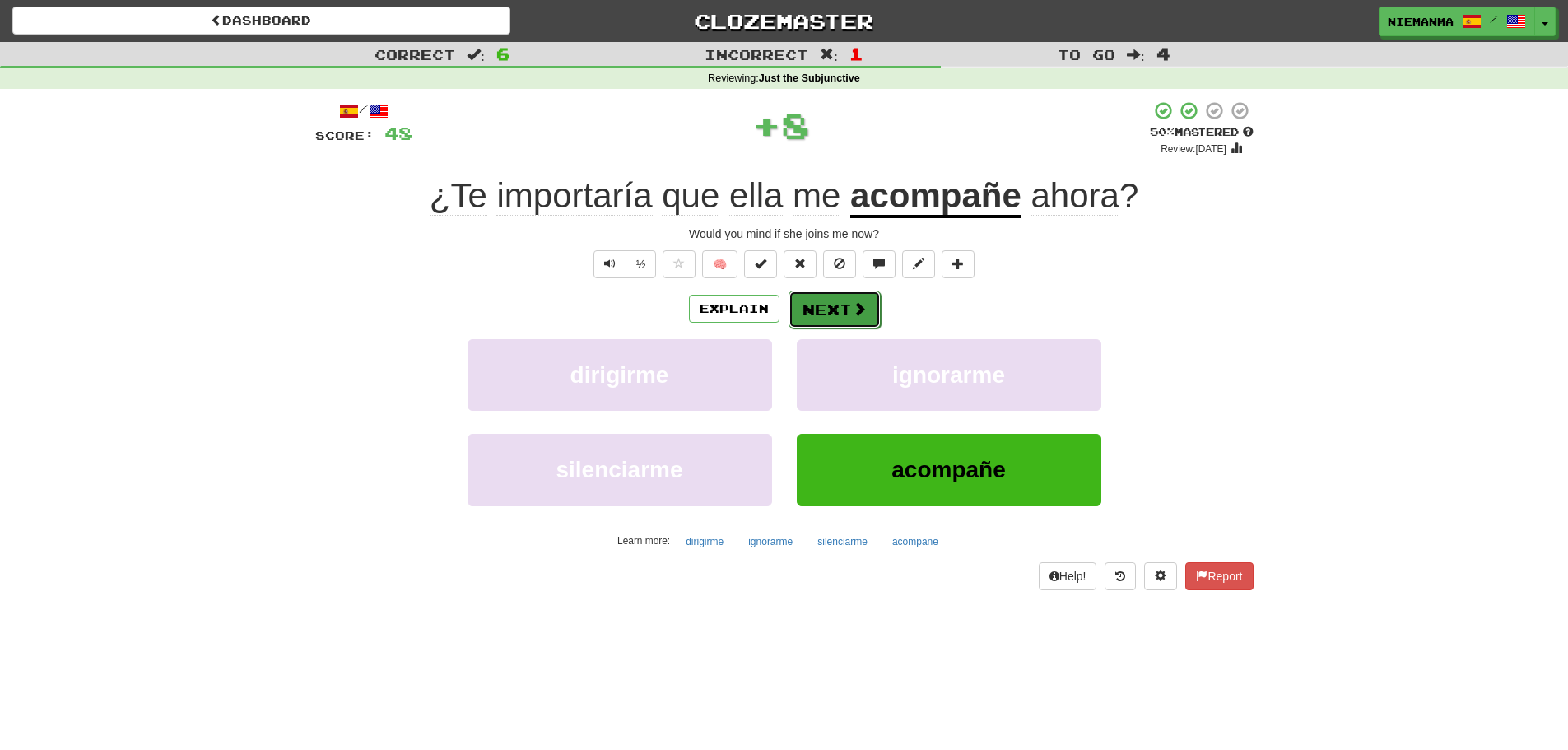
click at [836, 308] on button "Next" at bounding box center [834, 309] width 92 height 38
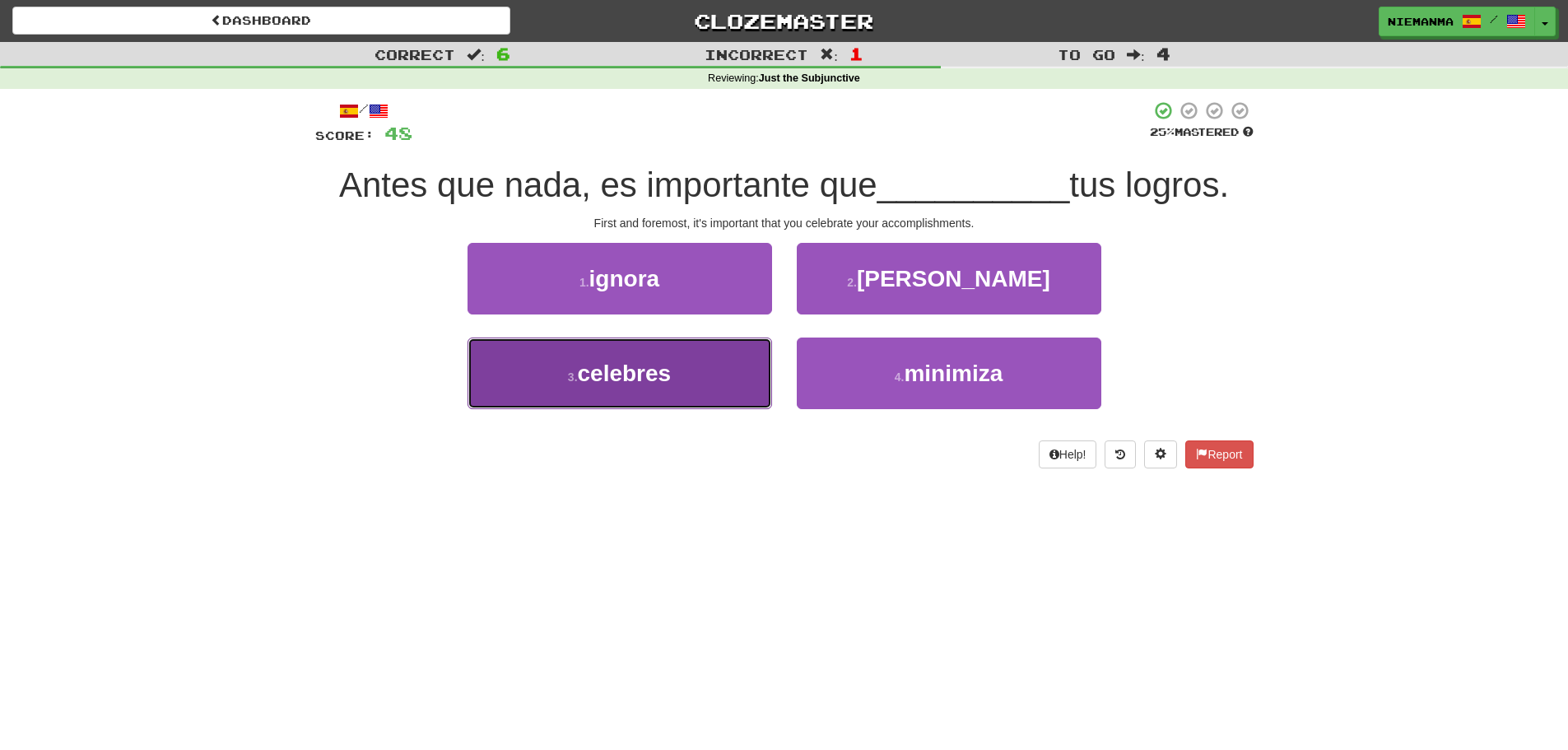
click at [732, 373] on button "3 . celebres" at bounding box center [619, 373] width 305 height 71
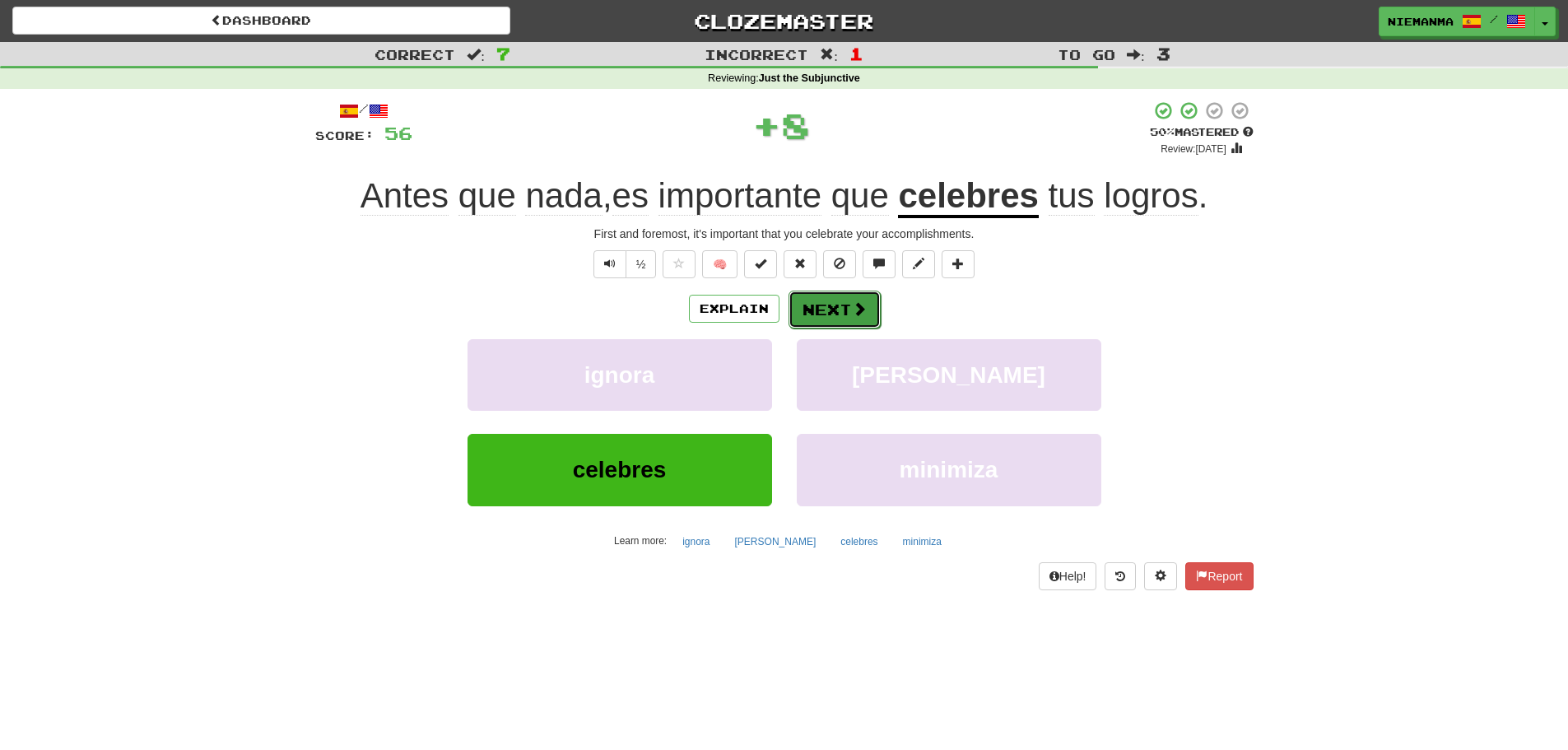
click at [839, 304] on button "Next" at bounding box center [834, 309] width 92 height 38
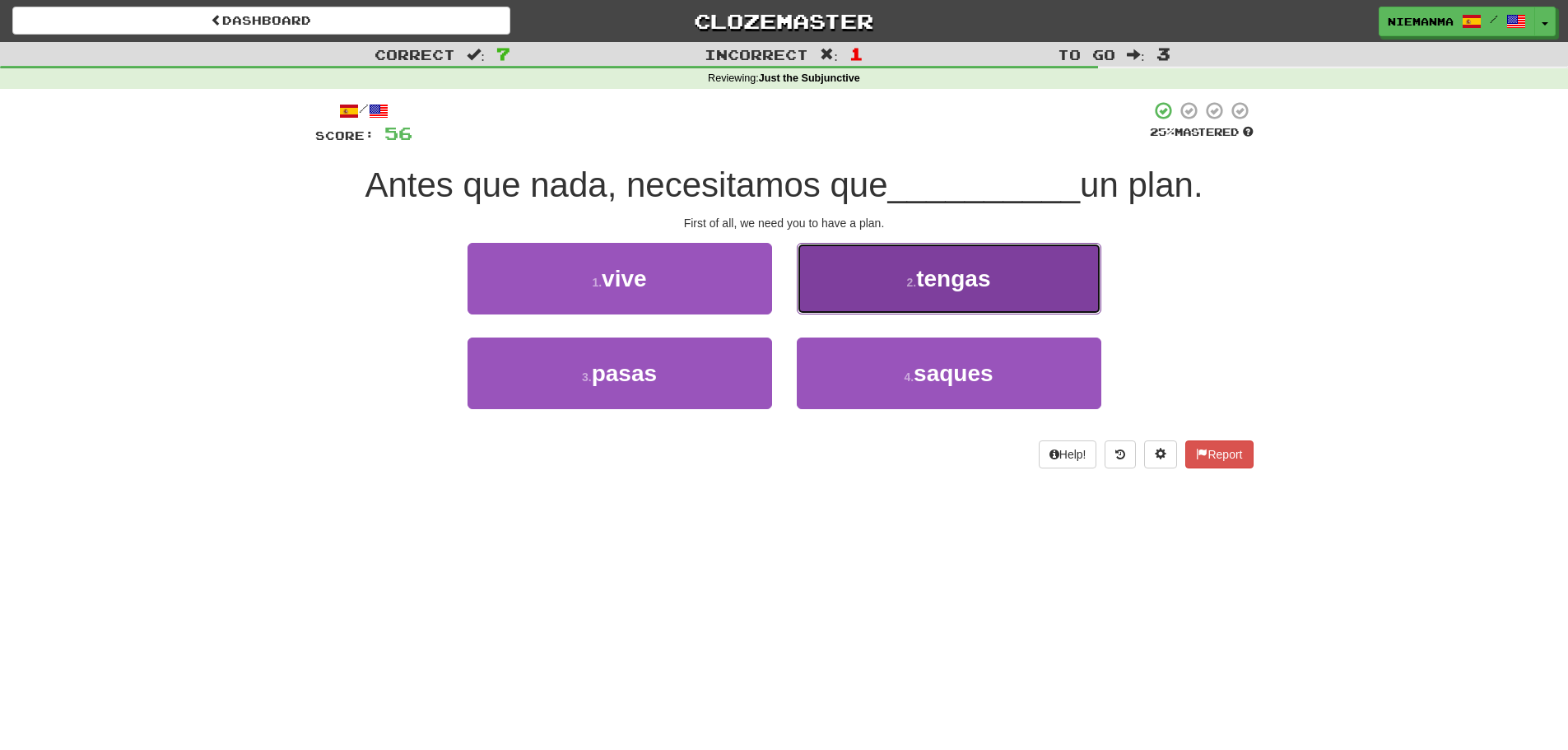
click at [878, 296] on button "2 . tengas" at bounding box center [949, 278] width 305 height 71
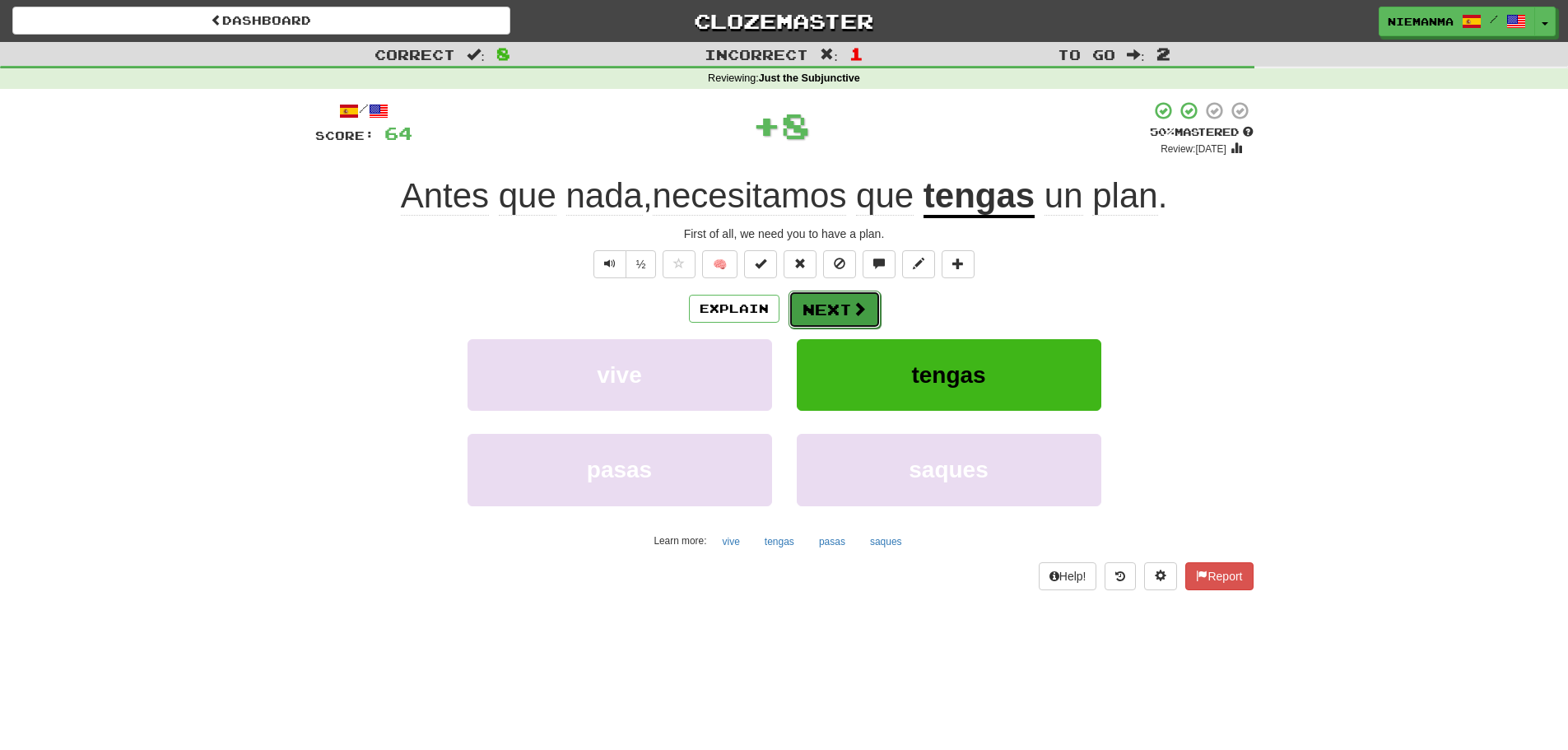
click at [847, 301] on button "Next" at bounding box center [834, 309] width 92 height 38
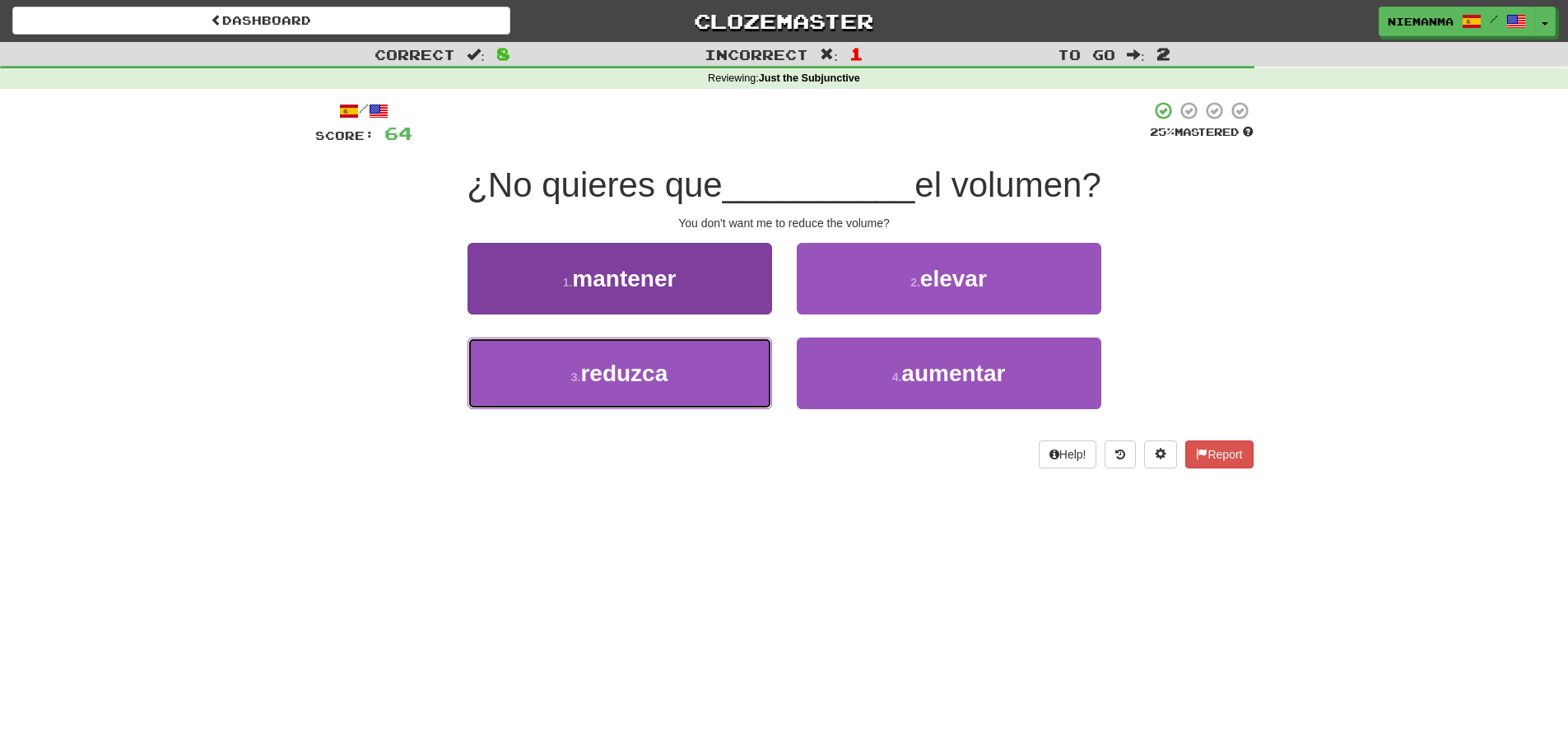
click at [737, 387] on button "3 . reduzca" at bounding box center [619, 373] width 305 height 71
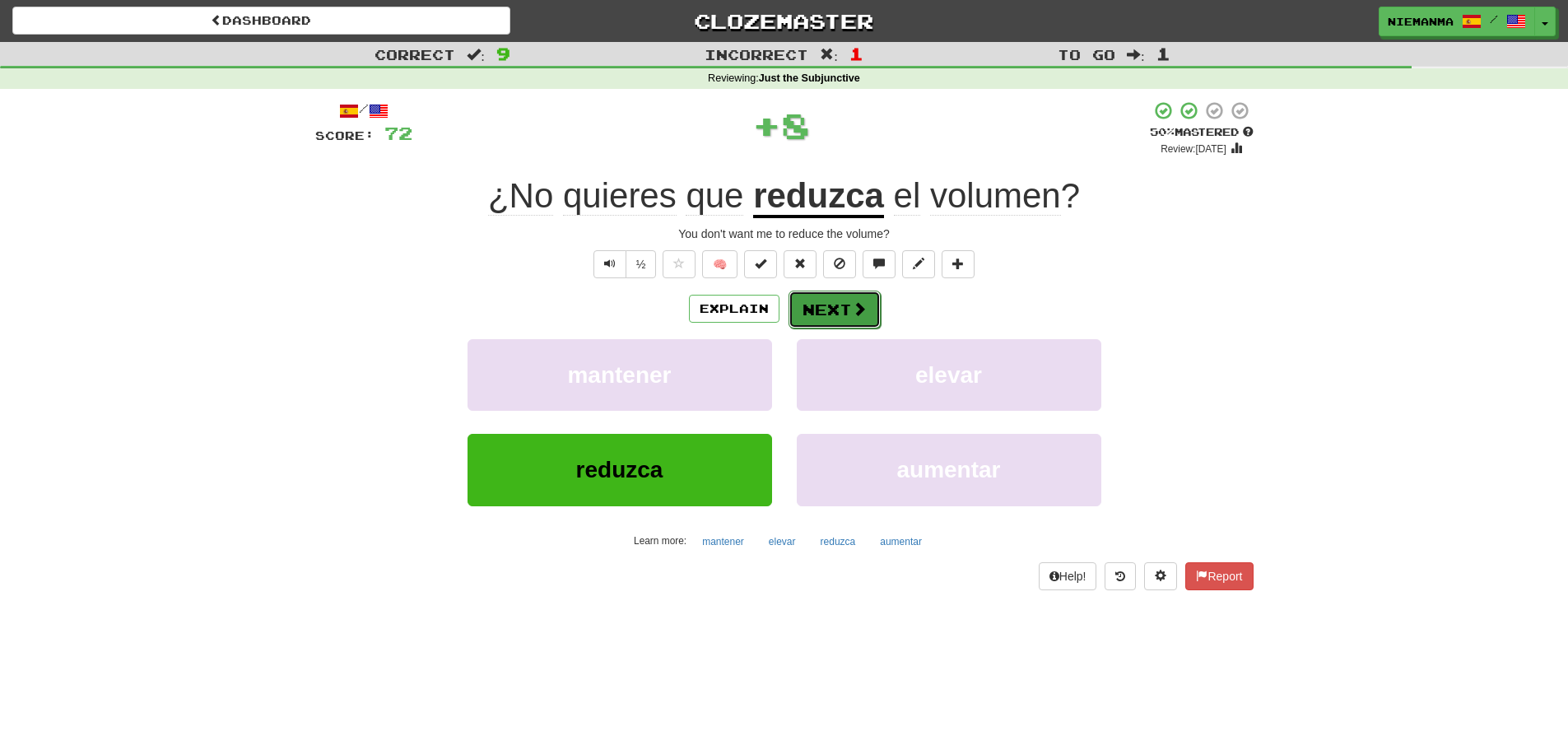
click at [847, 320] on button "Next" at bounding box center [834, 309] width 92 height 38
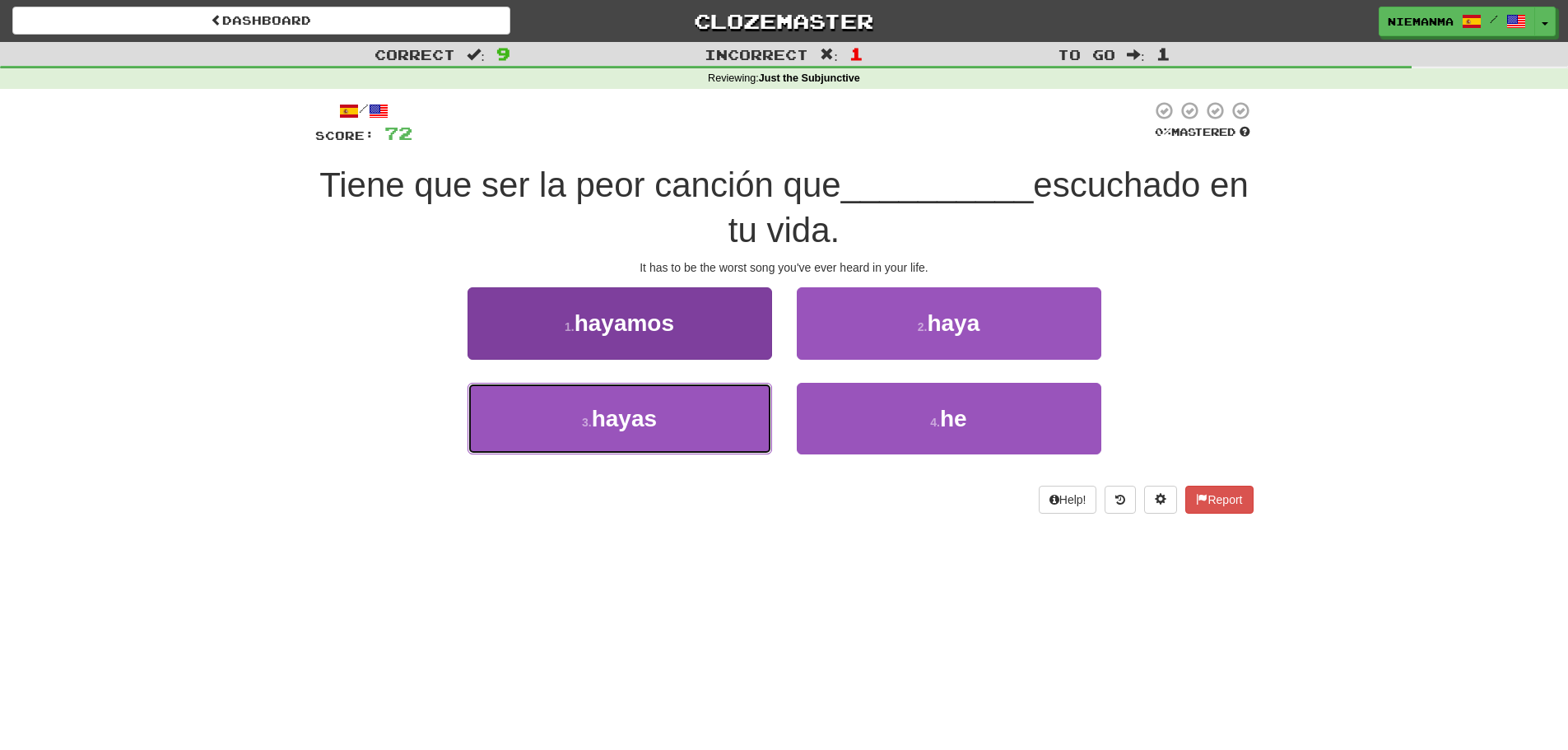
click at [738, 401] on button "3 . hayas" at bounding box center [619, 418] width 305 height 71
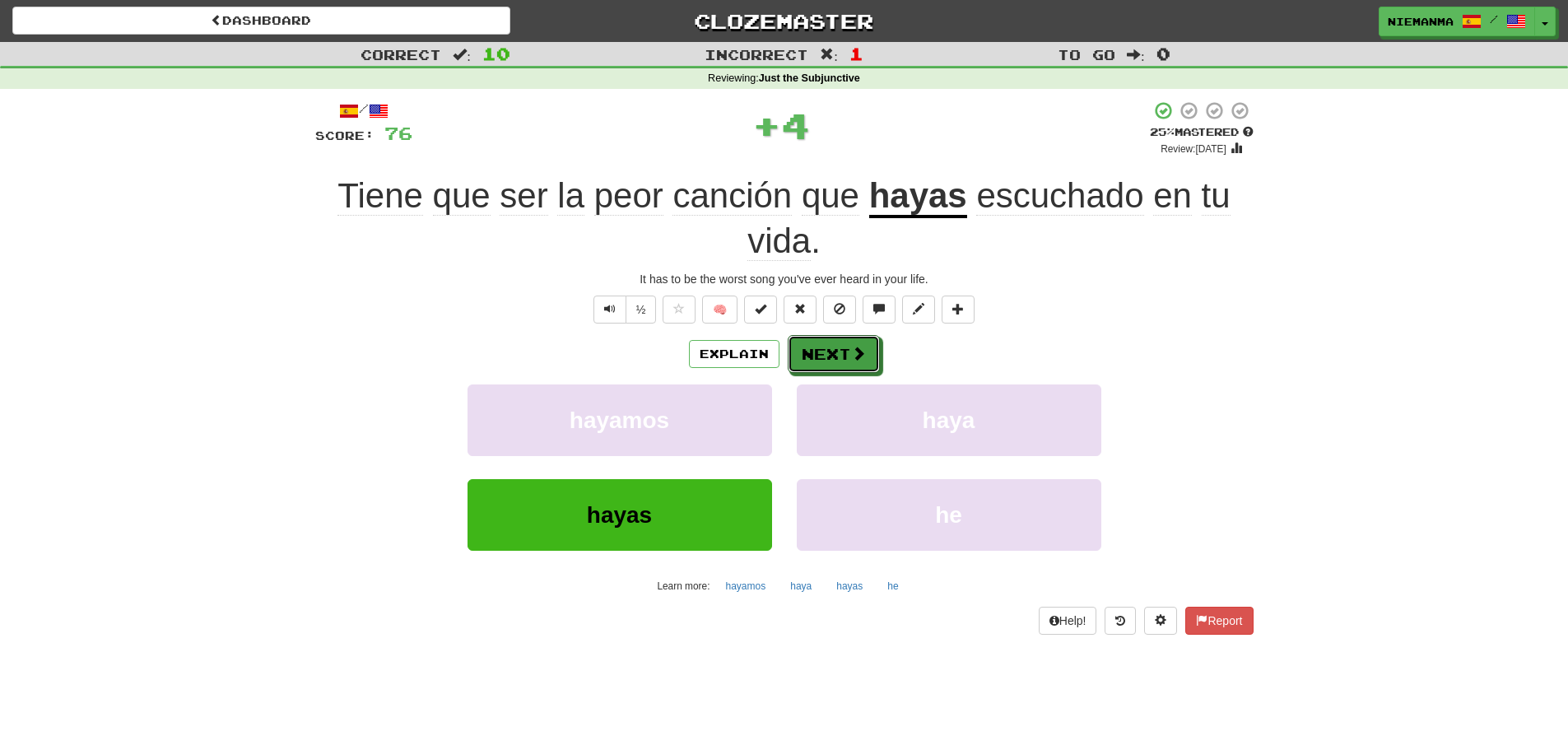
drag, startPoint x: 849, startPoint y: 339, endPoint x: 848, endPoint y: 349, distance: 10.0
click at [848, 349] on button "Next" at bounding box center [833, 354] width 92 height 38
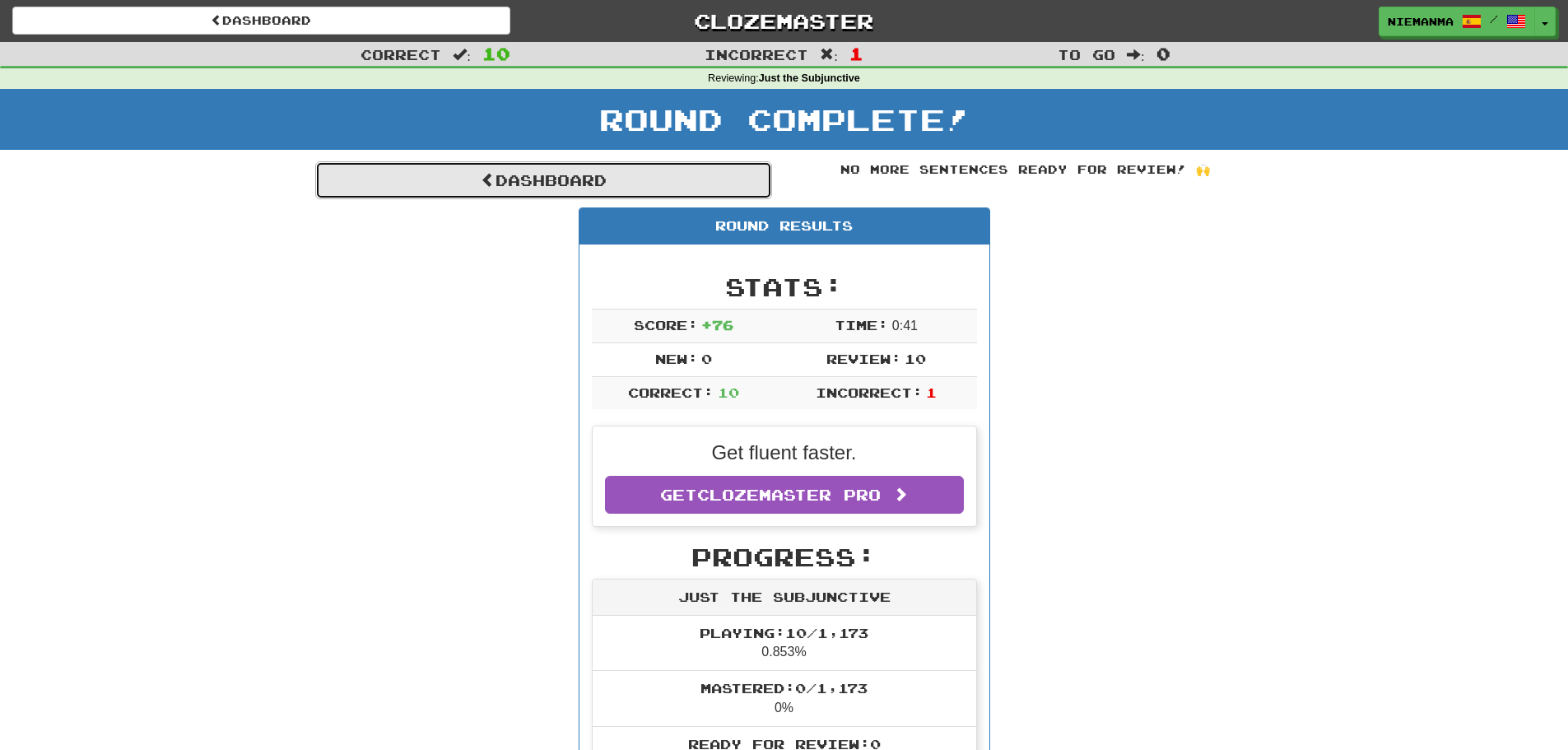
click at [596, 177] on link "Dashboard" at bounding box center [544, 180] width 457 height 38
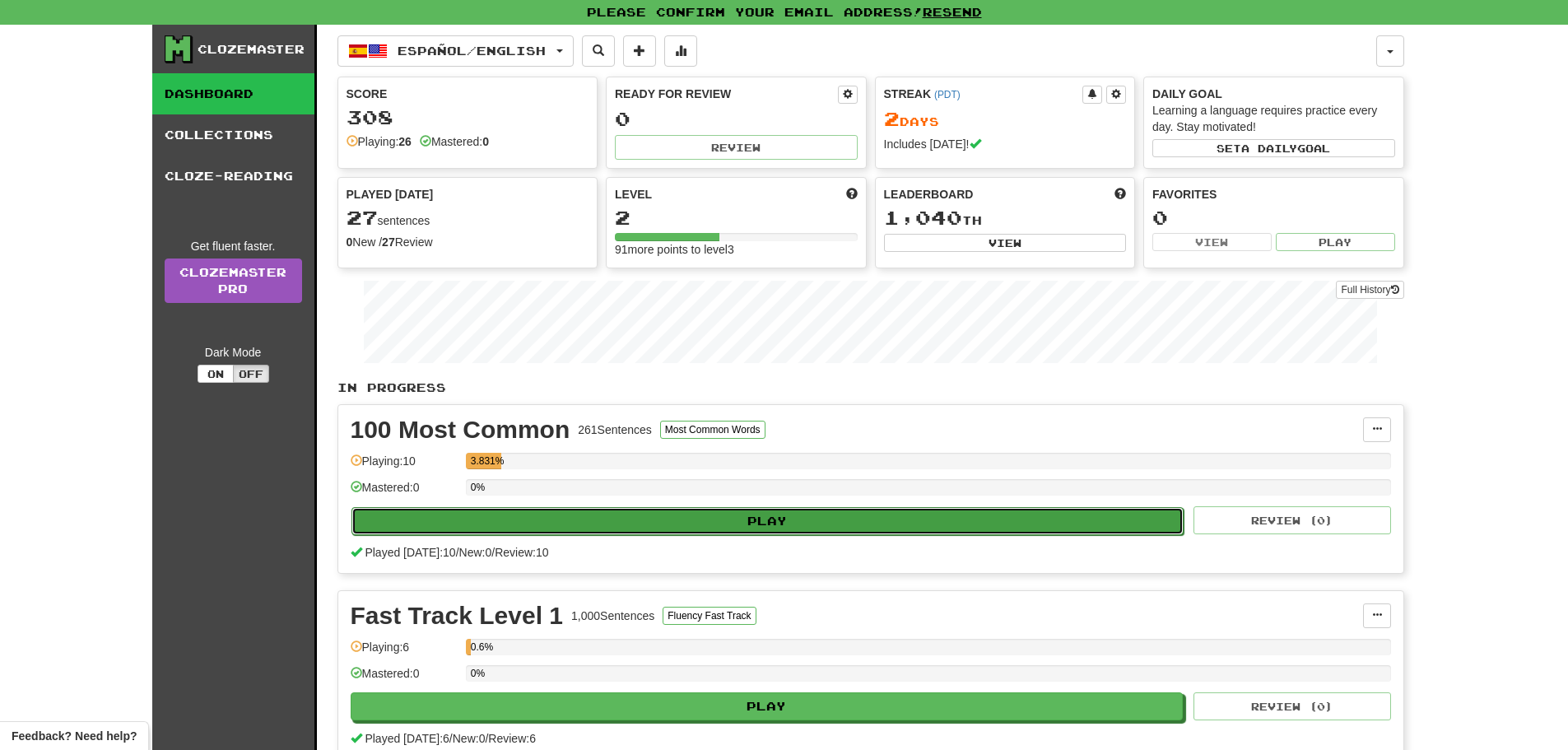
click at [648, 514] on button "Play" at bounding box center [768, 521] width 833 height 28
select select "**"
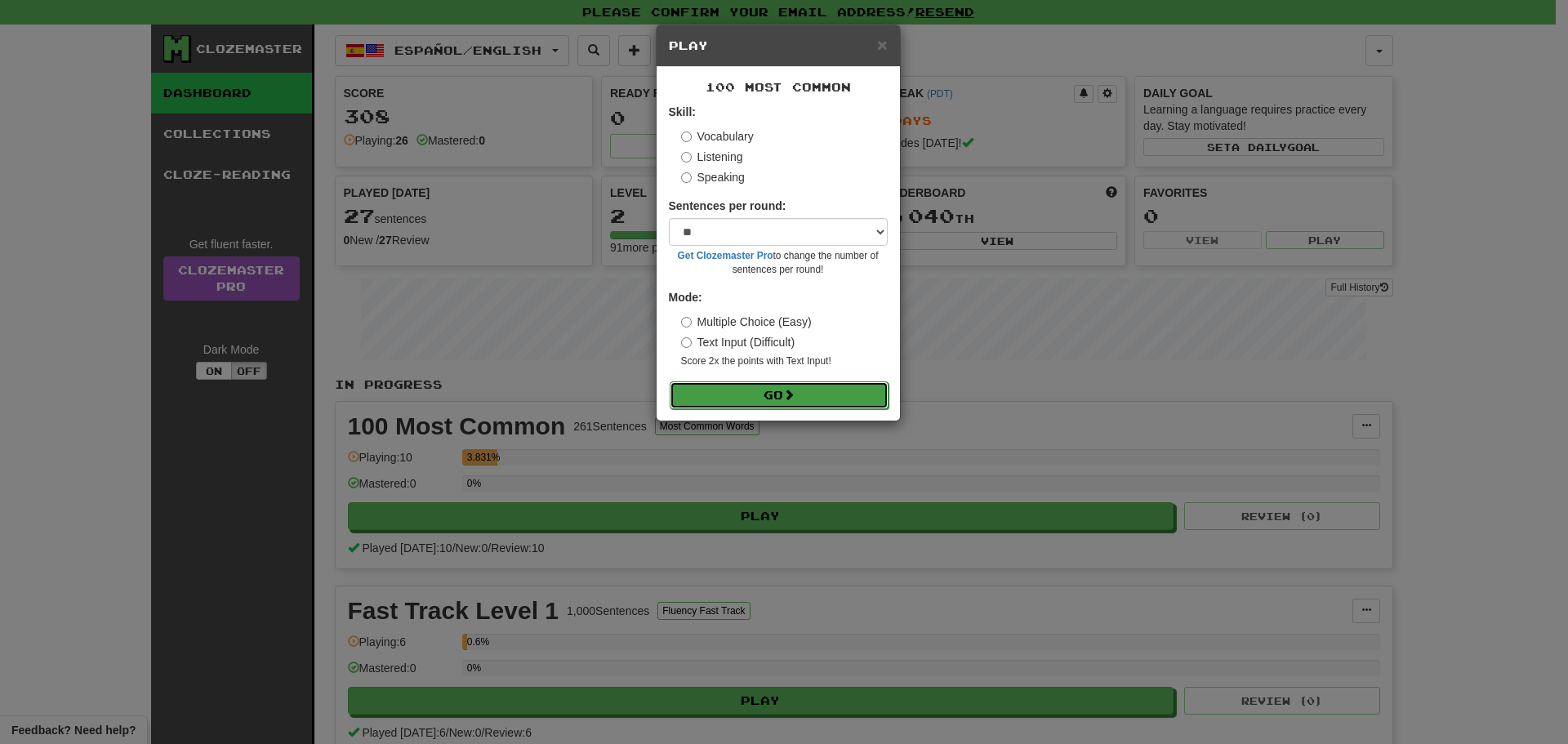
click at [786, 403] on button "Go" at bounding box center [779, 395] width 219 height 28
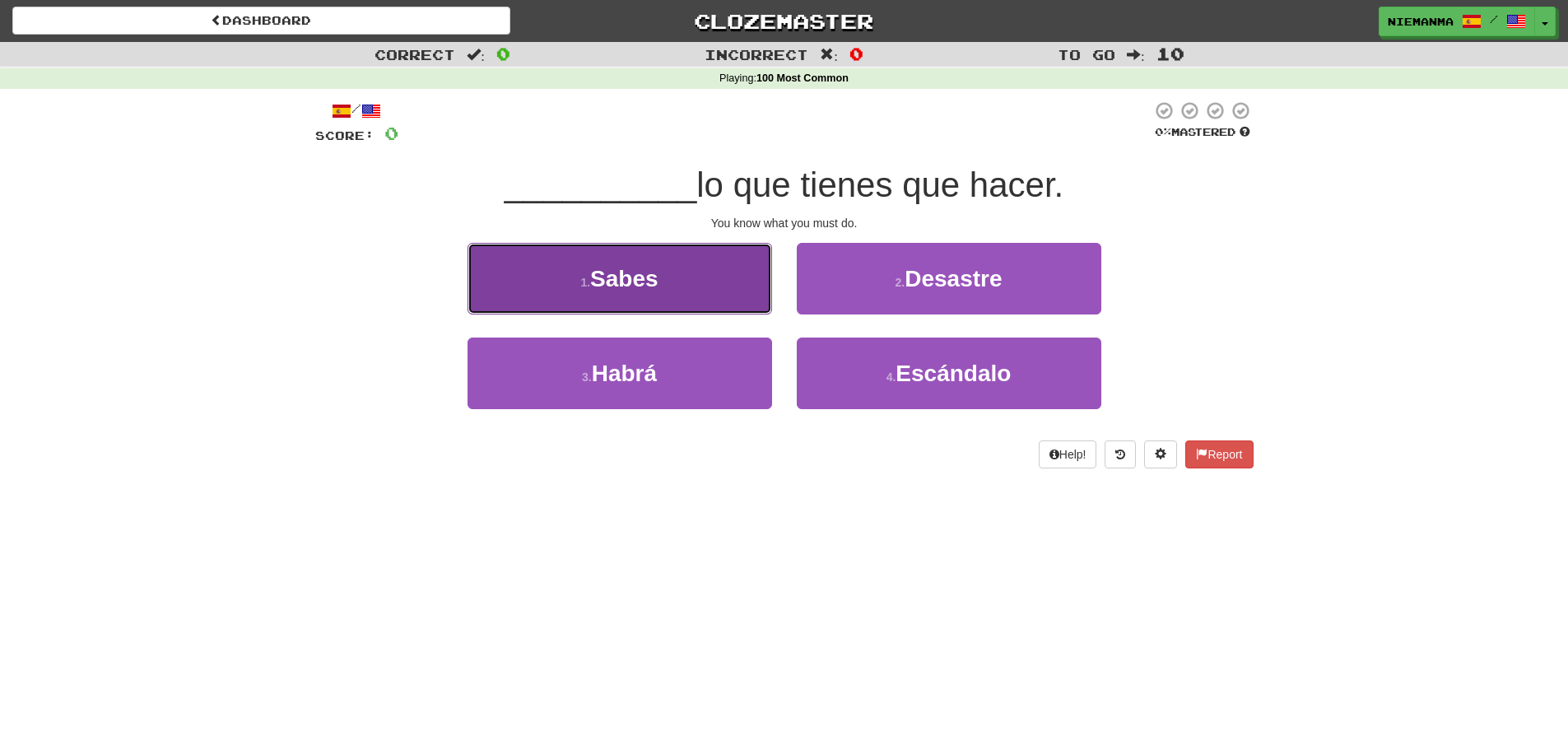
click at [666, 291] on button "1 . [GEOGRAPHIC_DATA]" at bounding box center [619, 278] width 305 height 71
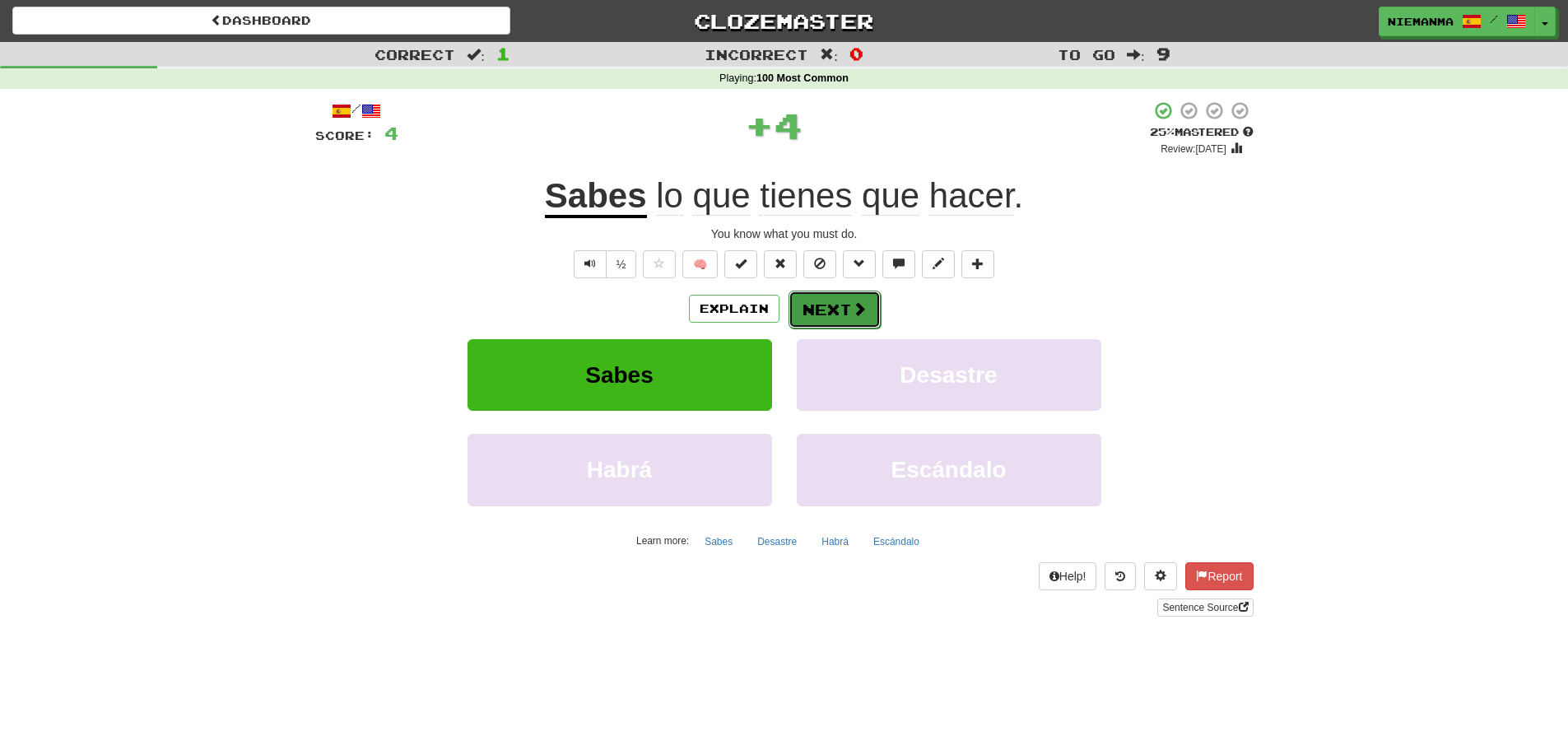
click at [852, 308] on span at bounding box center [859, 308] width 15 height 15
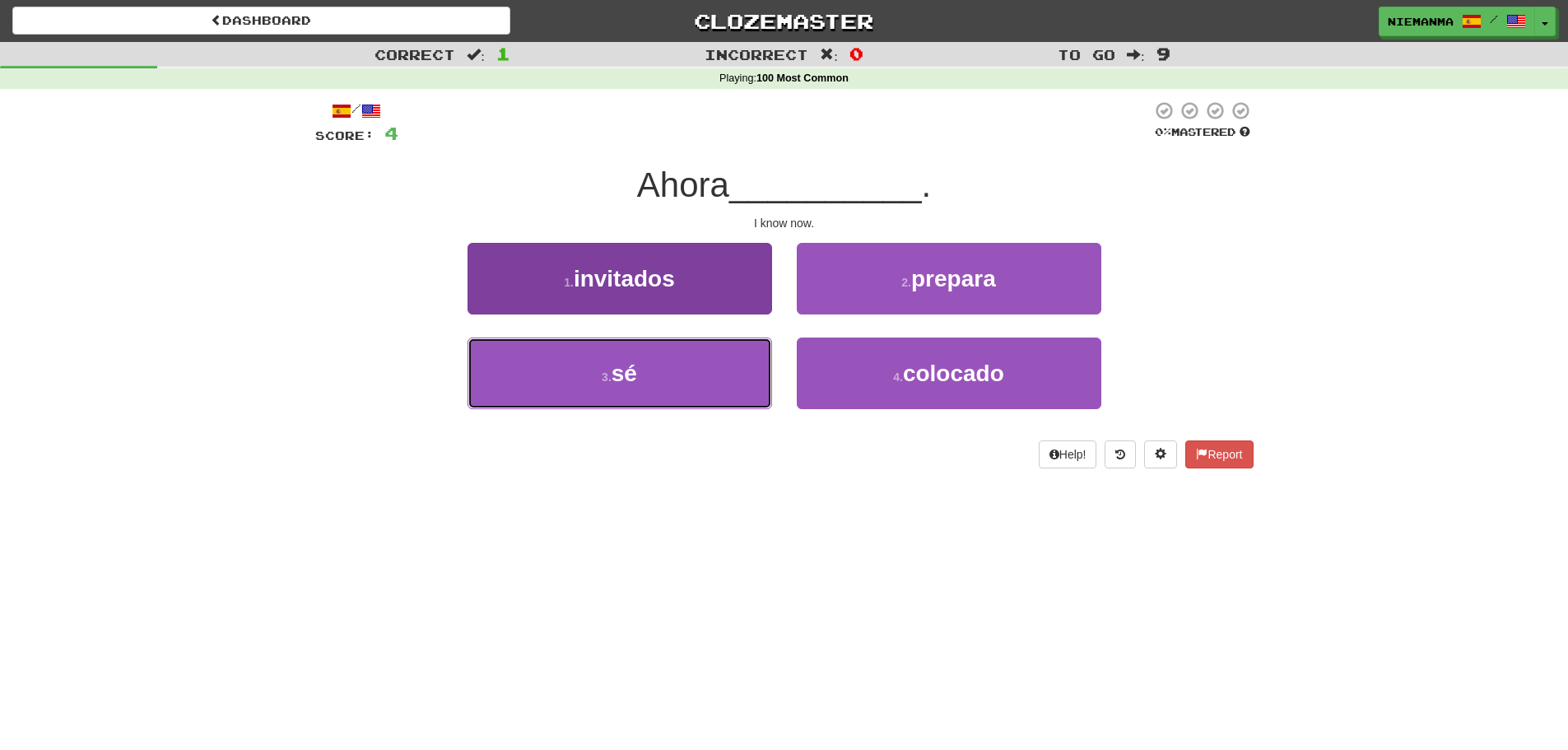
drag, startPoint x: 712, startPoint y: 376, endPoint x: 723, endPoint y: 371, distance: 12.1
click at [711, 377] on button "3 . sé" at bounding box center [619, 373] width 305 height 71
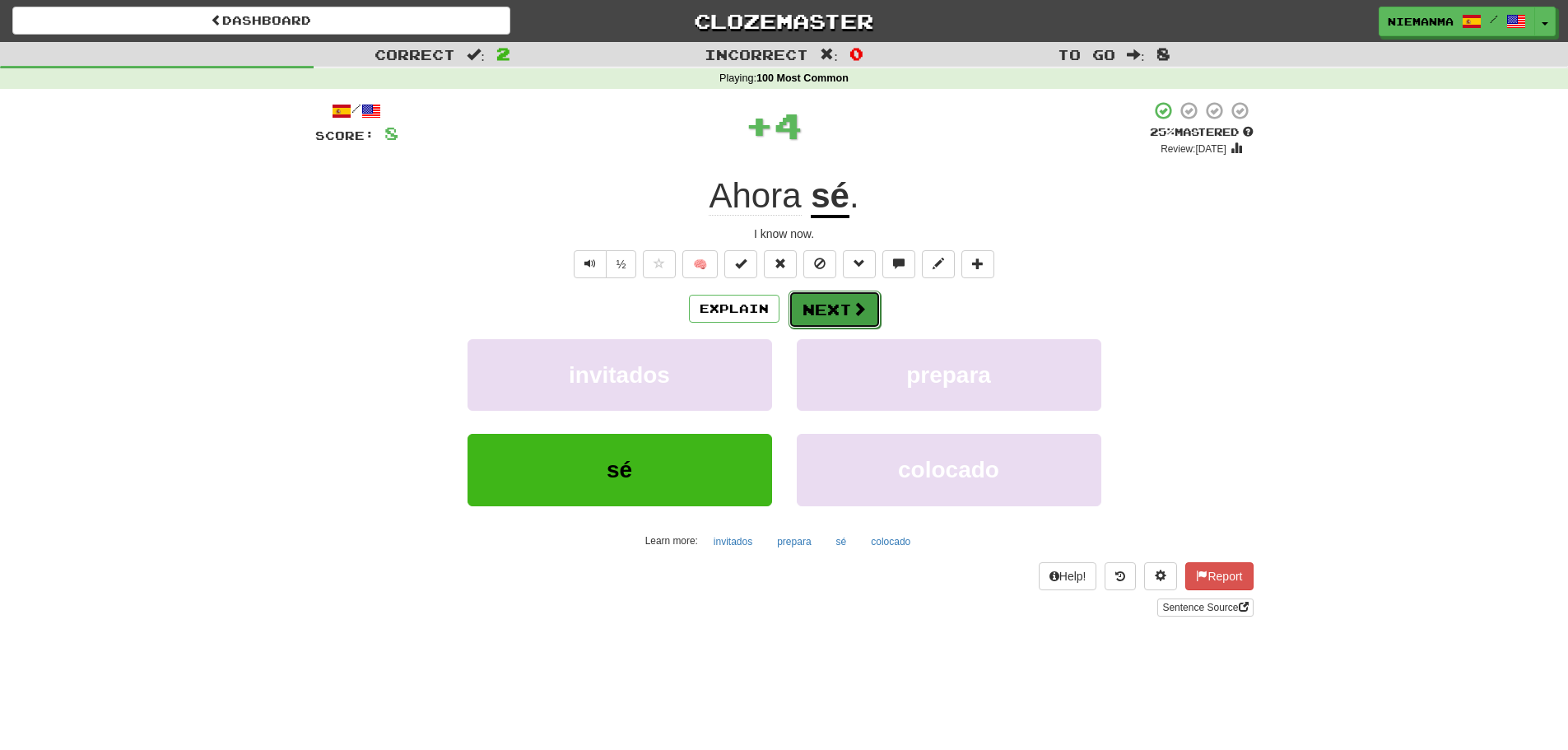
click at [820, 312] on button "Next" at bounding box center [834, 309] width 92 height 38
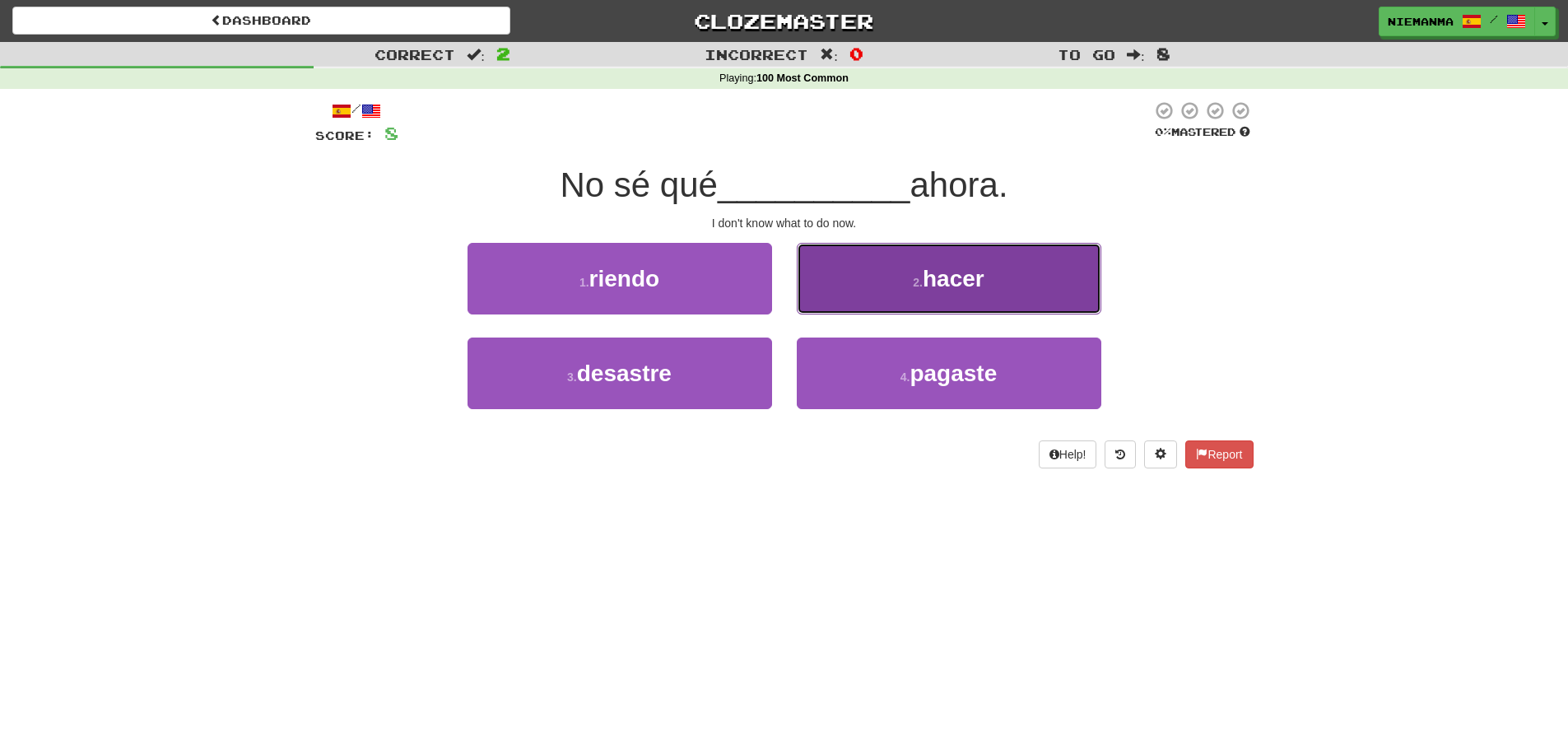
click at [857, 305] on button "2 . hacer" at bounding box center [949, 278] width 305 height 71
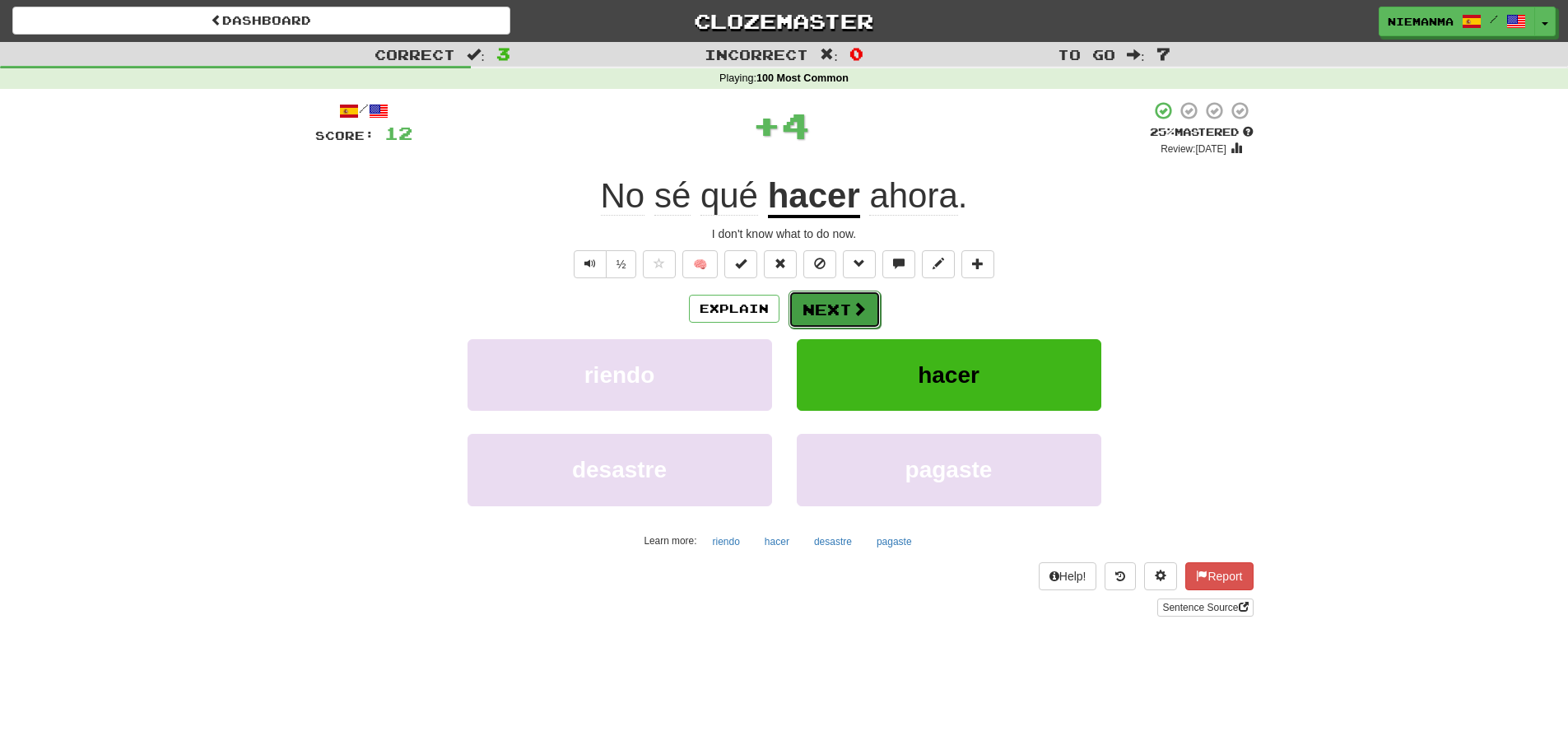
click at [838, 303] on button "Next" at bounding box center [834, 309] width 92 height 38
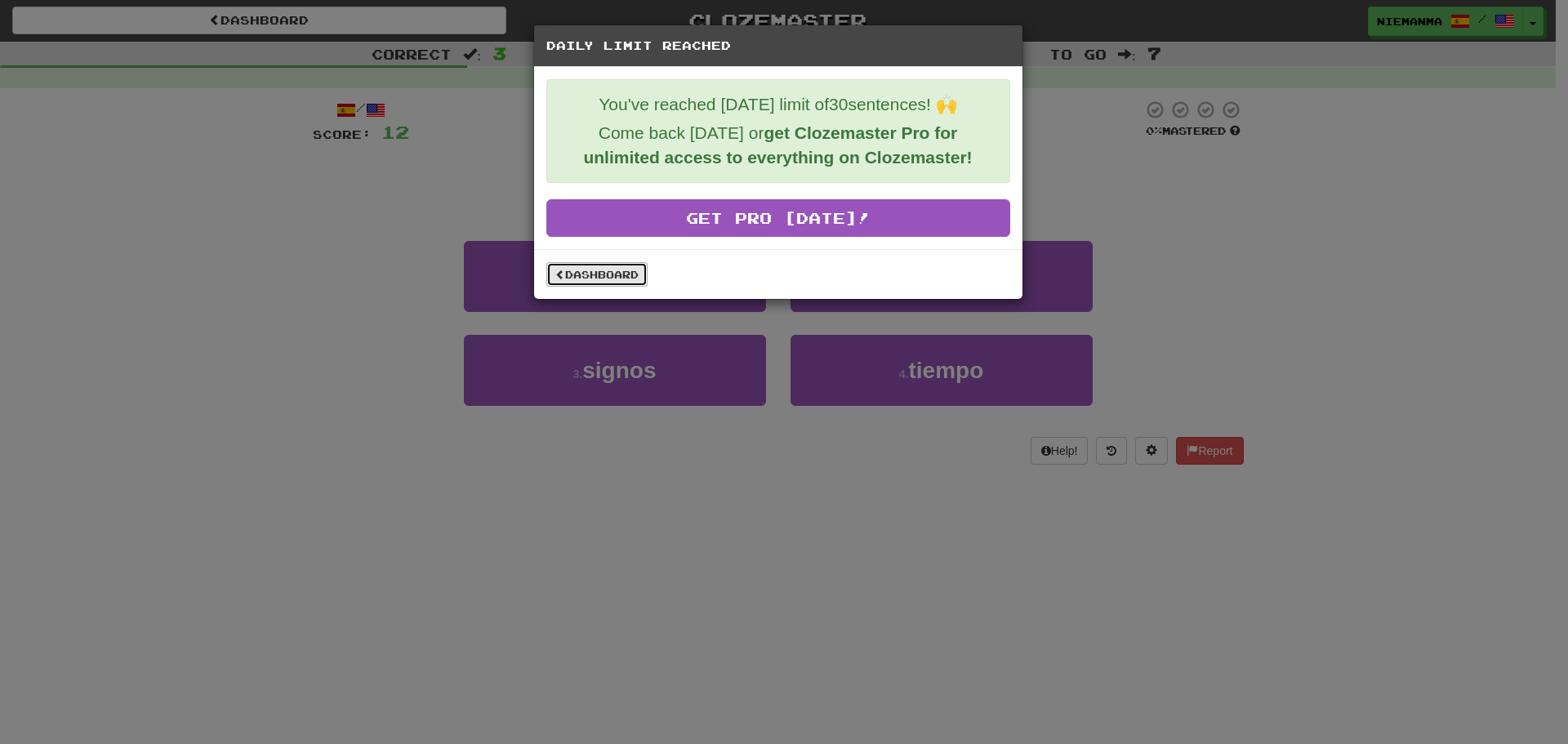
click at [608, 274] on link "Dashboard" at bounding box center [597, 274] width 101 height 25
